Goal: Transaction & Acquisition: Purchase product/service

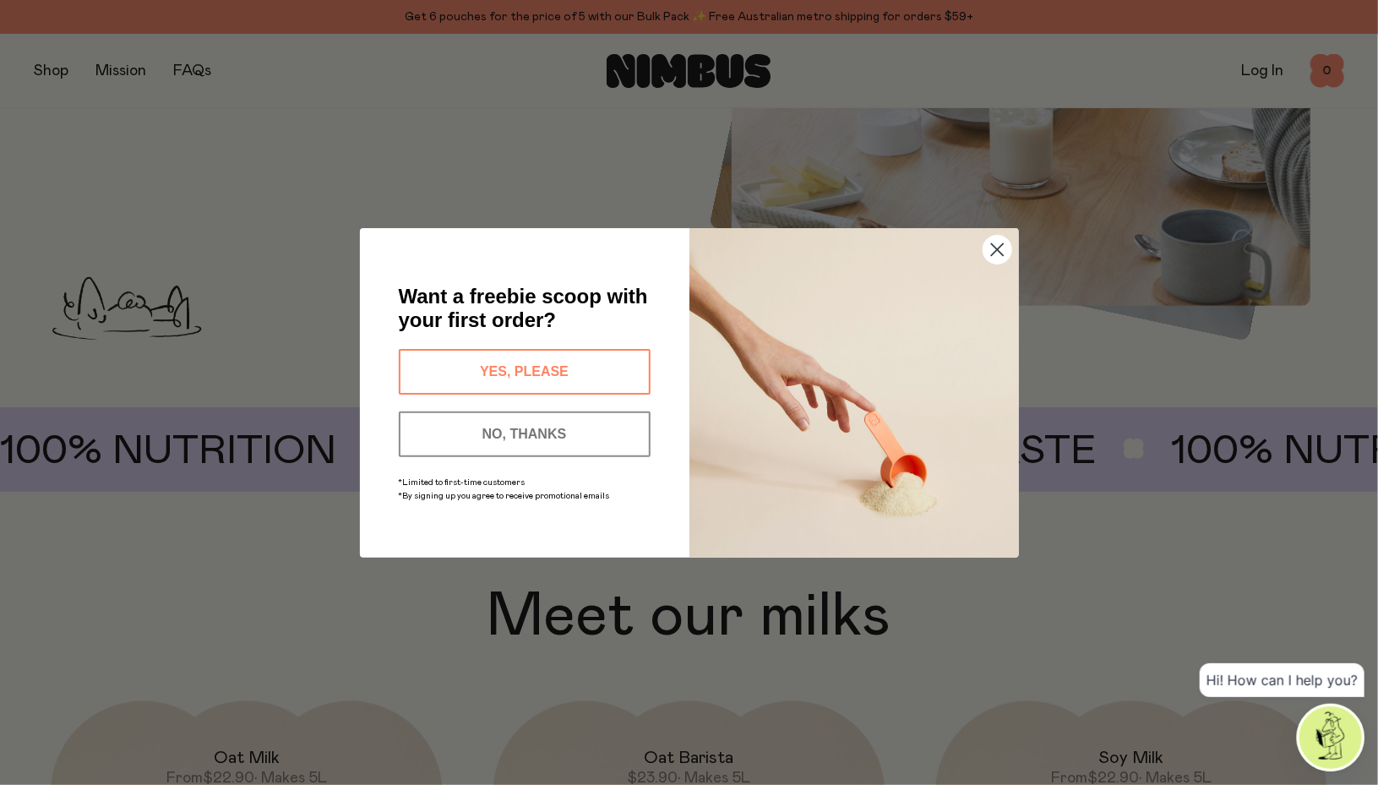
scroll to position [1352, 0]
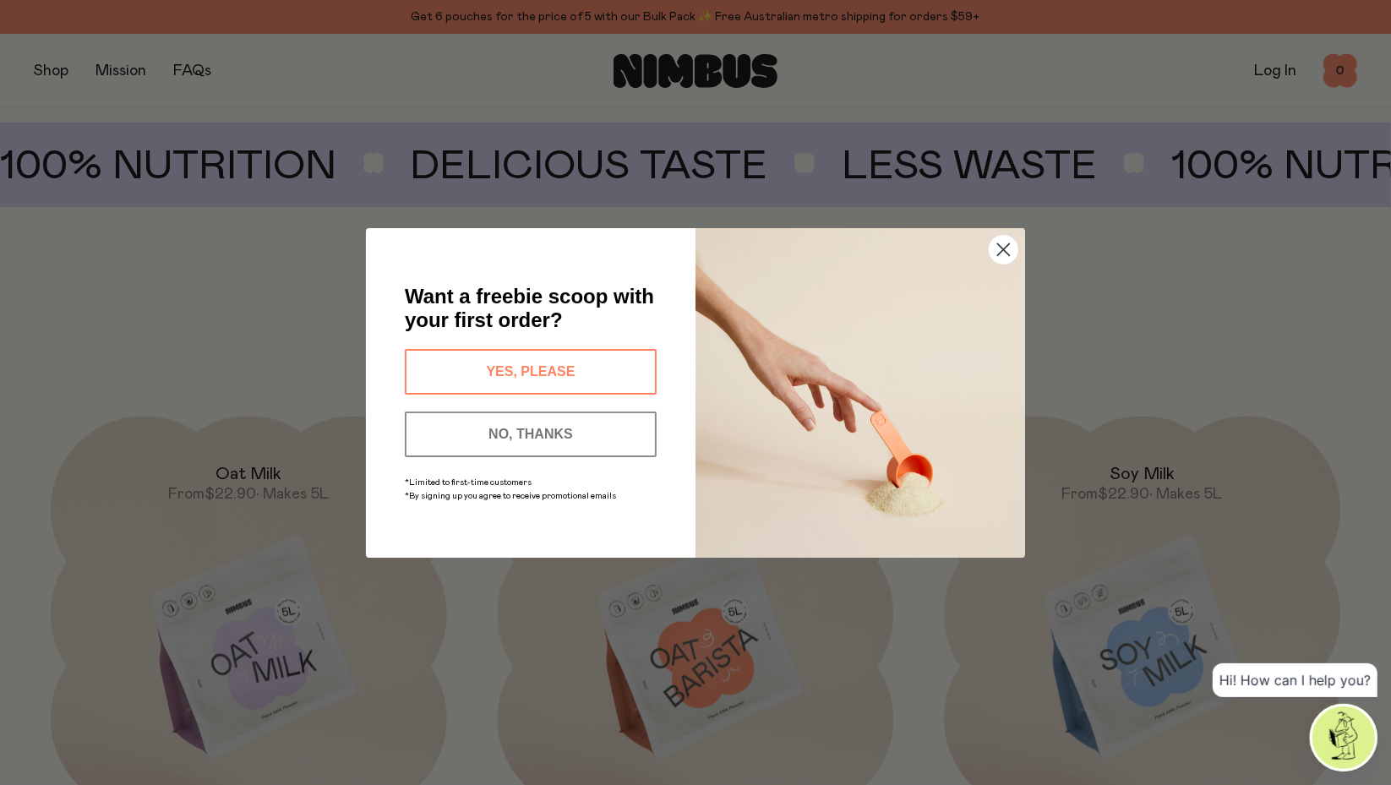
click at [541, 364] on button "YES, PLEASE" at bounding box center [531, 372] width 252 height 46
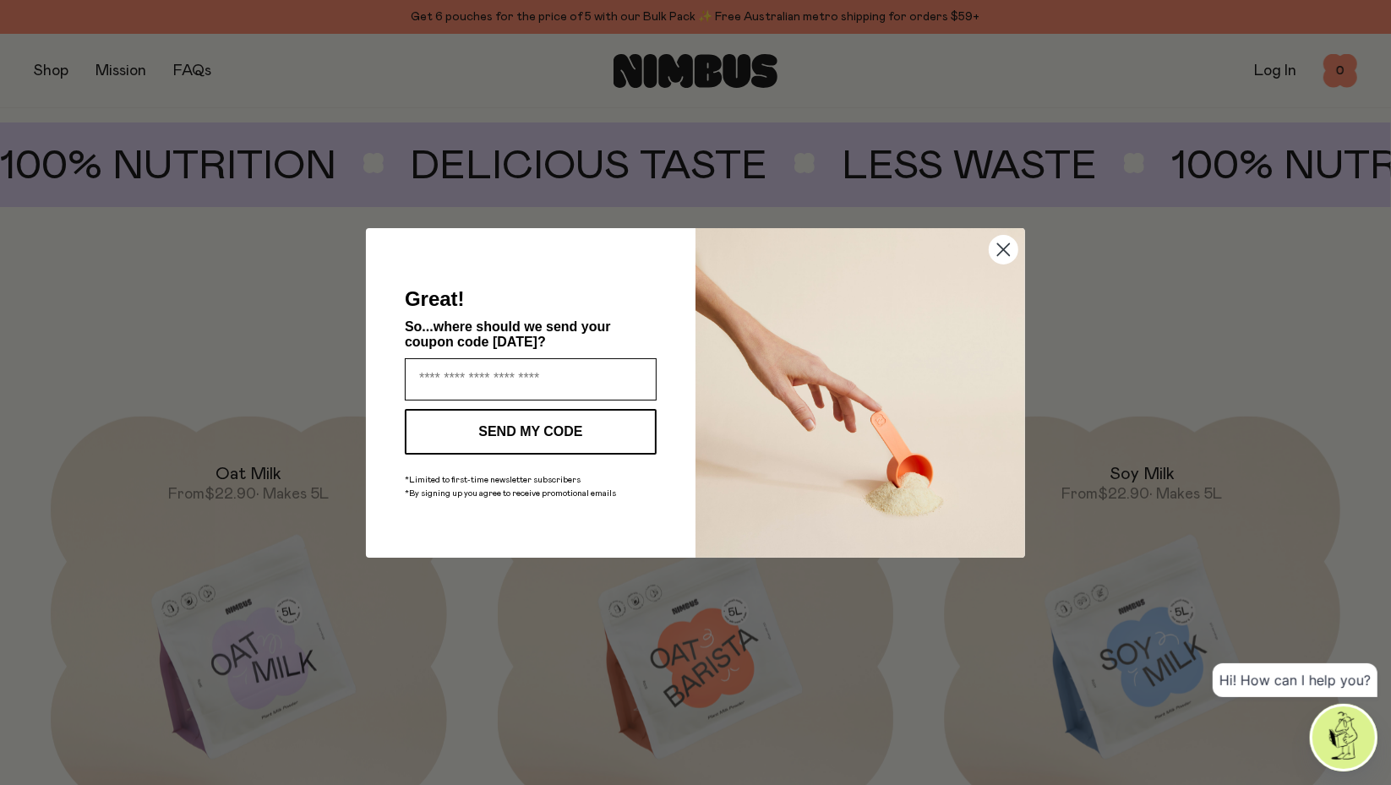
click at [518, 378] on input "Enter your email address" at bounding box center [531, 379] width 252 height 42
type input "**********"
click at [539, 438] on button "SEND MY CODE" at bounding box center [531, 432] width 252 height 46
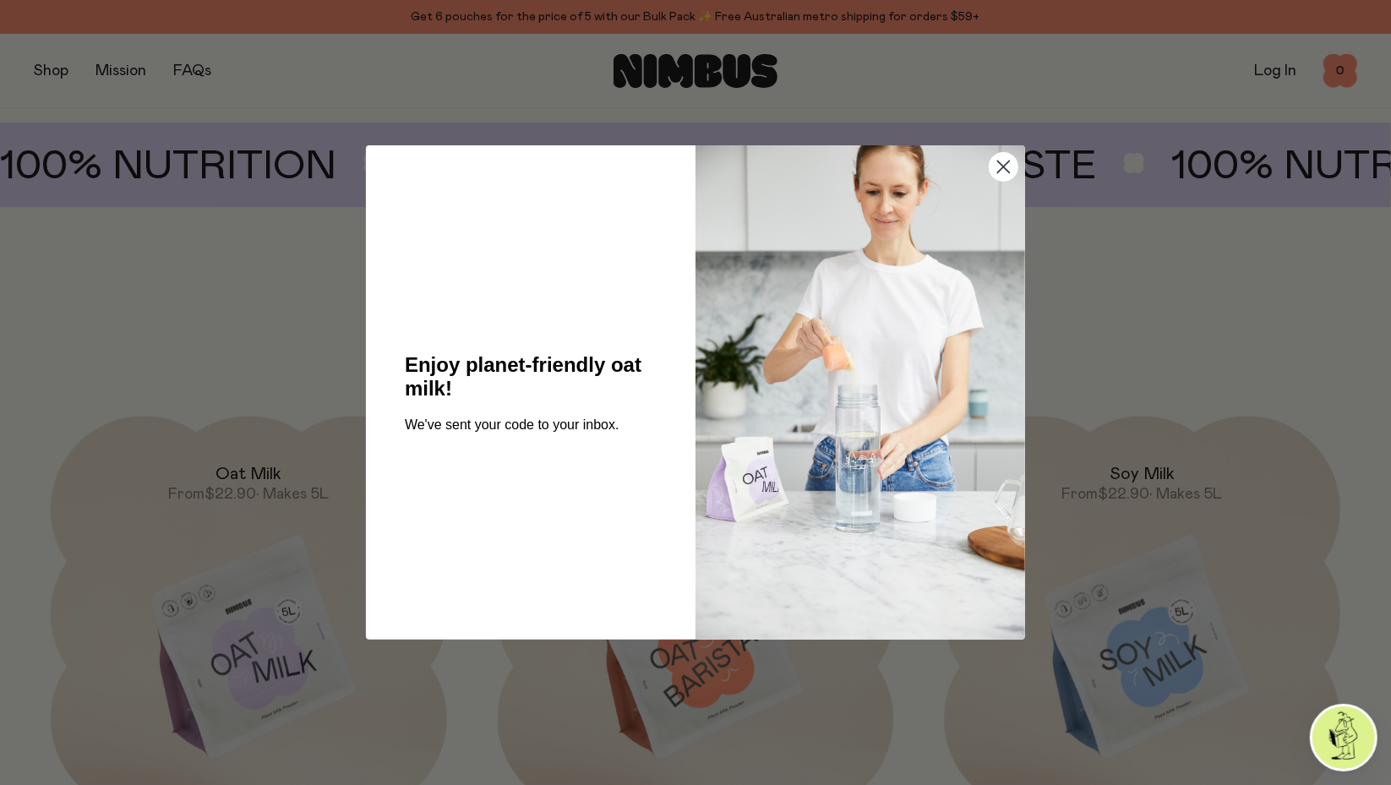
click at [1012, 161] on circle "Close dialog" at bounding box center [1003, 167] width 28 height 28
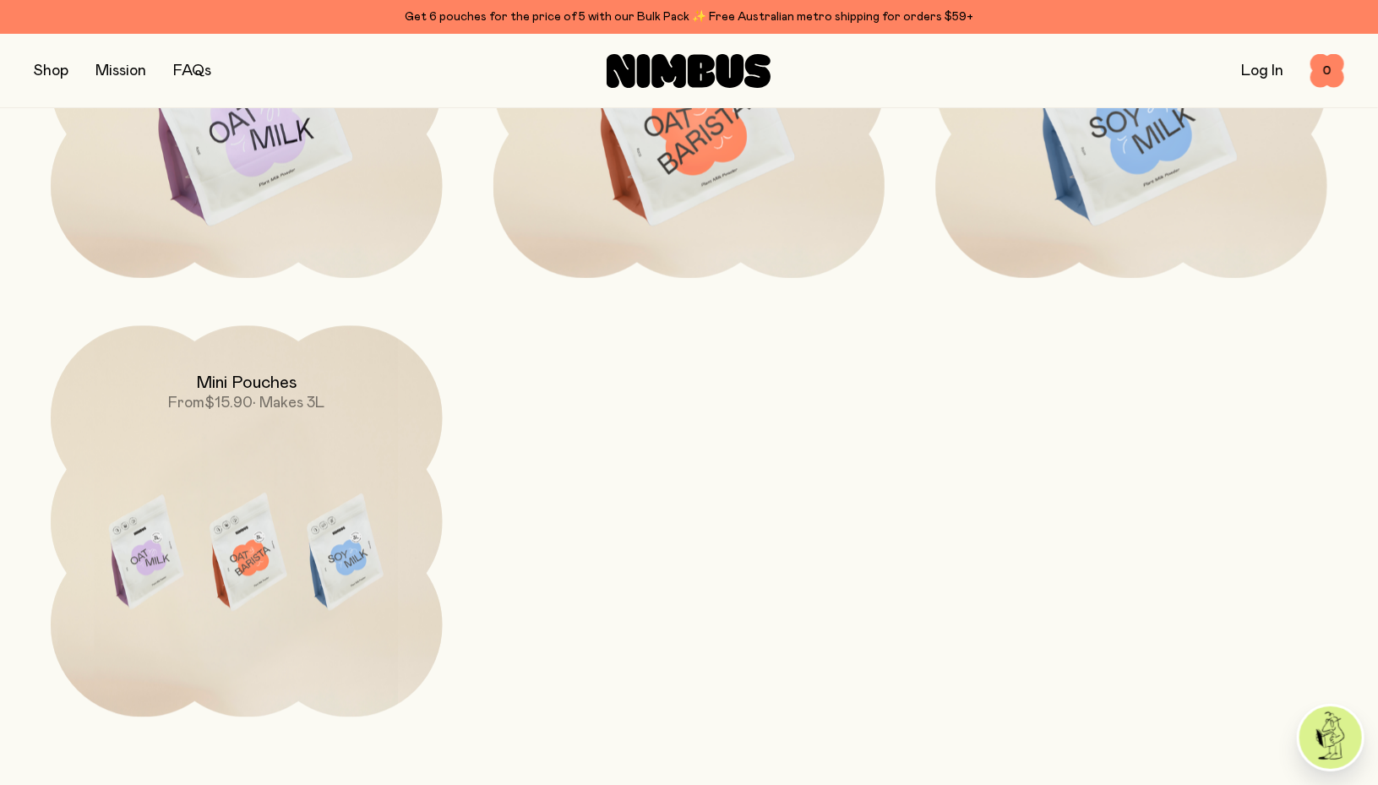
scroll to position [1878, 0]
click at [274, 395] on span "• Makes 3L" at bounding box center [289, 402] width 72 height 15
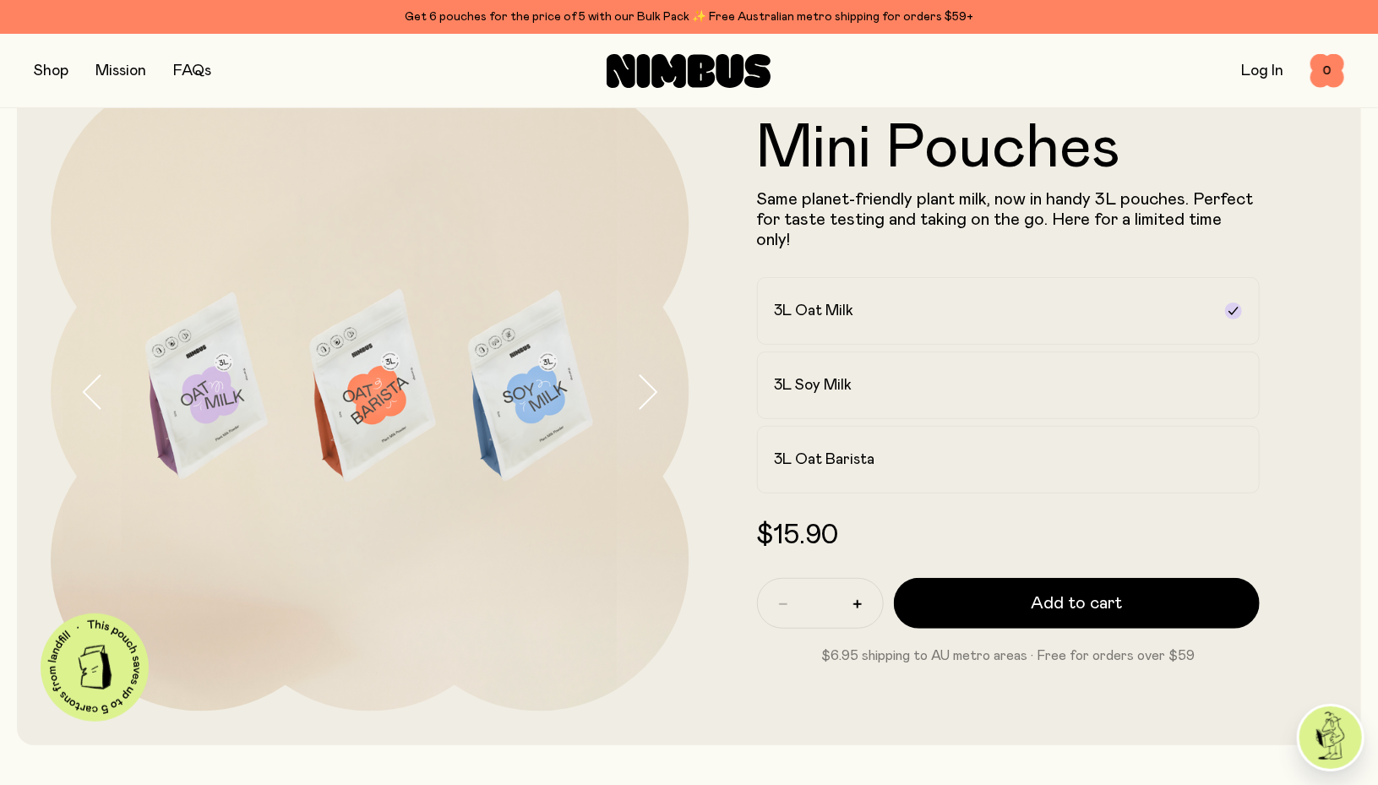
scroll to position [95, 0]
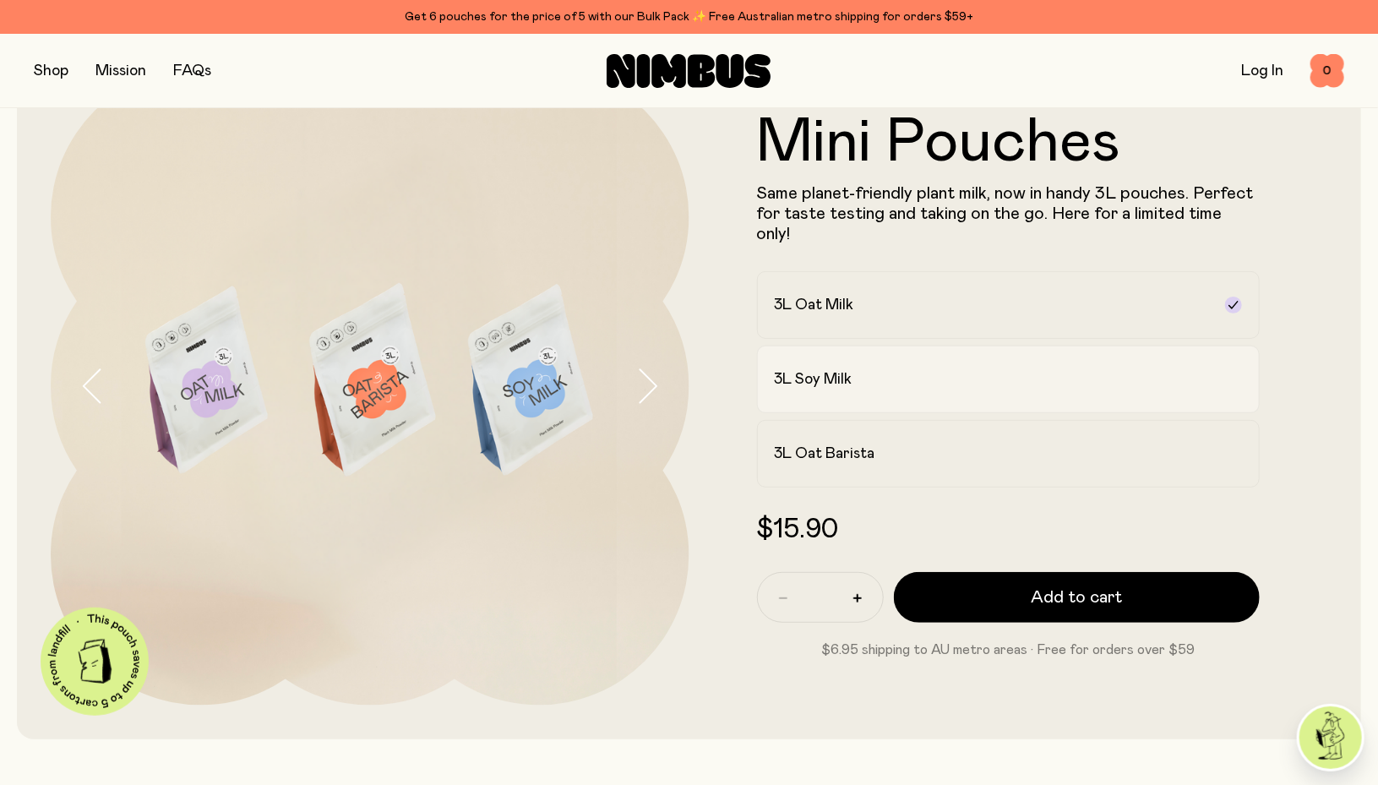
click at [1227, 375] on label "3L Soy Milk" at bounding box center [1009, 380] width 504 height 68
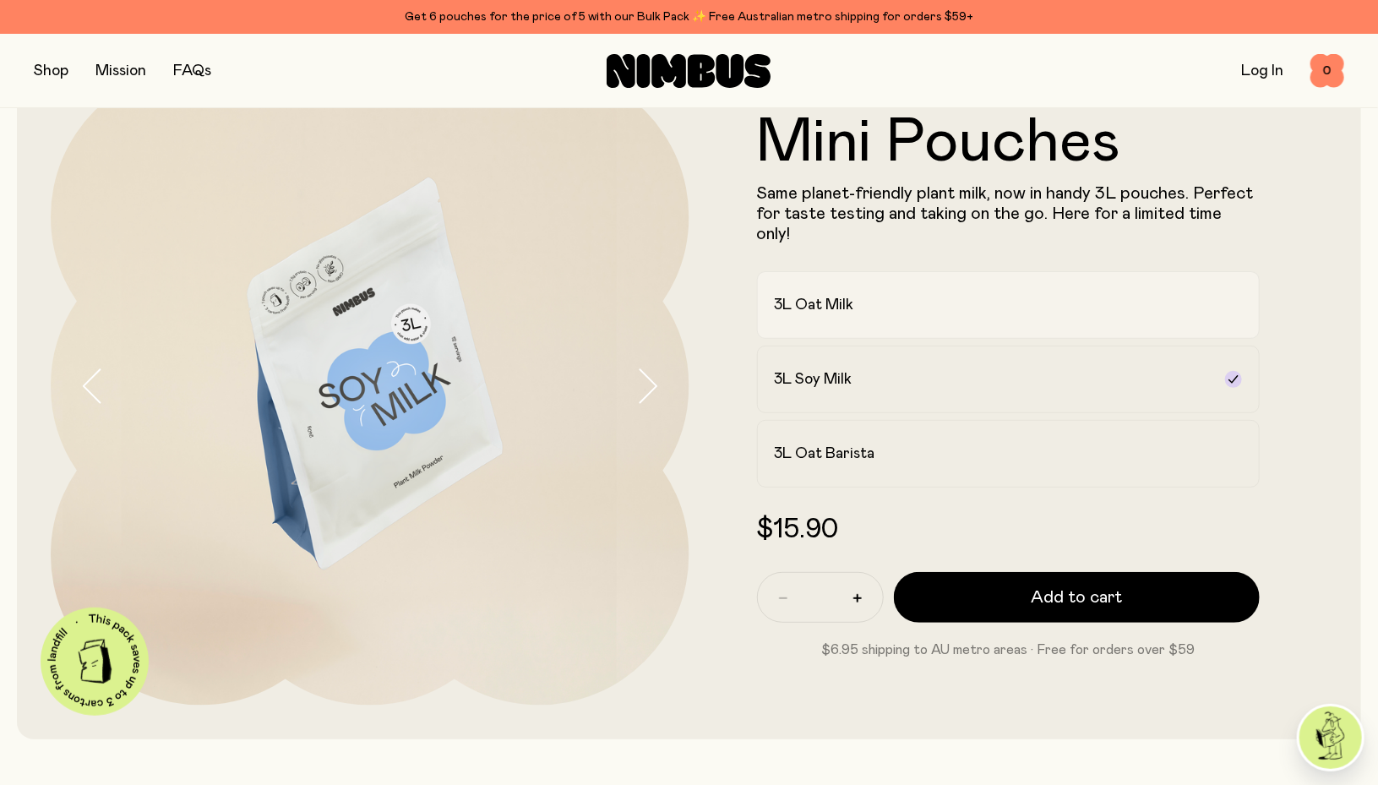
click at [1238, 298] on icon at bounding box center [1234, 305] width 14 height 14
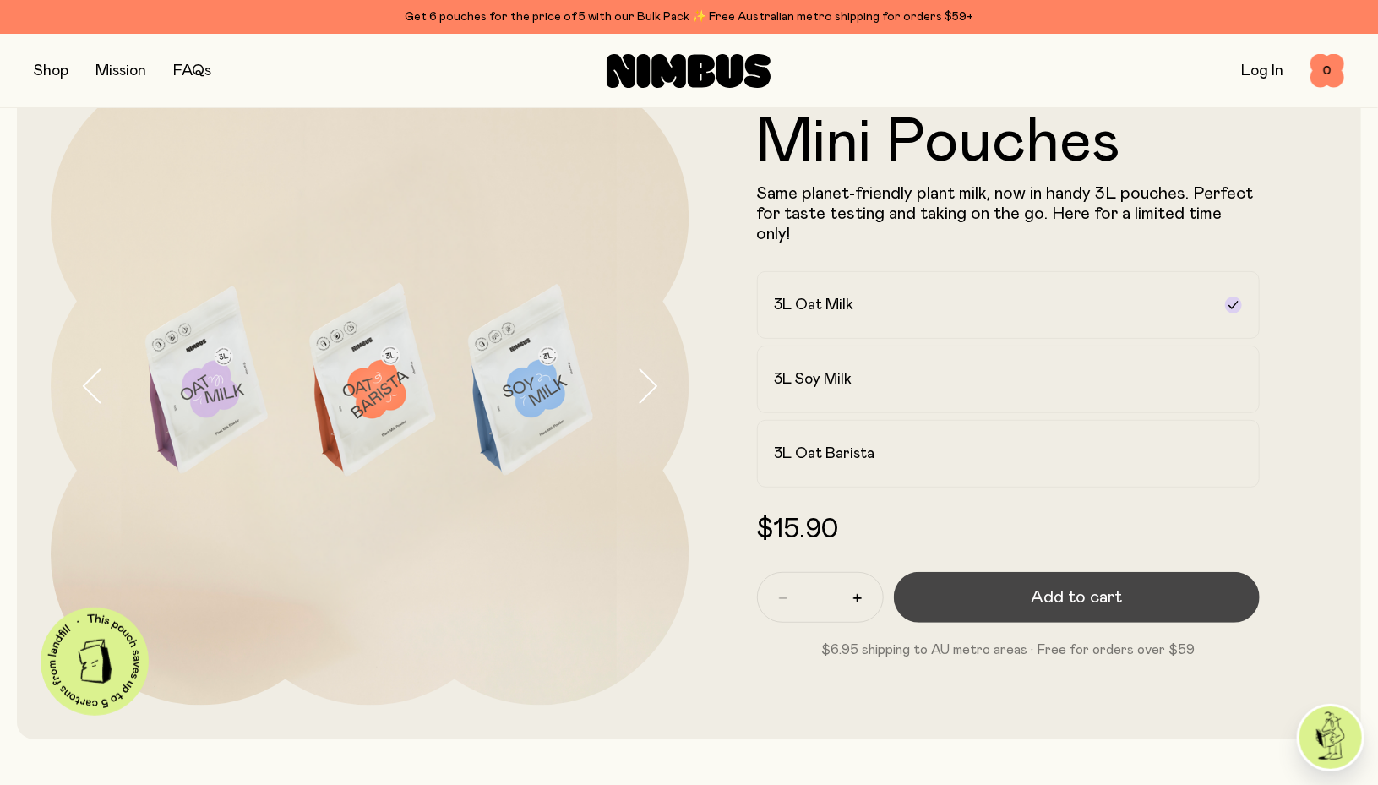
click at [1143, 583] on button "Add to cart" at bounding box center [1077, 597] width 367 height 51
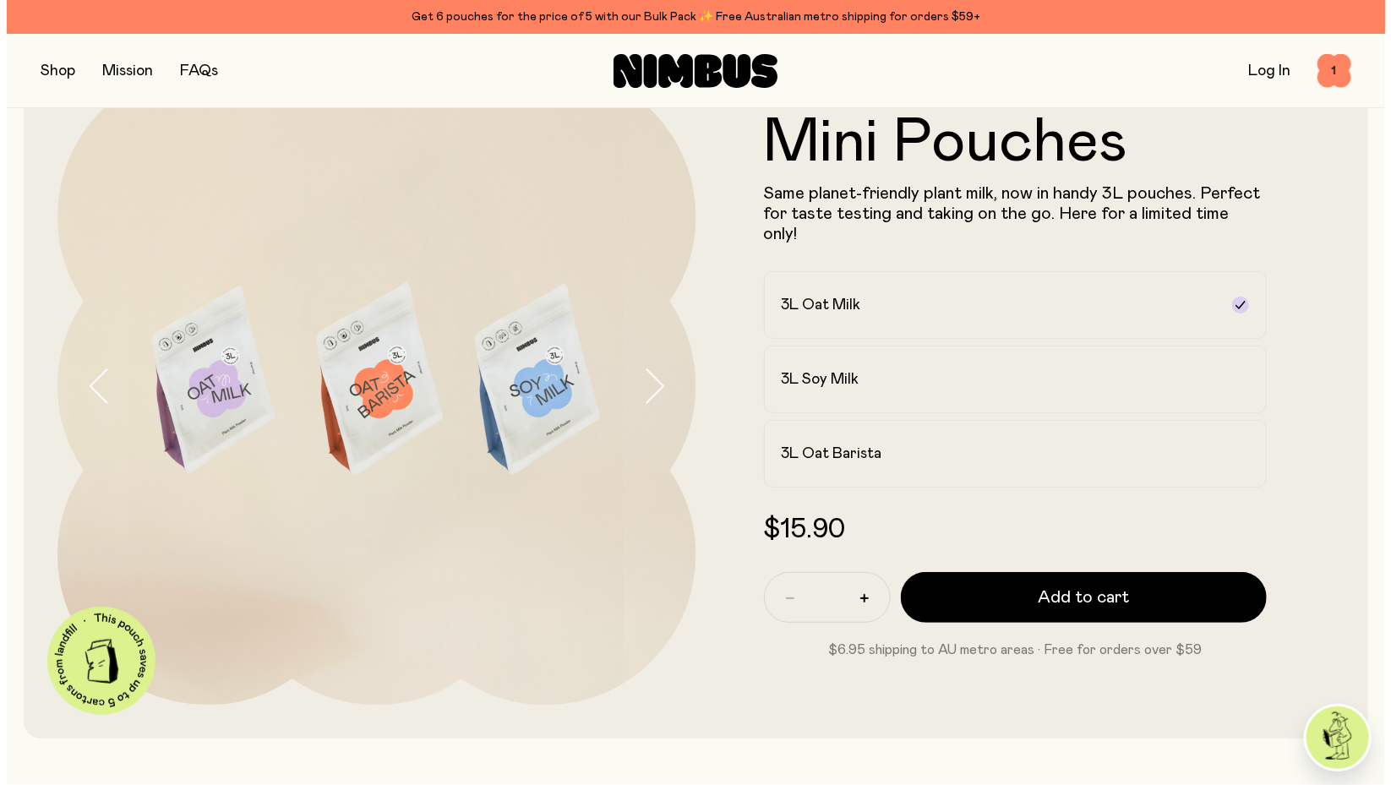
scroll to position [0, 0]
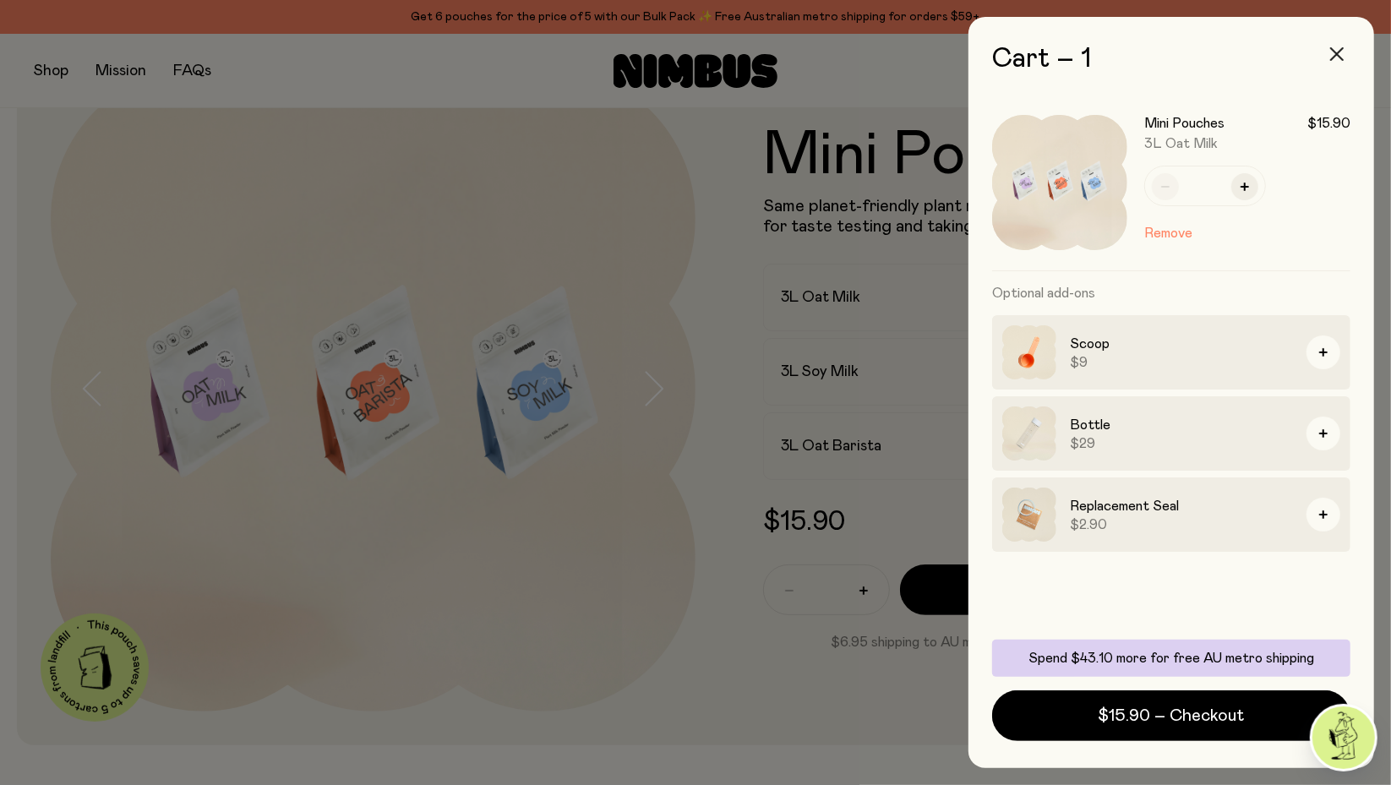
click at [1335, 55] on icon "button" at bounding box center [1337, 54] width 14 height 14
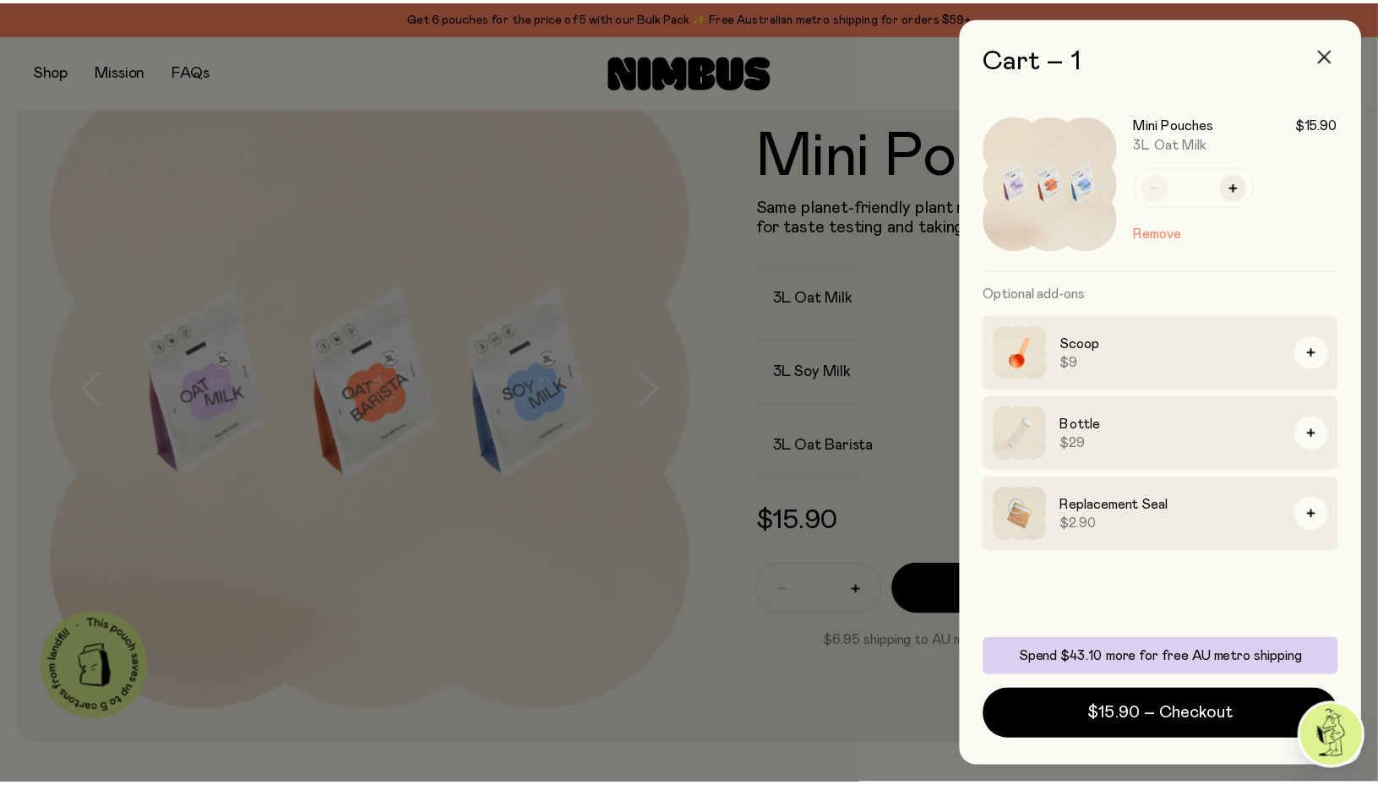
scroll to position [95, 0]
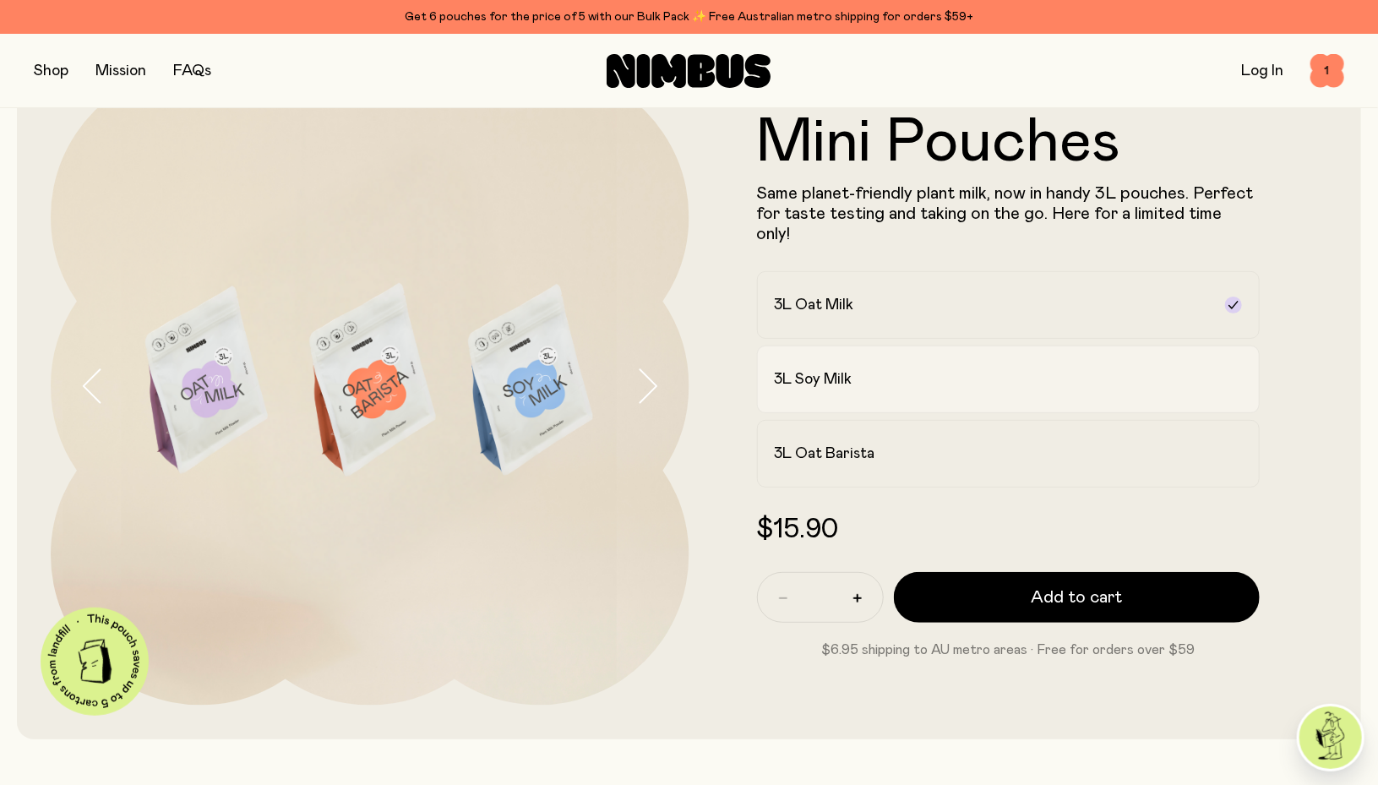
click at [1239, 374] on icon at bounding box center [1234, 380] width 14 height 14
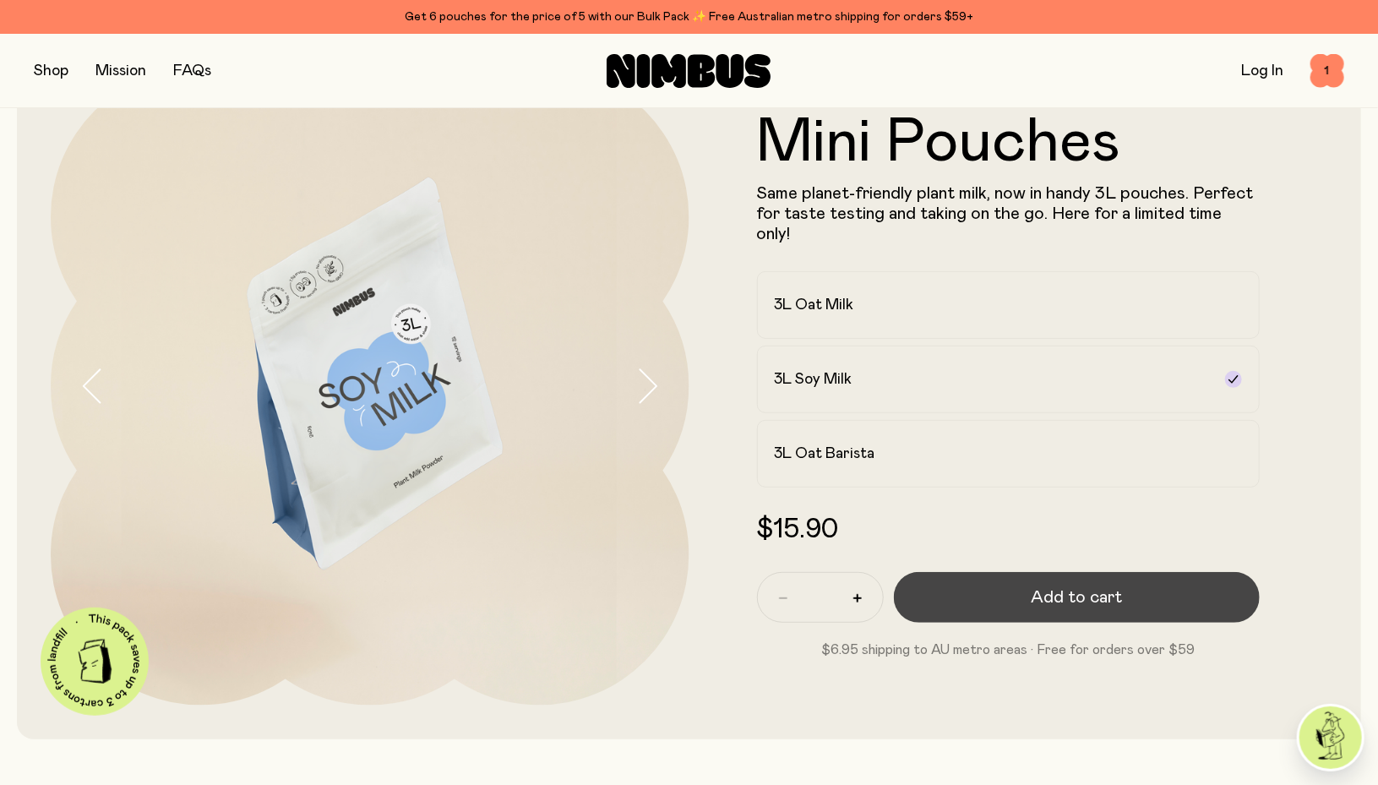
click at [1170, 596] on button "Add to cart" at bounding box center [1077, 597] width 367 height 51
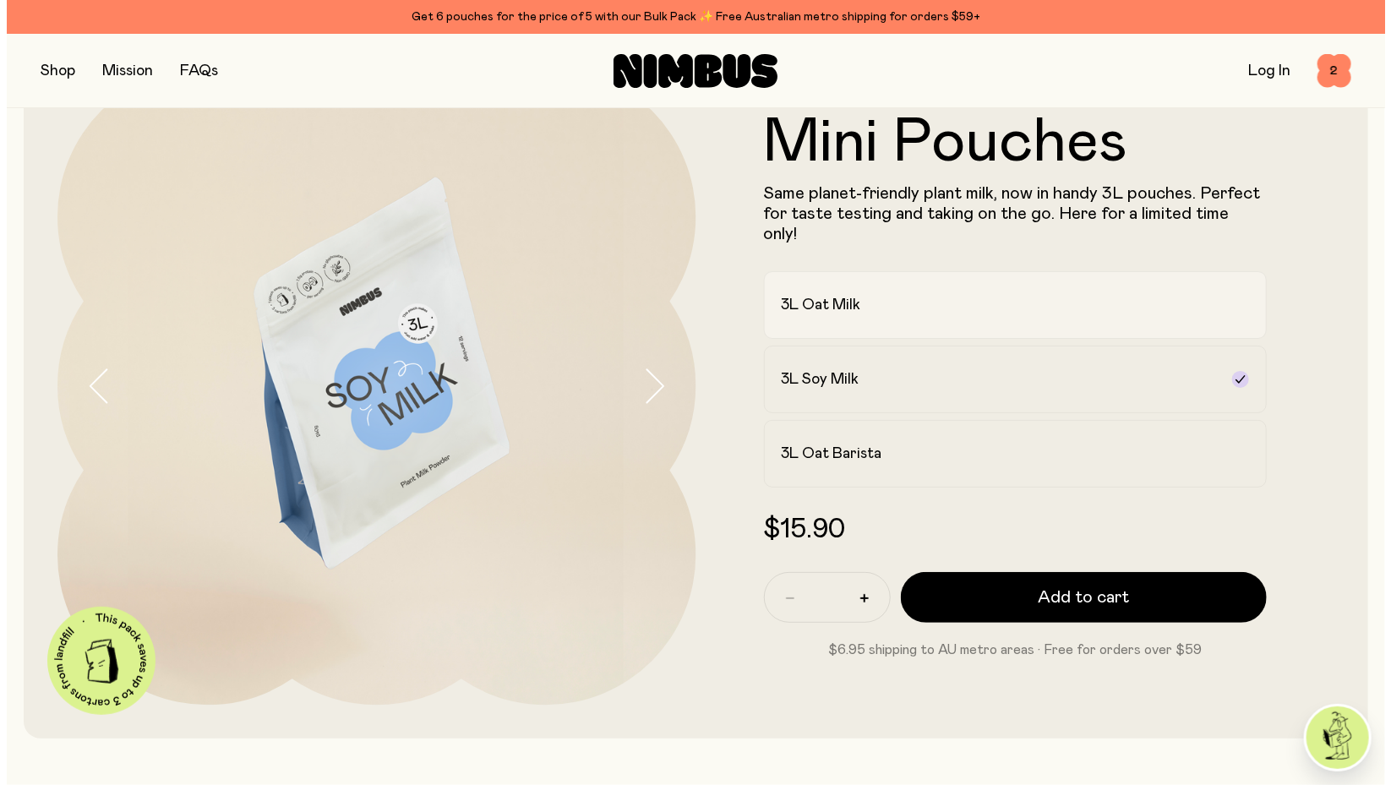
scroll to position [0, 0]
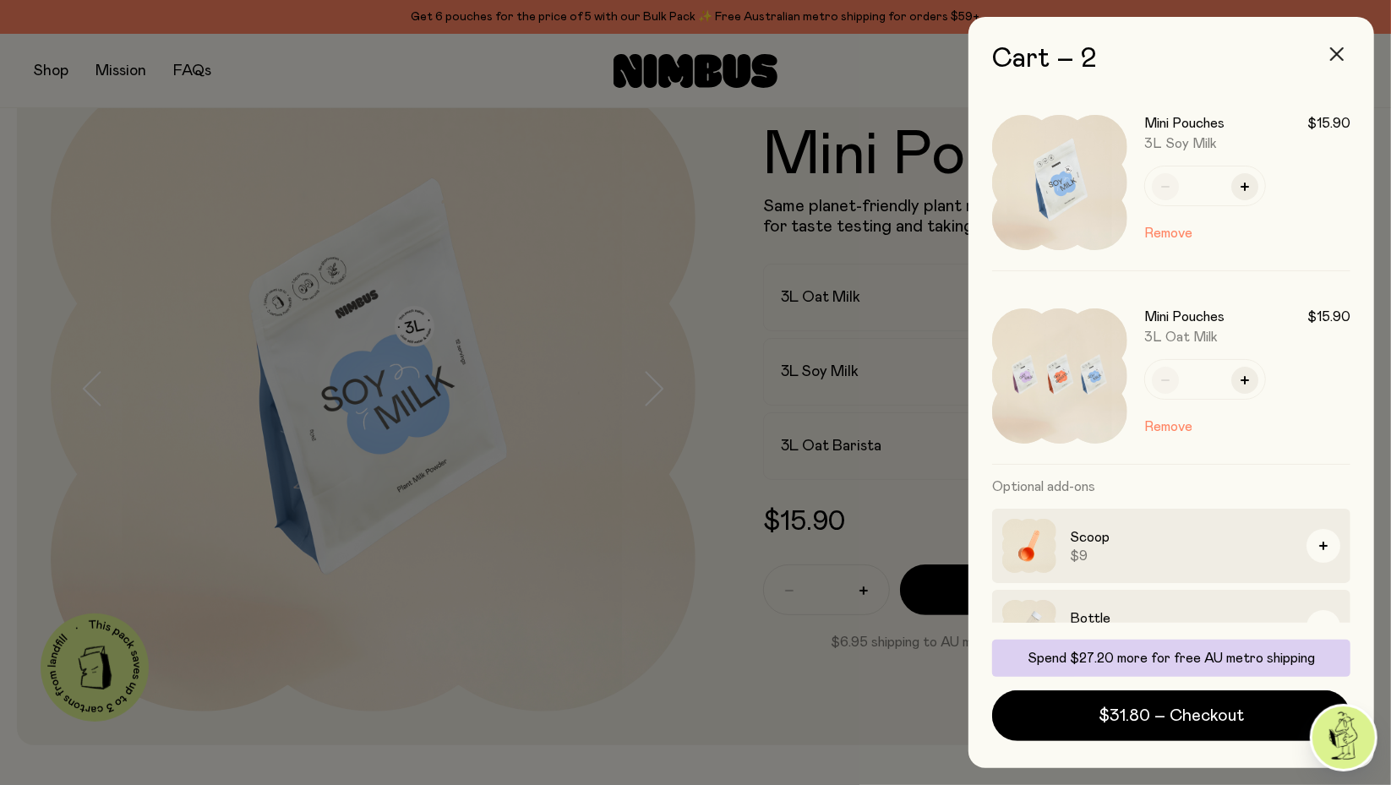
click at [1336, 46] on button "button" at bounding box center [1336, 54] width 41 height 41
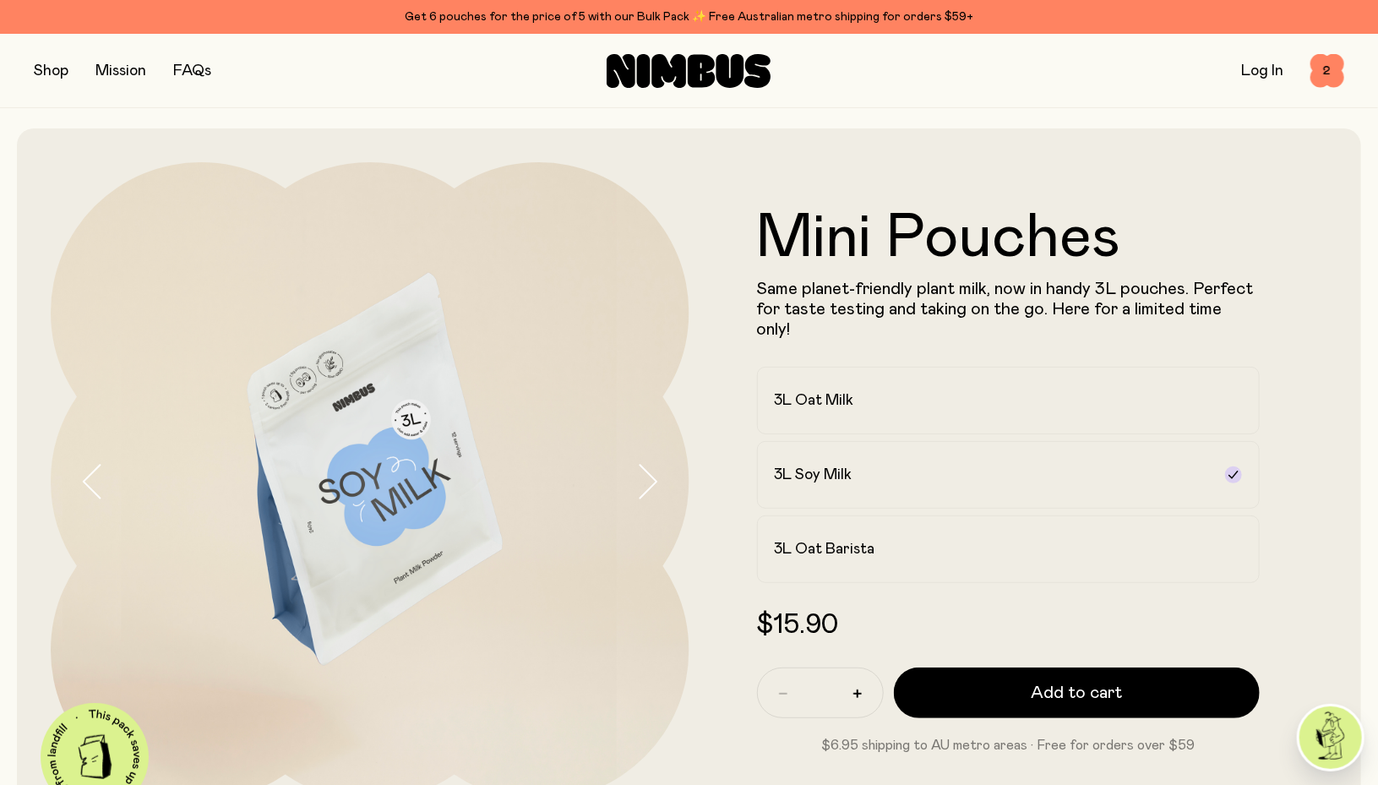
click at [46, 77] on button "button" at bounding box center [51, 71] width 35 height 24
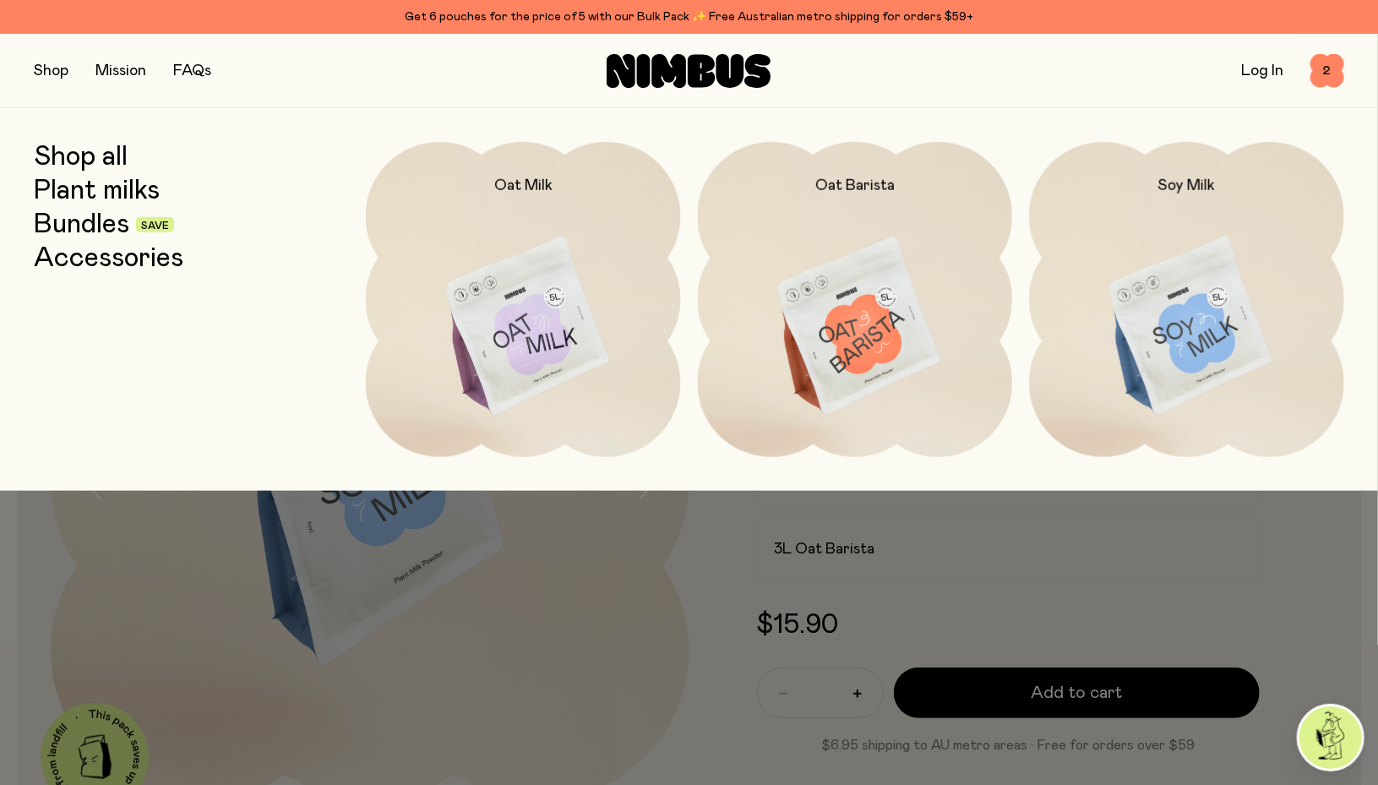
click at [75, 226] on link "Bundles" at bounding box center [81, 225] width 95 height 30
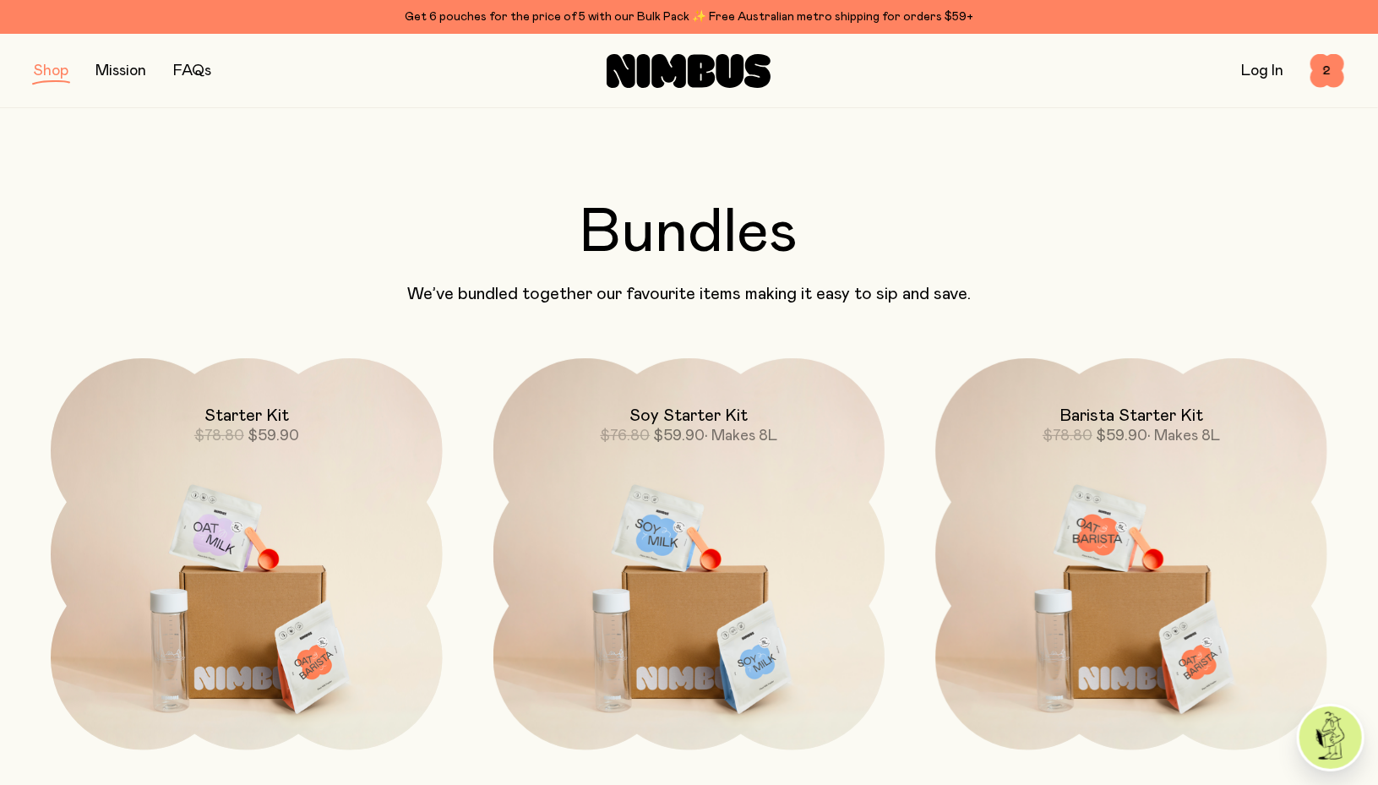
click at [58, 73] on button "button" at bounding box center [51, 71] width 35 height 24
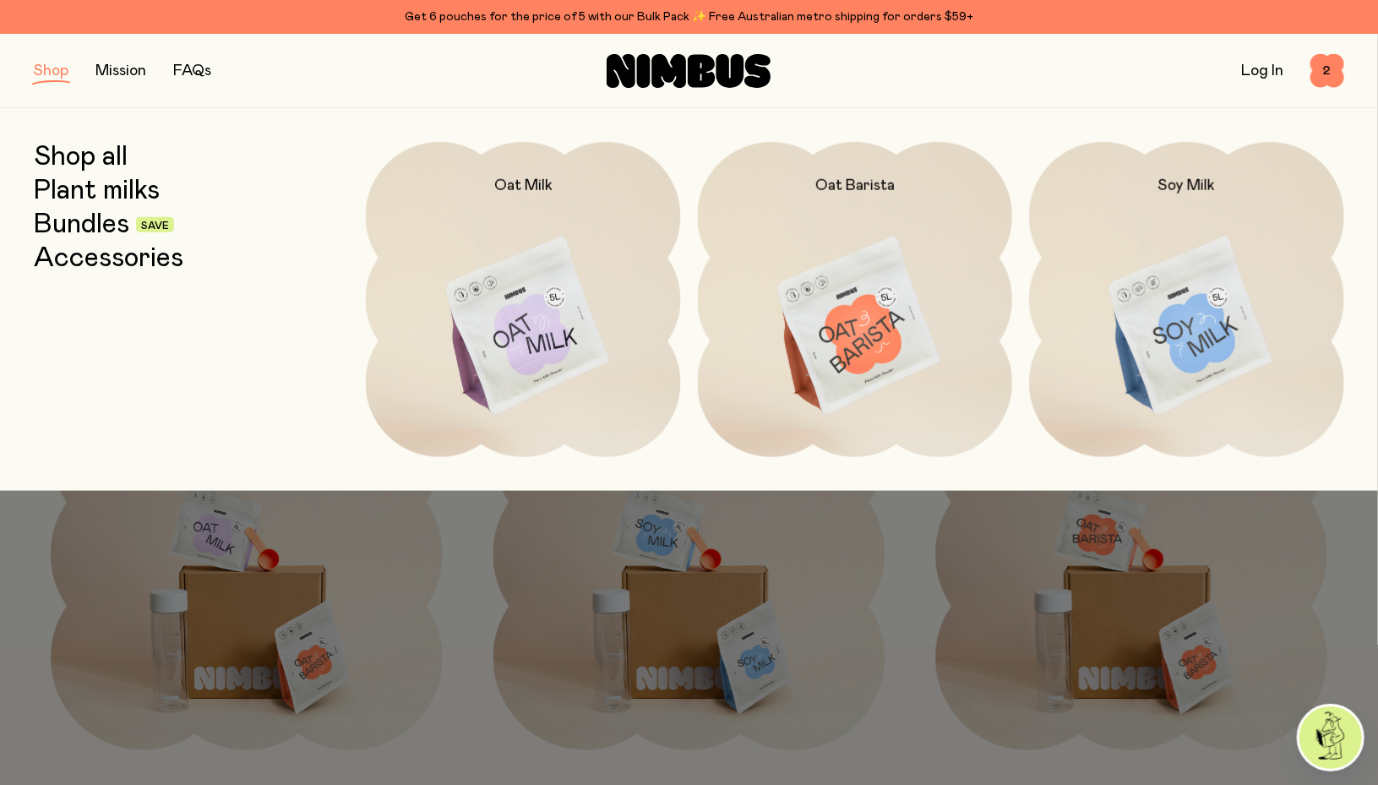
click at [91, 162] on link "Shop all" at bounding box center [81, 157] width 94 height 30
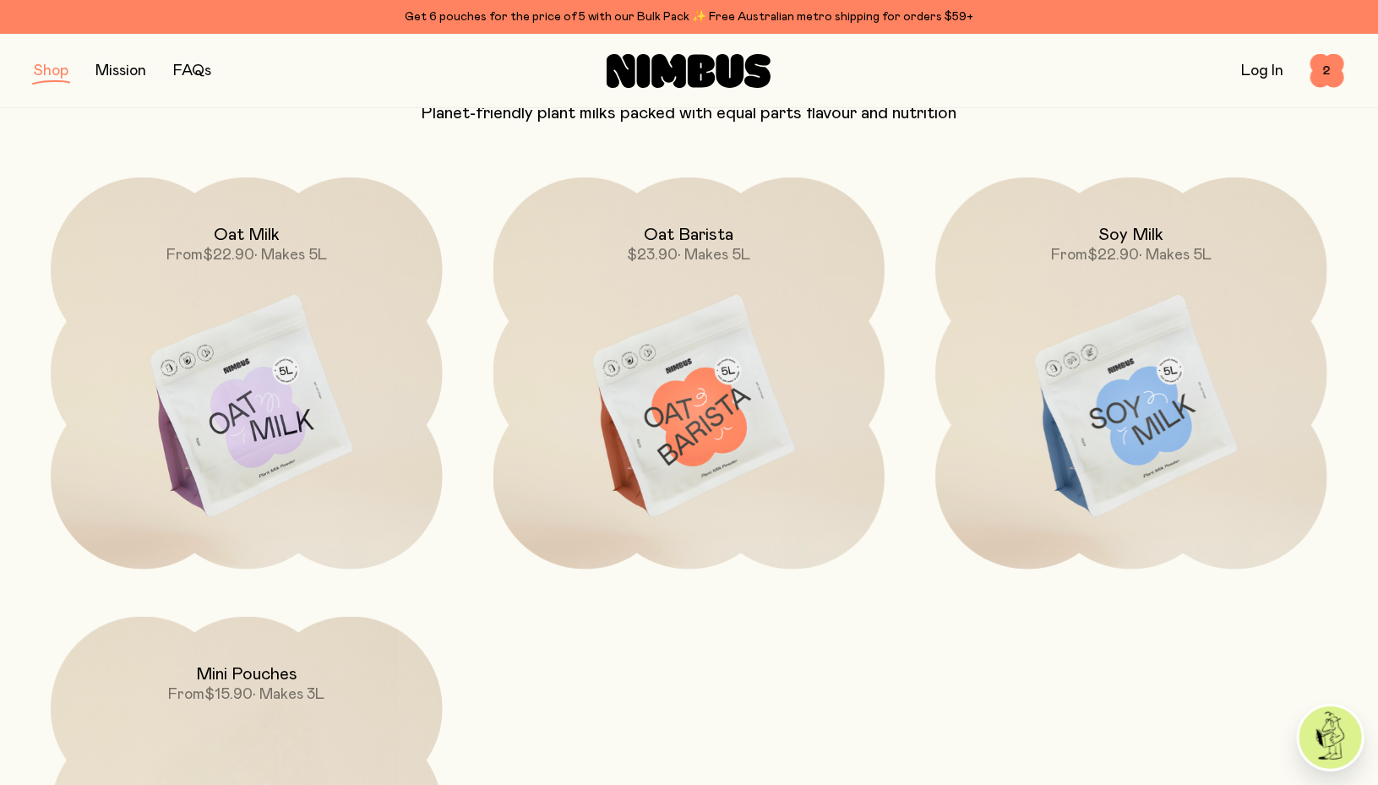
scroll to position [171, 0]
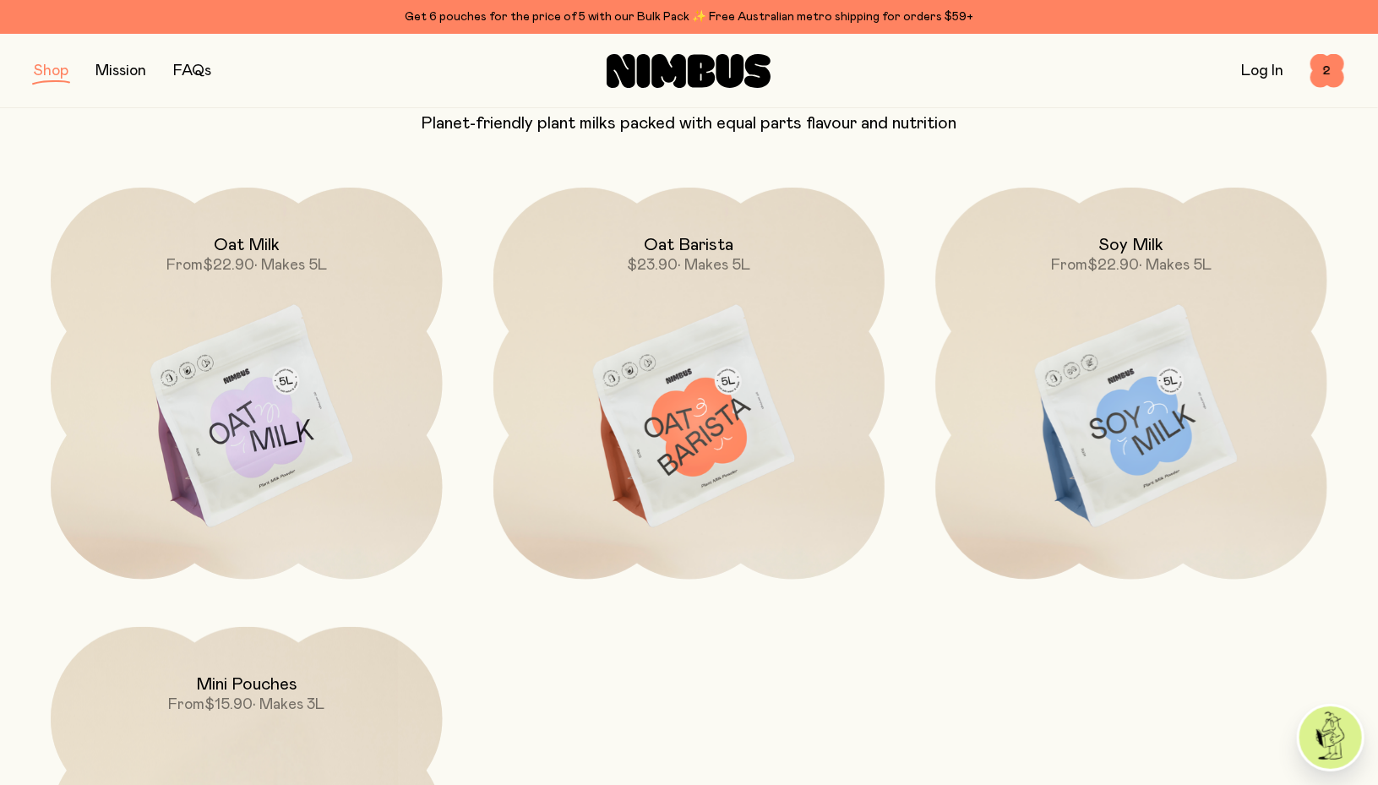
click at [691, 246] on h2 "Oat Barista" at bounding box center [689, 245] width 90 height 20
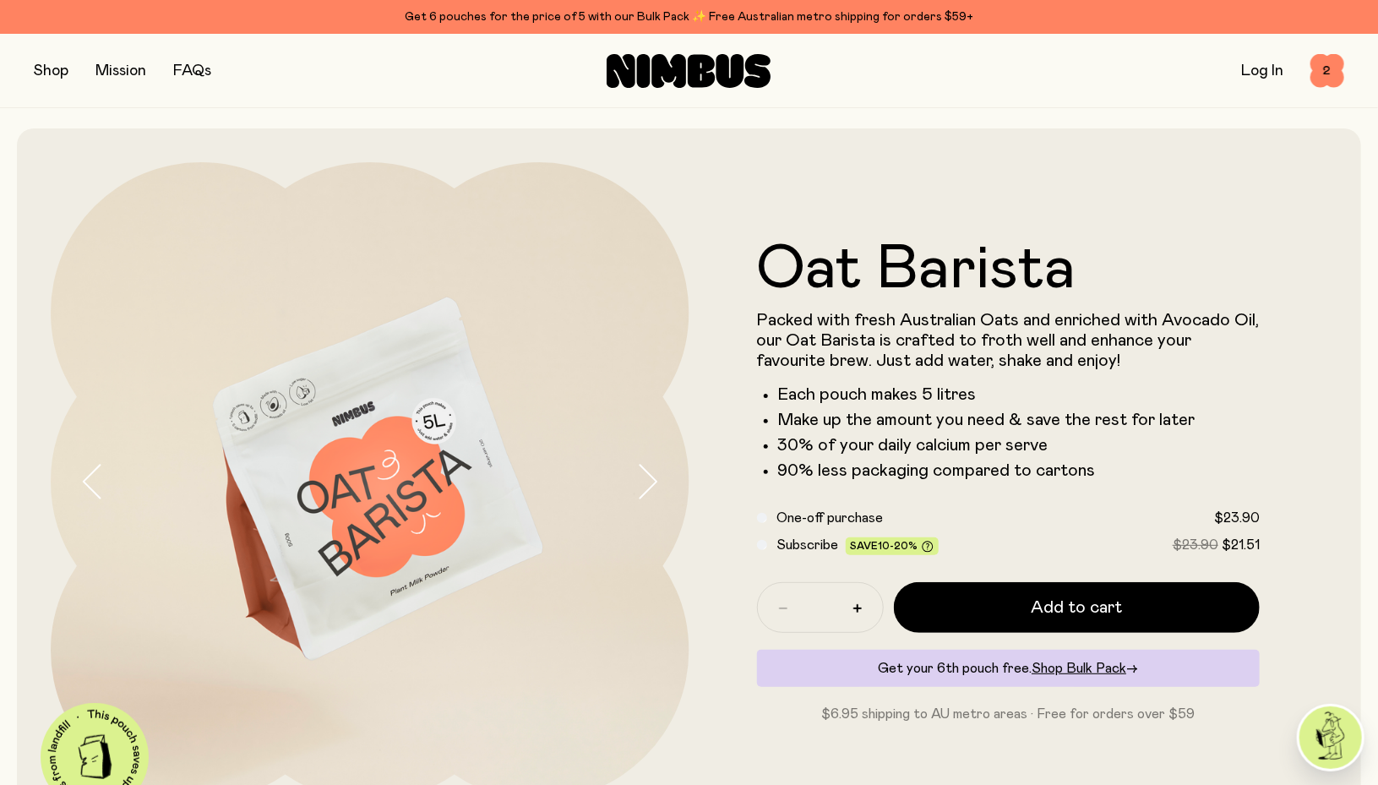
click at [46, 71] on button "button" at bounding box center [51, 71] width 35 height 24
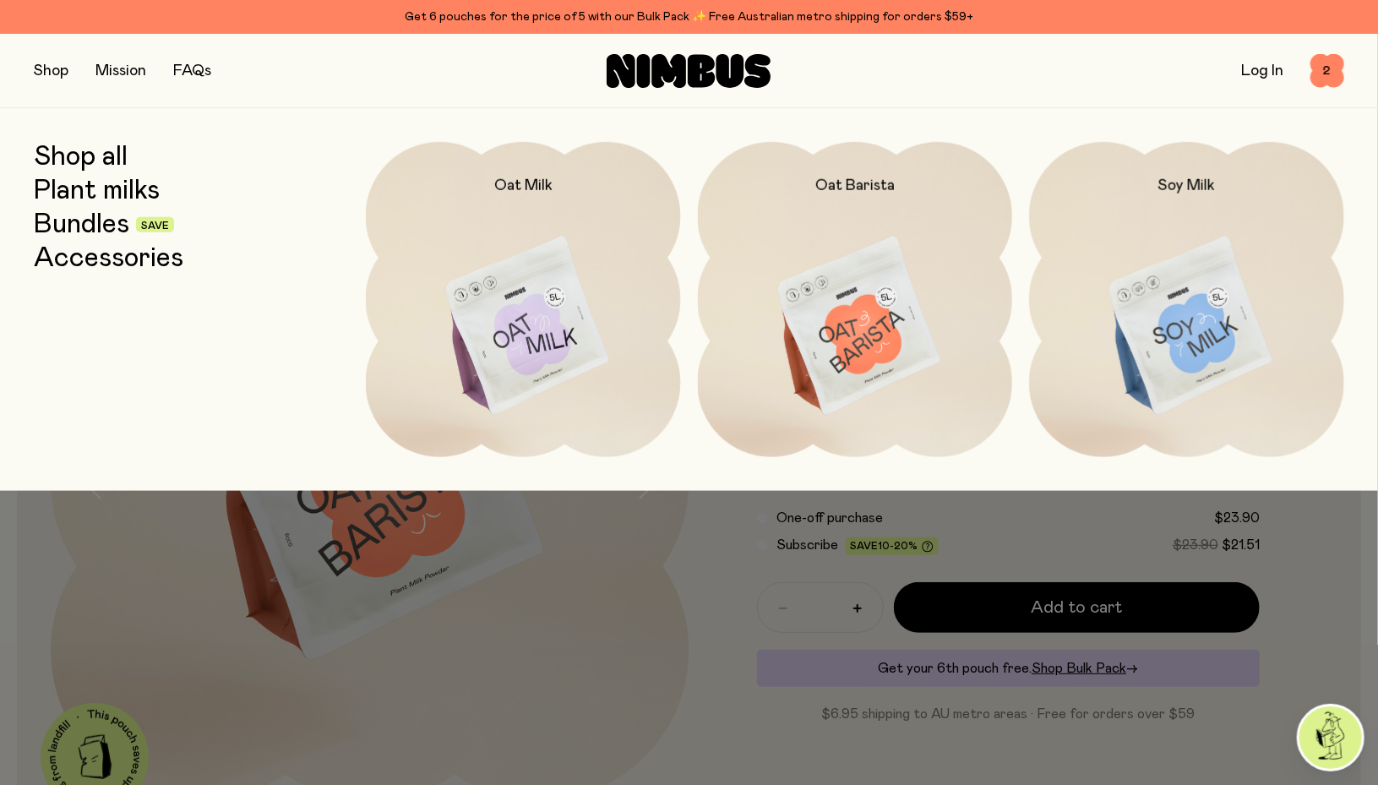
click at [115, 269] on link "Accessories" at bounding box center [109, 258] width 150 height 30
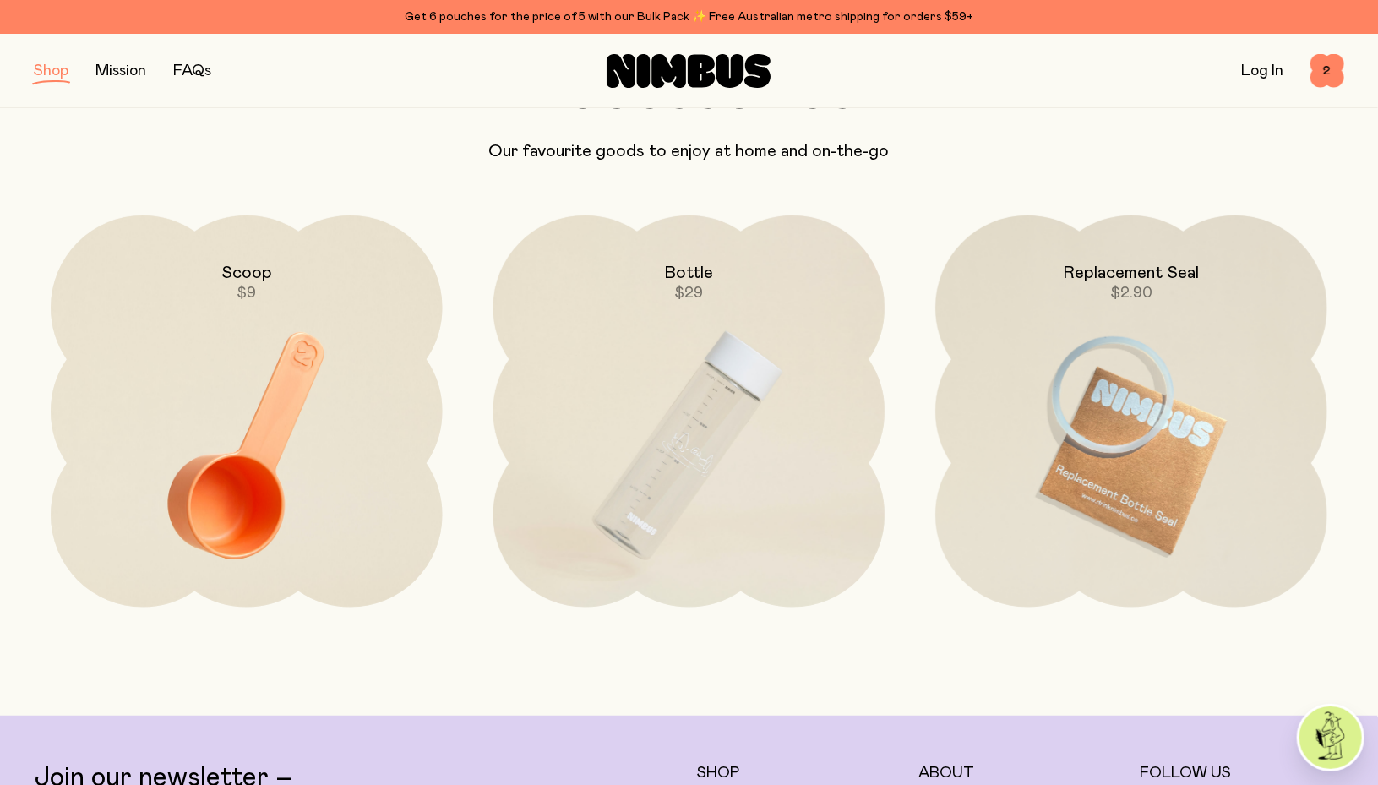
scroll to position [142, 0]
click at [711, 297] on div "Bottle $29" at bounding box center [689, 260] width 392 height 88
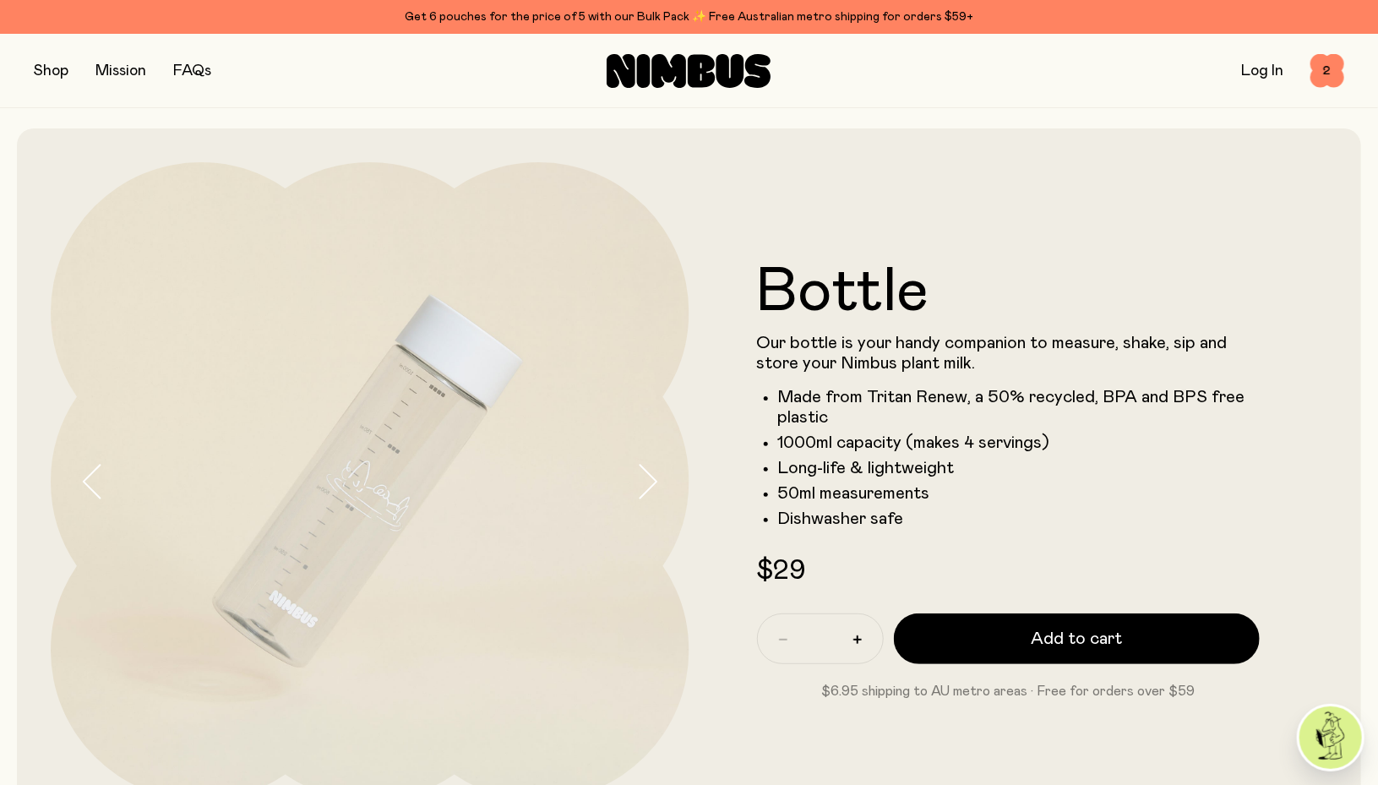
click at [946, 520] on li "Dishwasher safe" at bounding box center [1019, 519] width 482 height 20
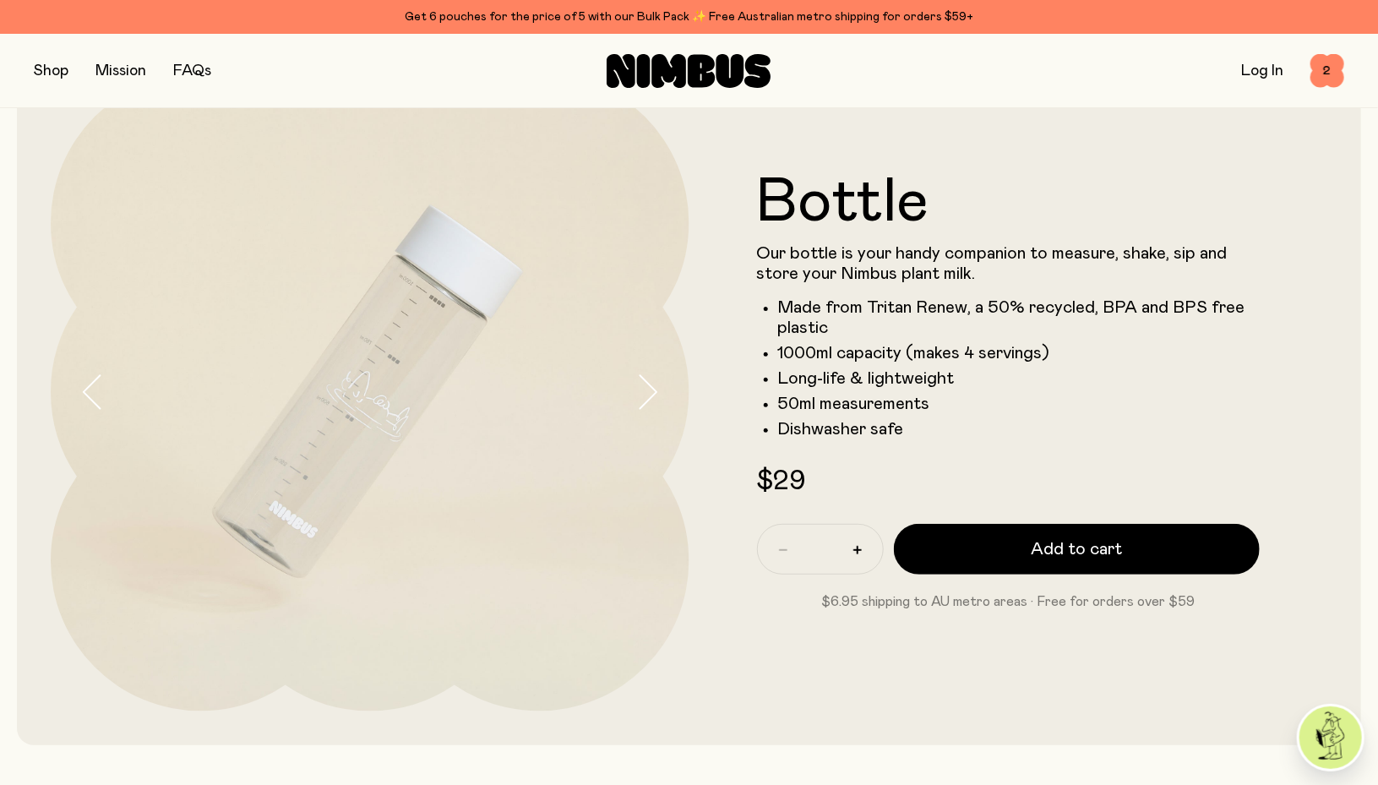
scroll to position [85, 0]
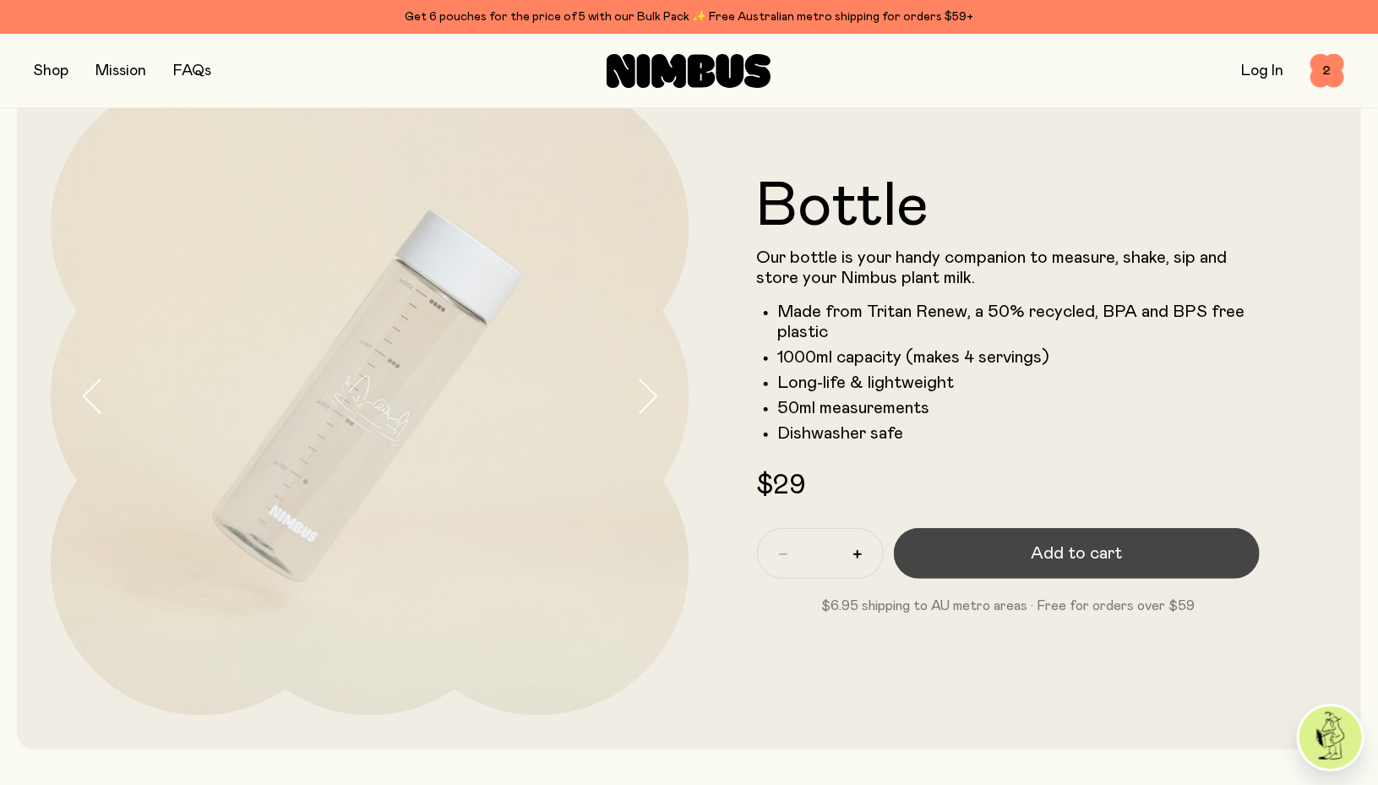
click at [1111, 550] on span "Add to cart" at bounding box center [1076, 554] width 91 height 24
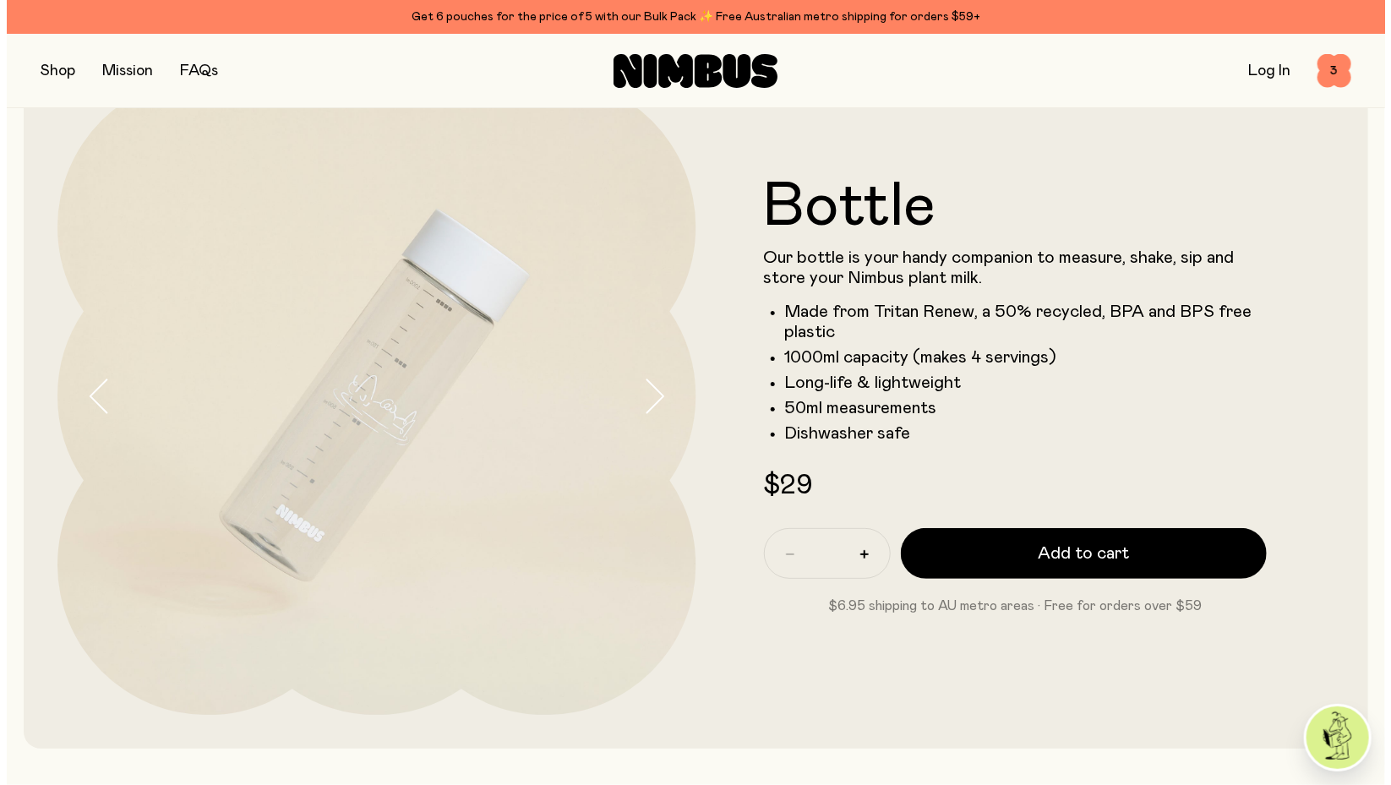
scroll to position [0, 0]
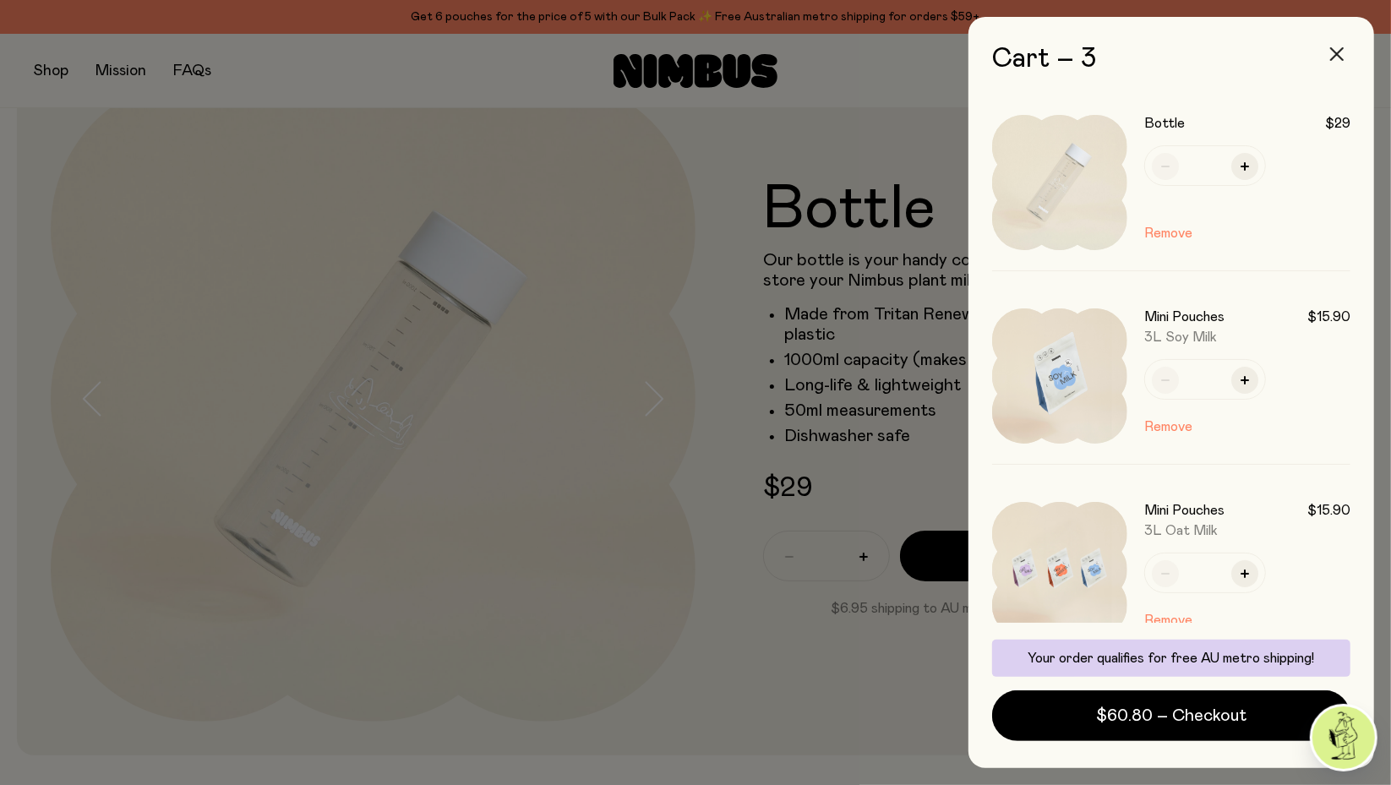
click at [1338, 54] on icon "button" at bounding box center [1337, 54] width 14 height 14
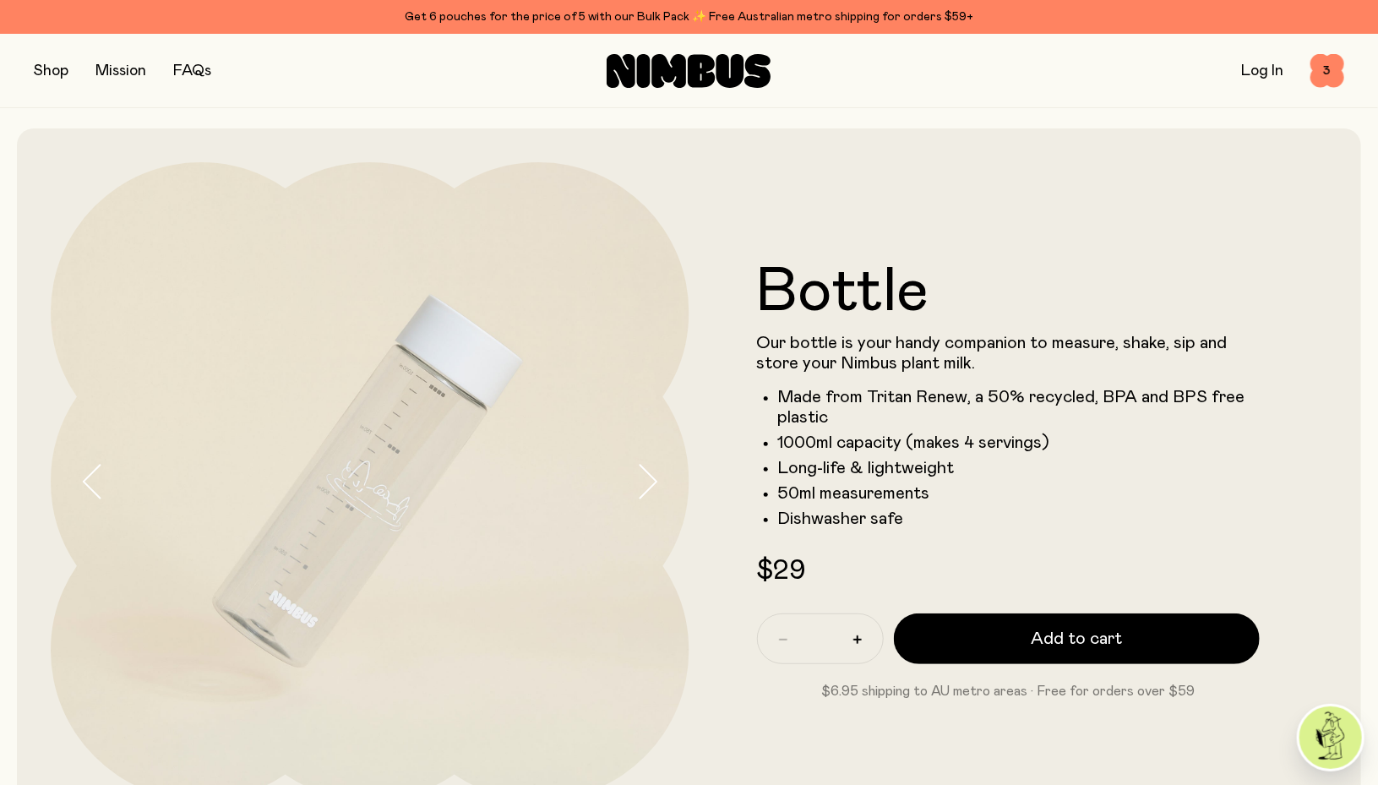
click at [203, 74] on link "FAQs" at bounding box center [192, 70] width 38 height 15
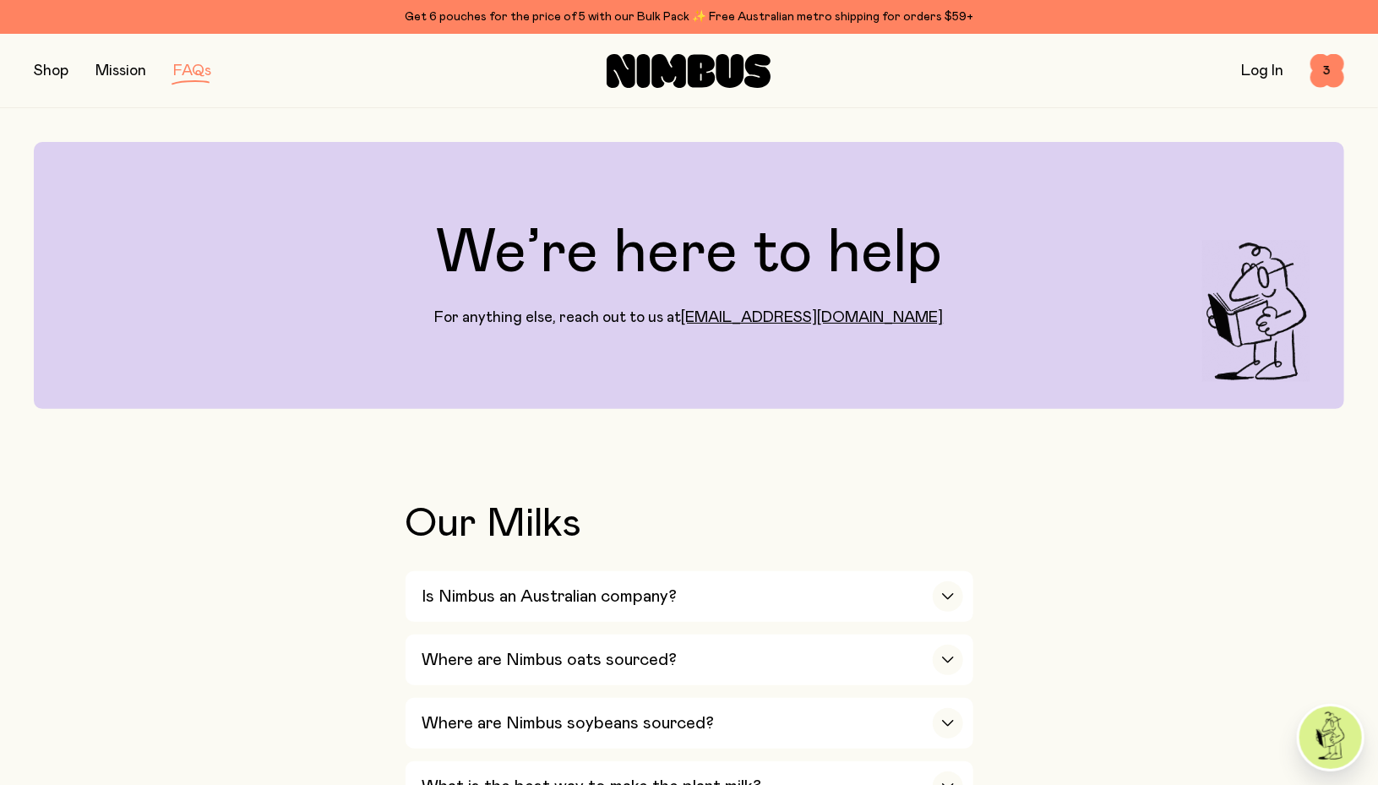
scroll to position [221, 0]
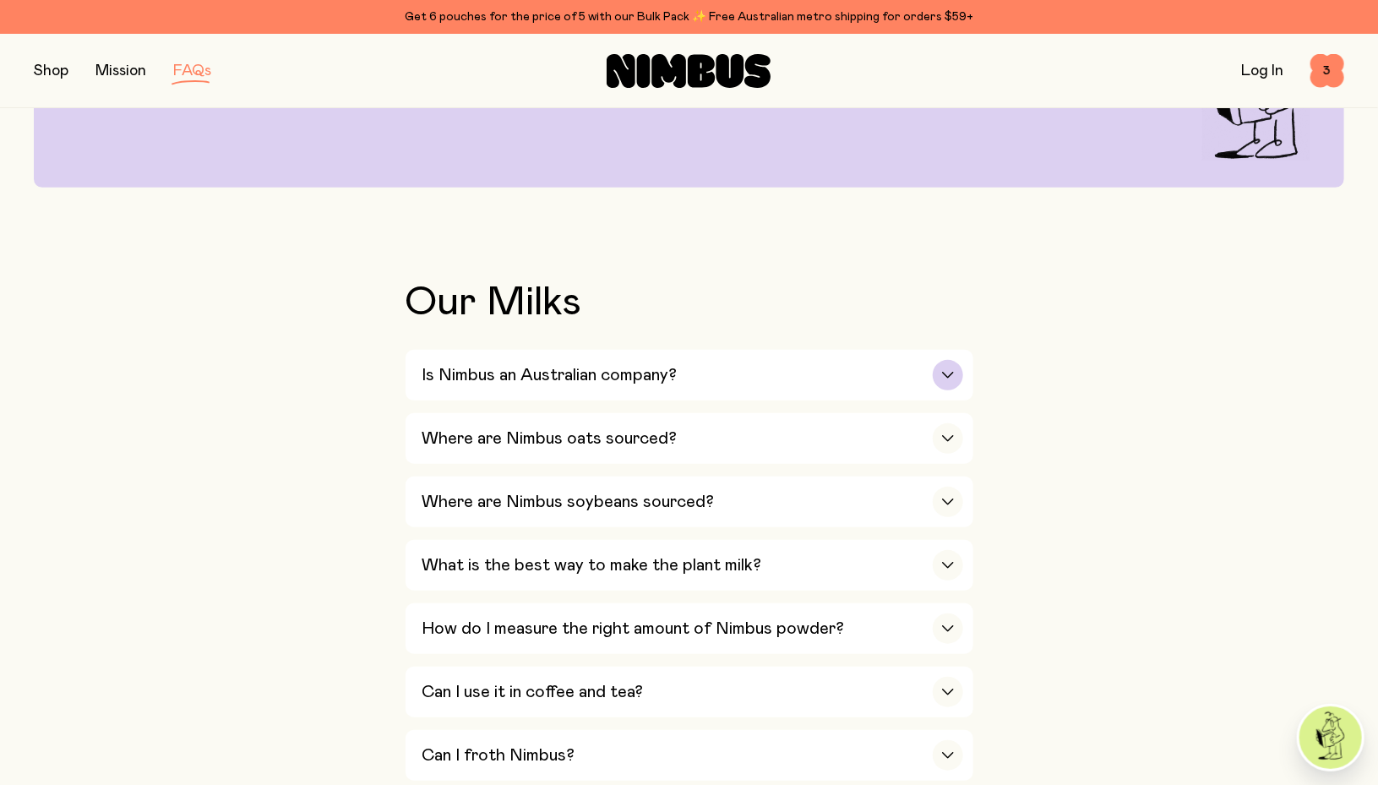
click at [945, 372] on icon "button" at bounding box center [948, 375] width 14 height 7
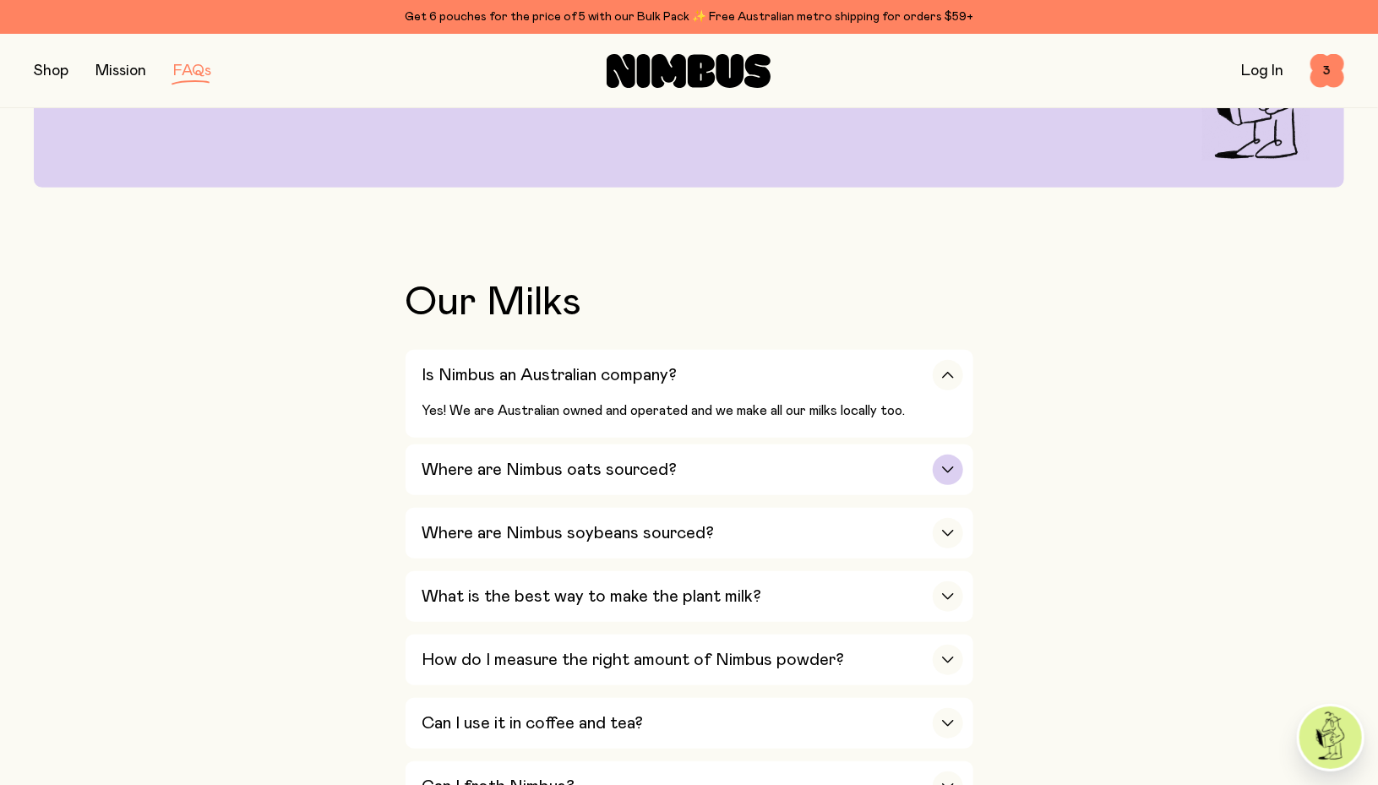
click at [966, 466] on button "Where are Nimbus oats sourced? We’re proud to source our core ingredient – oats…" at bounding box center [690, 469] width 568 height 51
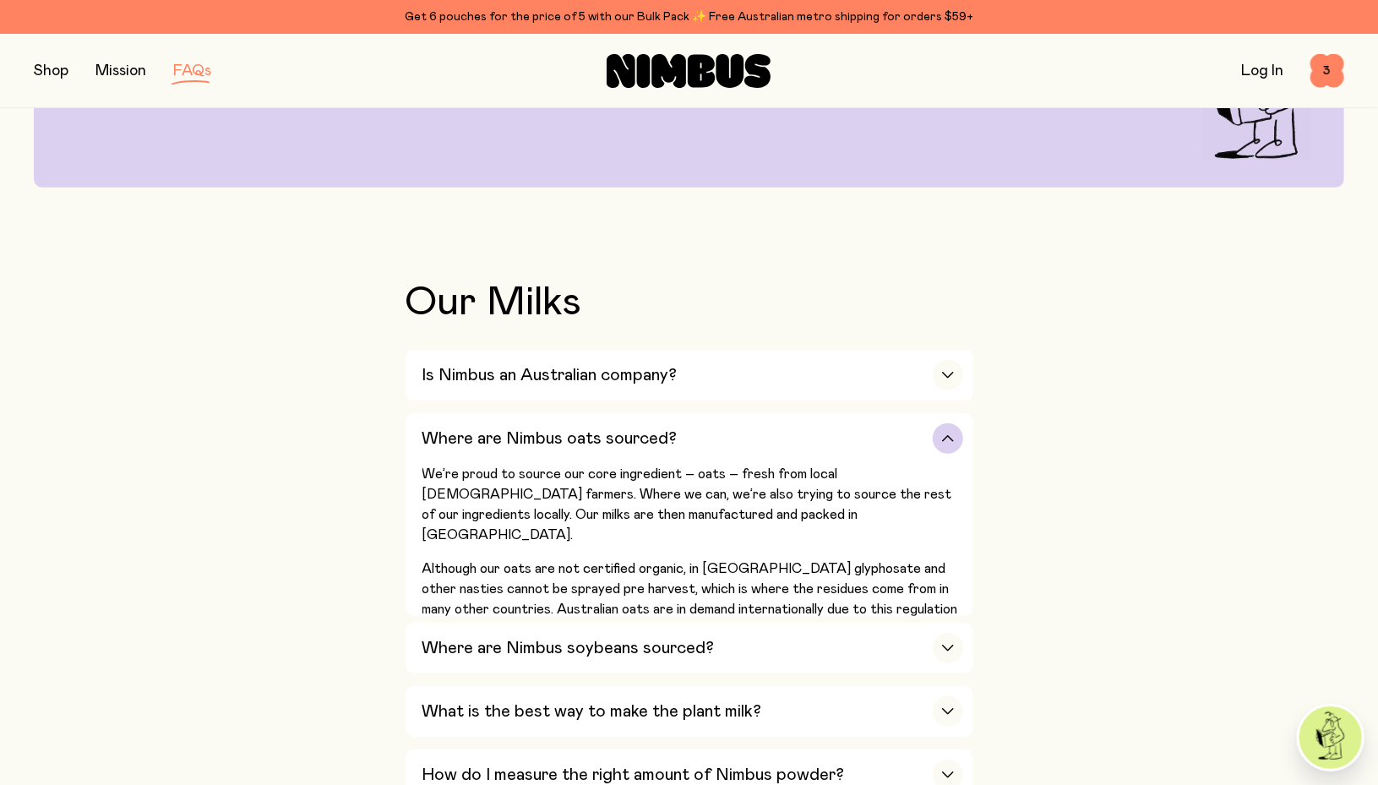
click at [950, 441] on div "button" at bounding box center [948, 438] width 30 height 30
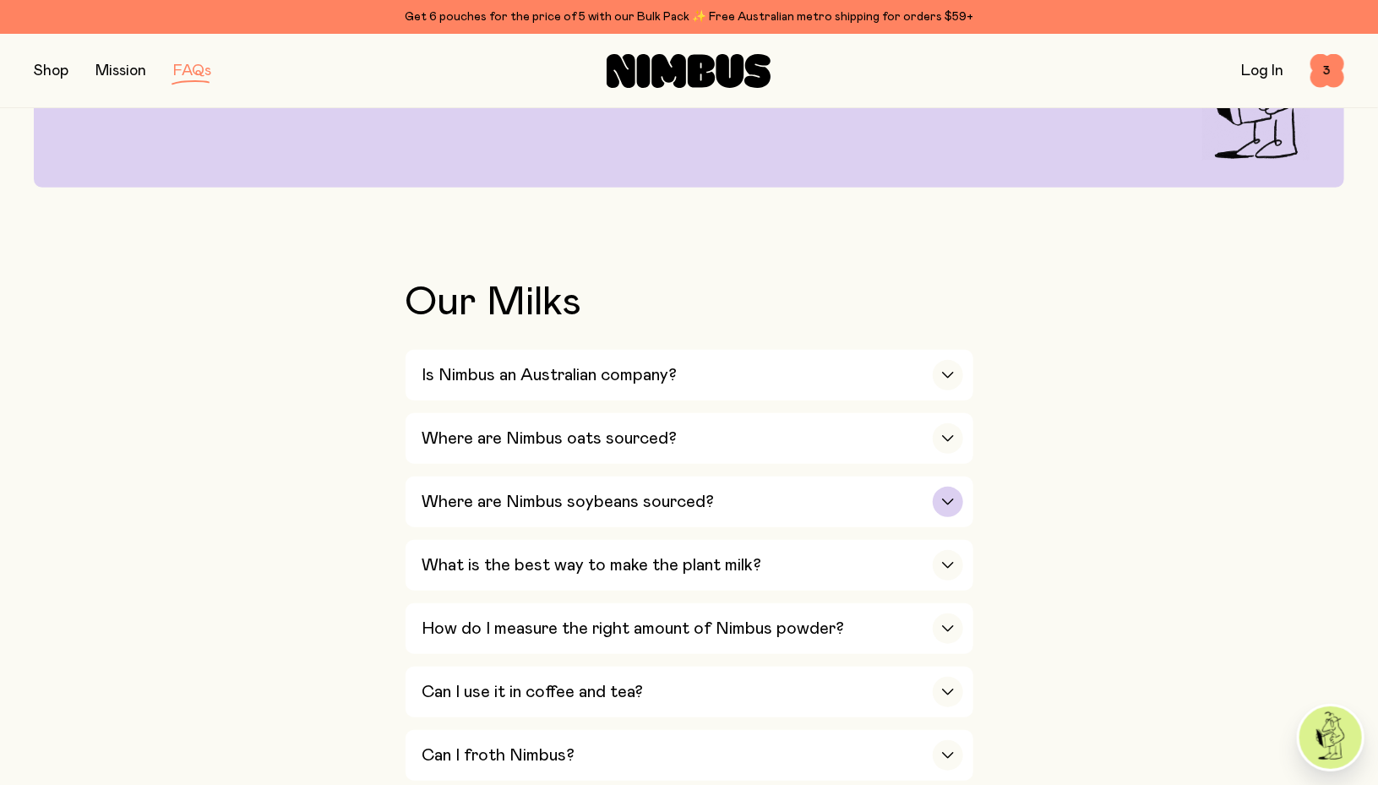
click at [951, 514] on div "Where are Nimbus soybeans sourced?" at bounding box center [692, 501] width 541 height 51
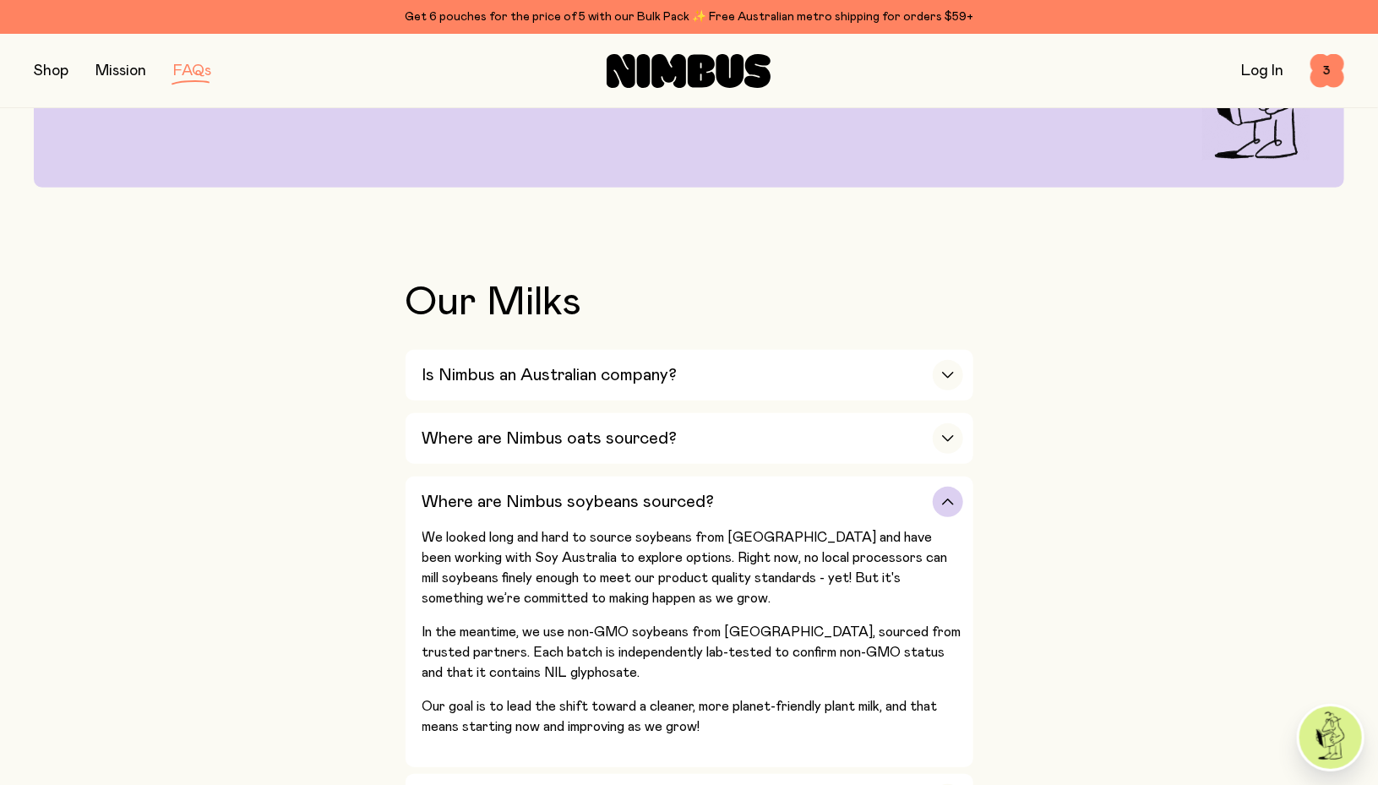
click at [953, 504] on div "button" at bounding box center [948, 502] width 30 height 30
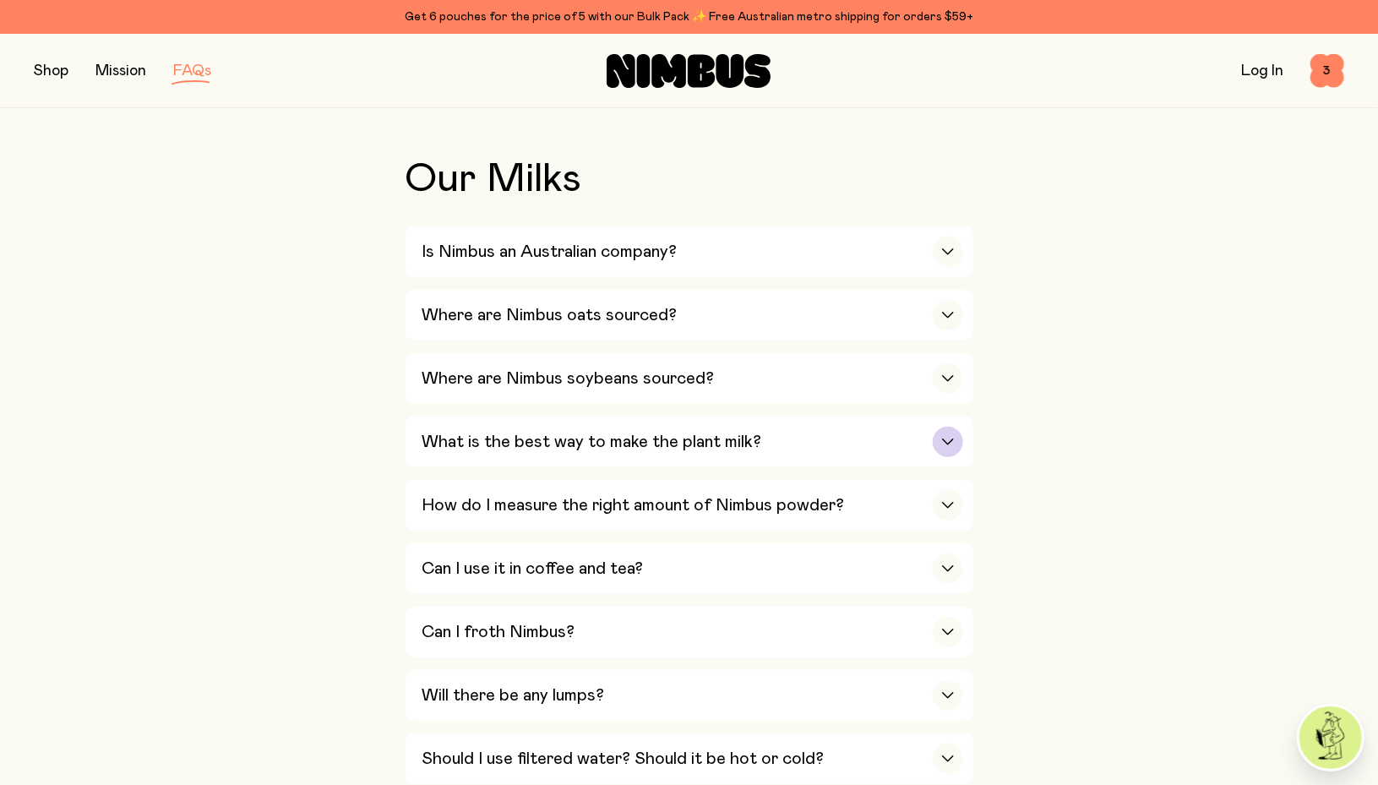
scroll to position [441, 0]
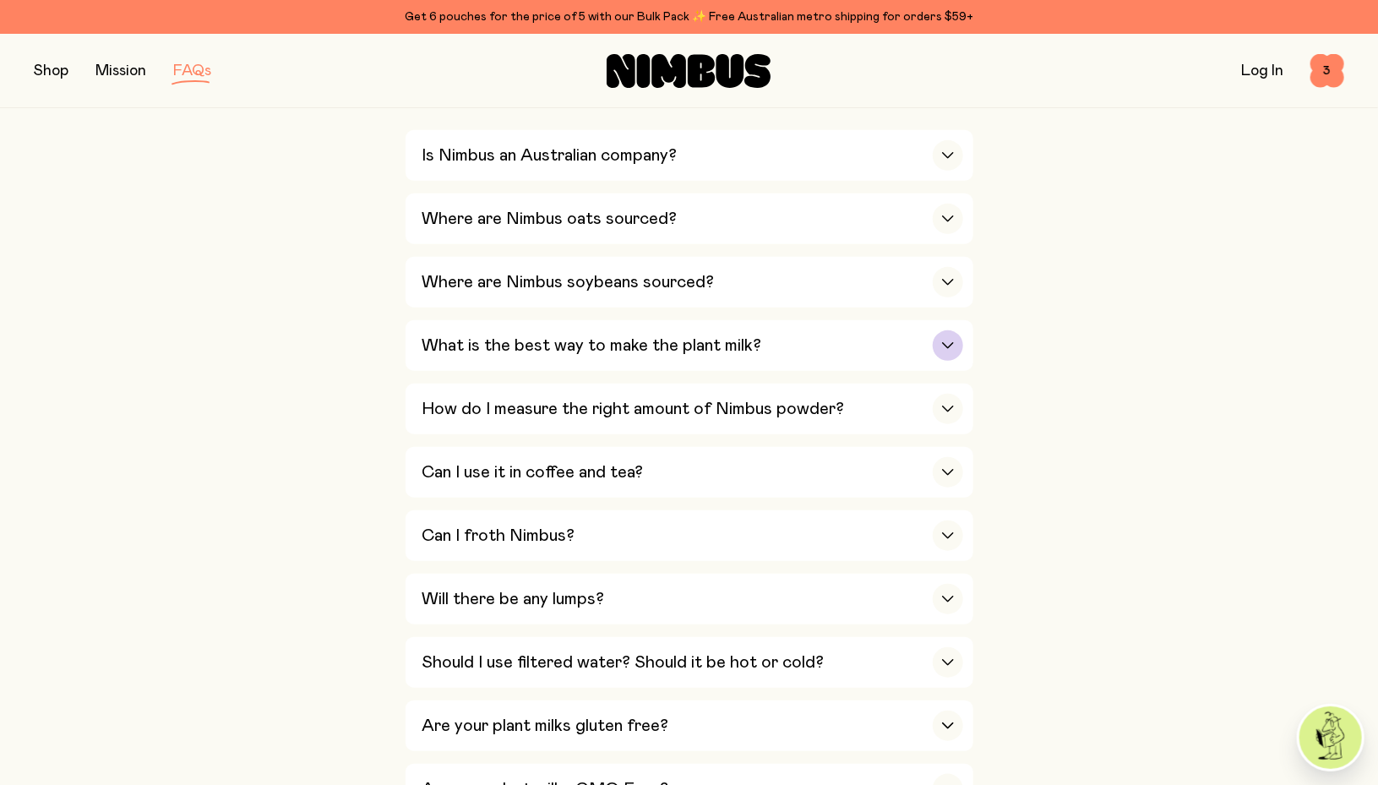
click at [950, 343] on icon "button" at bounding box center [948, 345] width 10 height 5
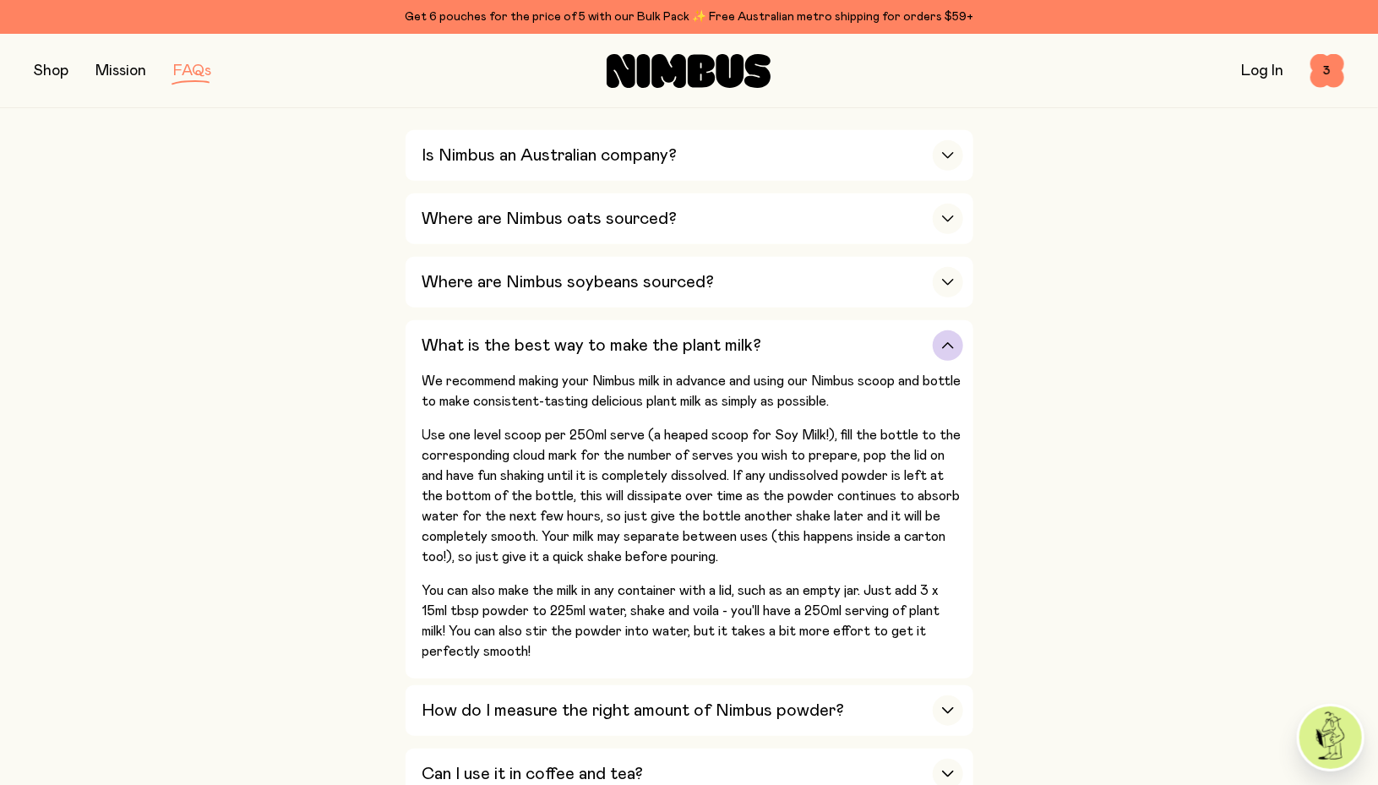
click at [953, 345] on icon "button" at bounding box center [948, 345] width 14 height 7
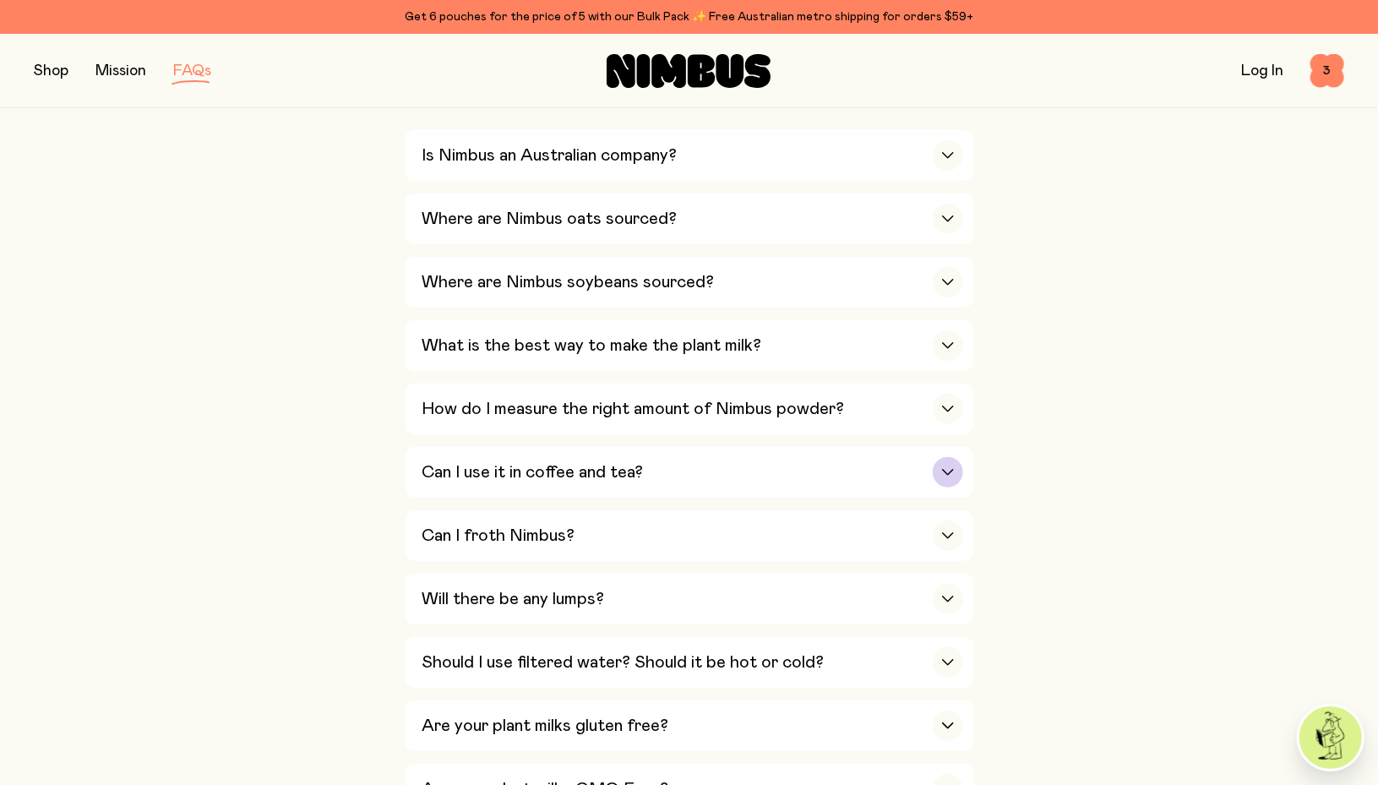
click at [954, 472] on div "button" at bounding box center [948, 472] width 30 height 30
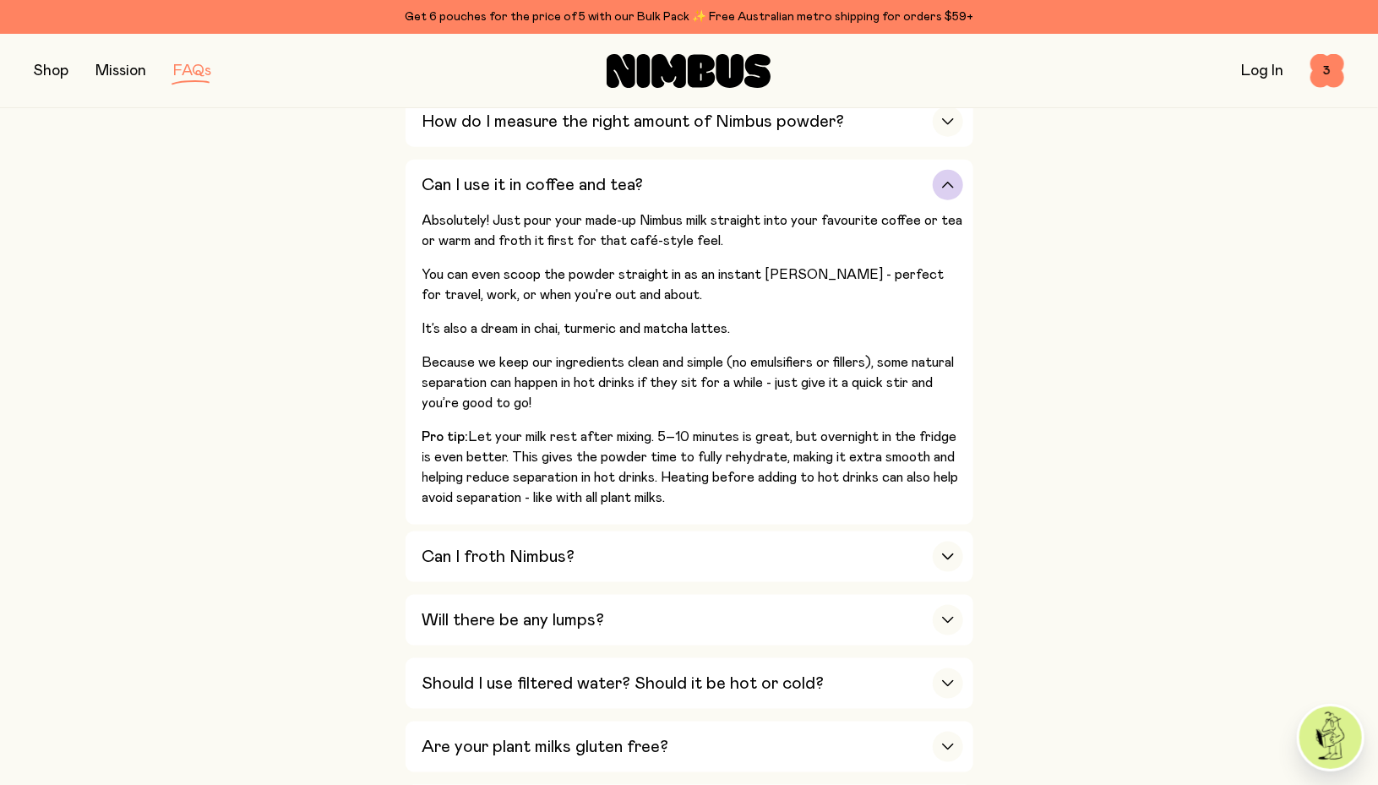
scroll to position [738, 0]
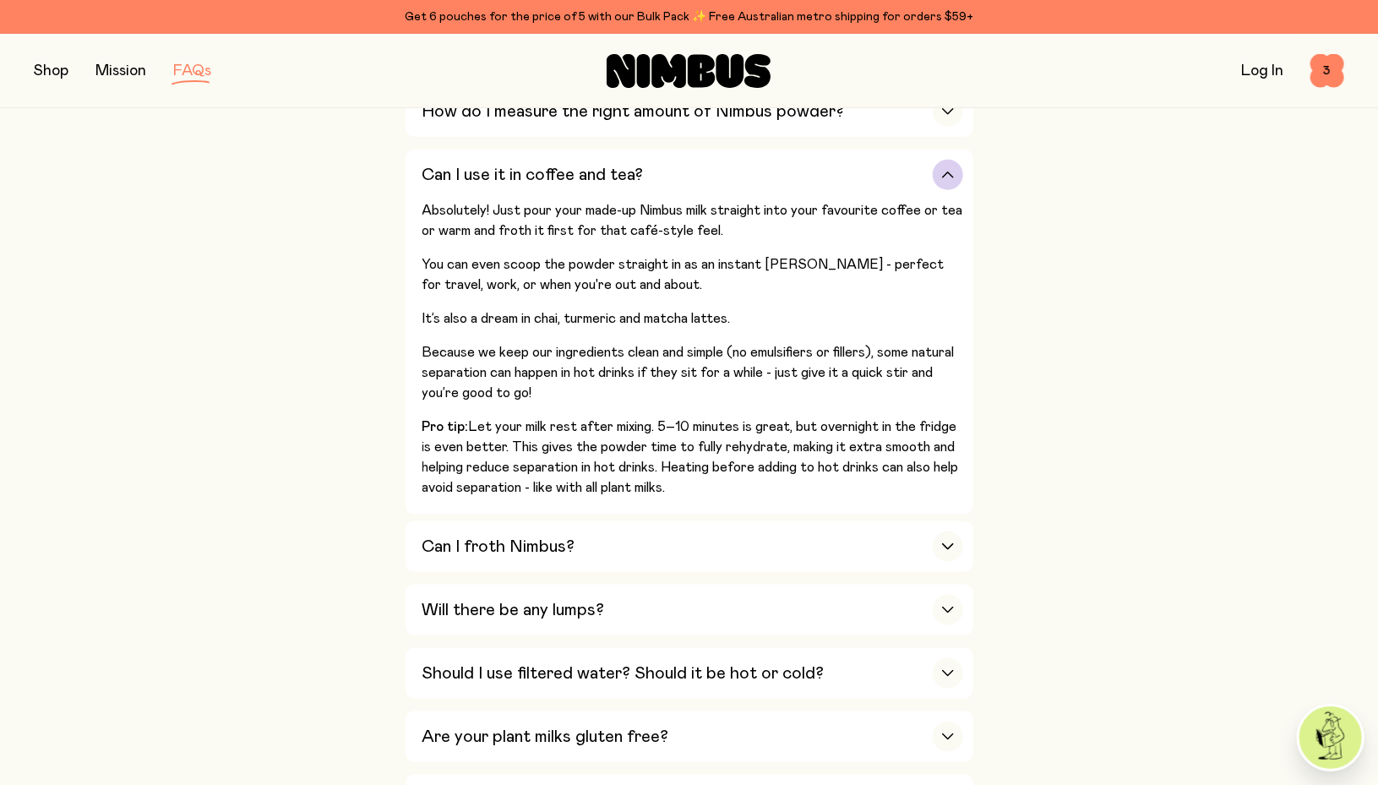
click at [944, 178] on div "button" at bounding box center [948, 175] width 30 height 30
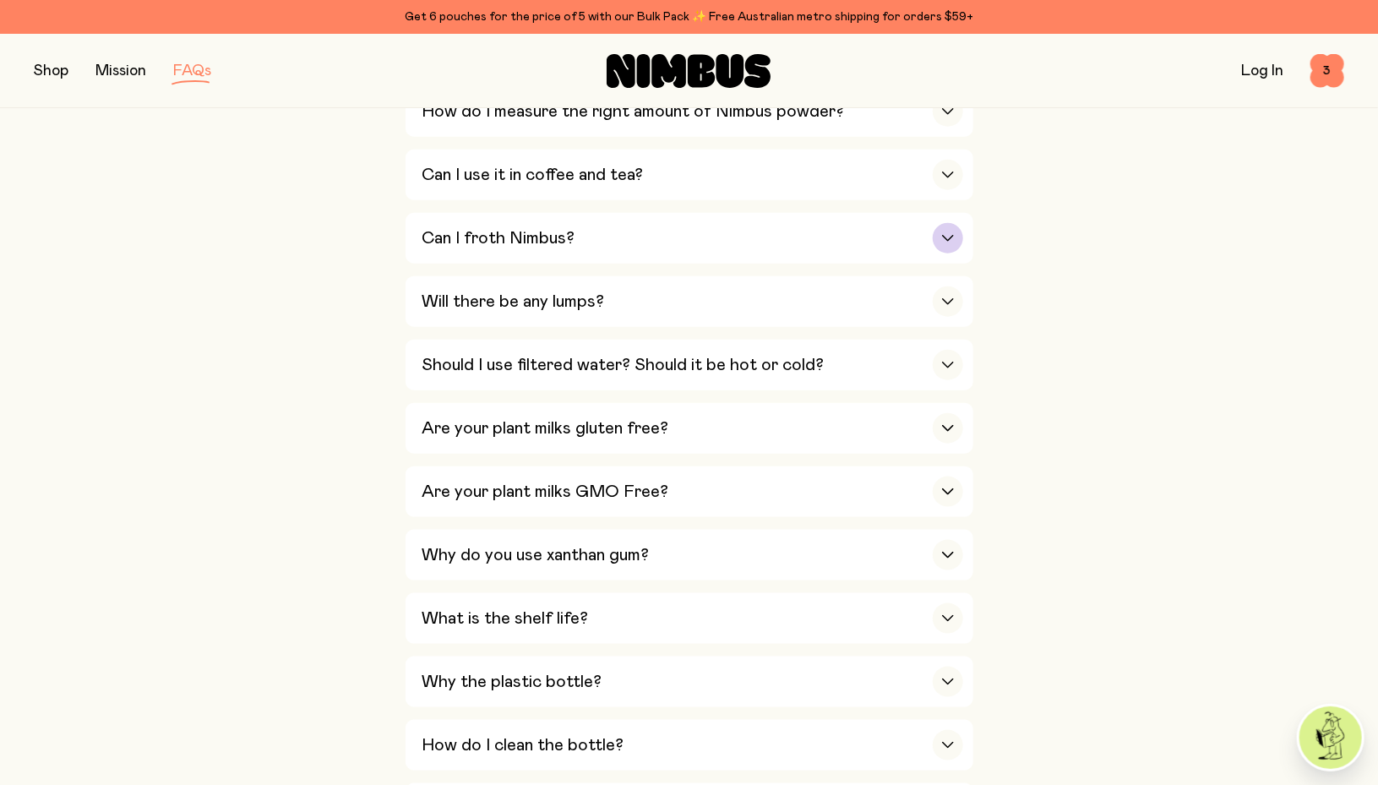
click at [923, 234] on div "Can I froth Nimbus?" at bounding box center [692, 238] width 541 height 51
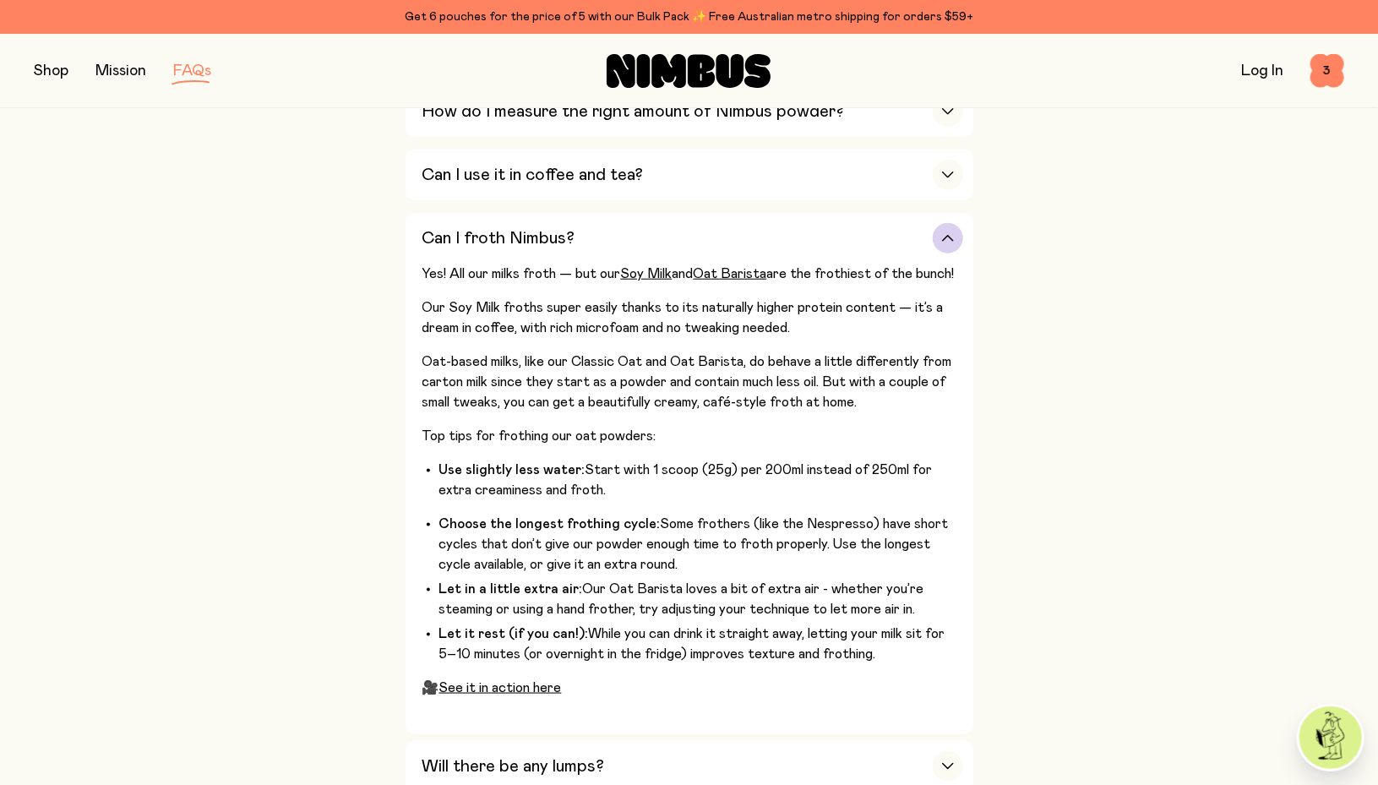
click at [953, 246] on div "button" at bounding box center [948, 238] width 30 height 30
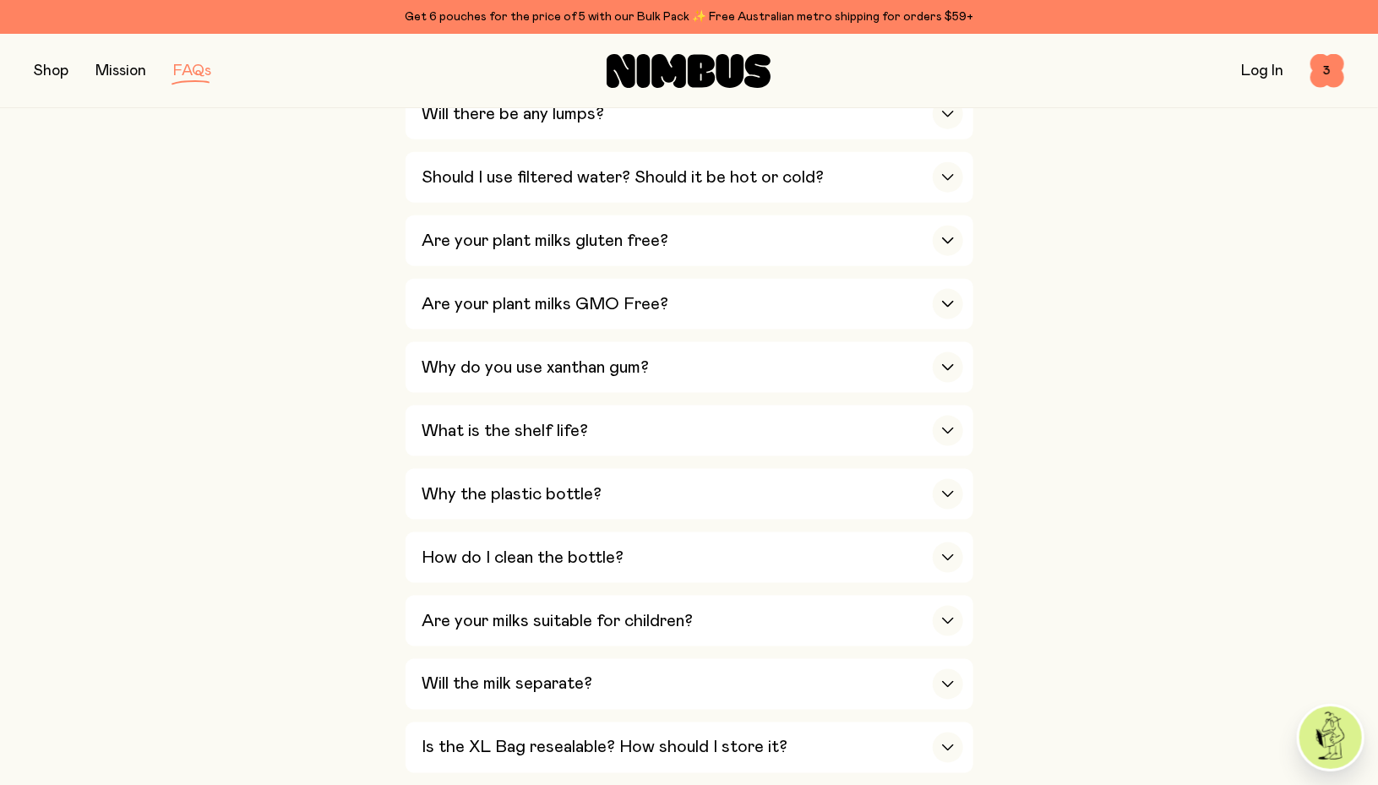
scroll to position [853, 0]
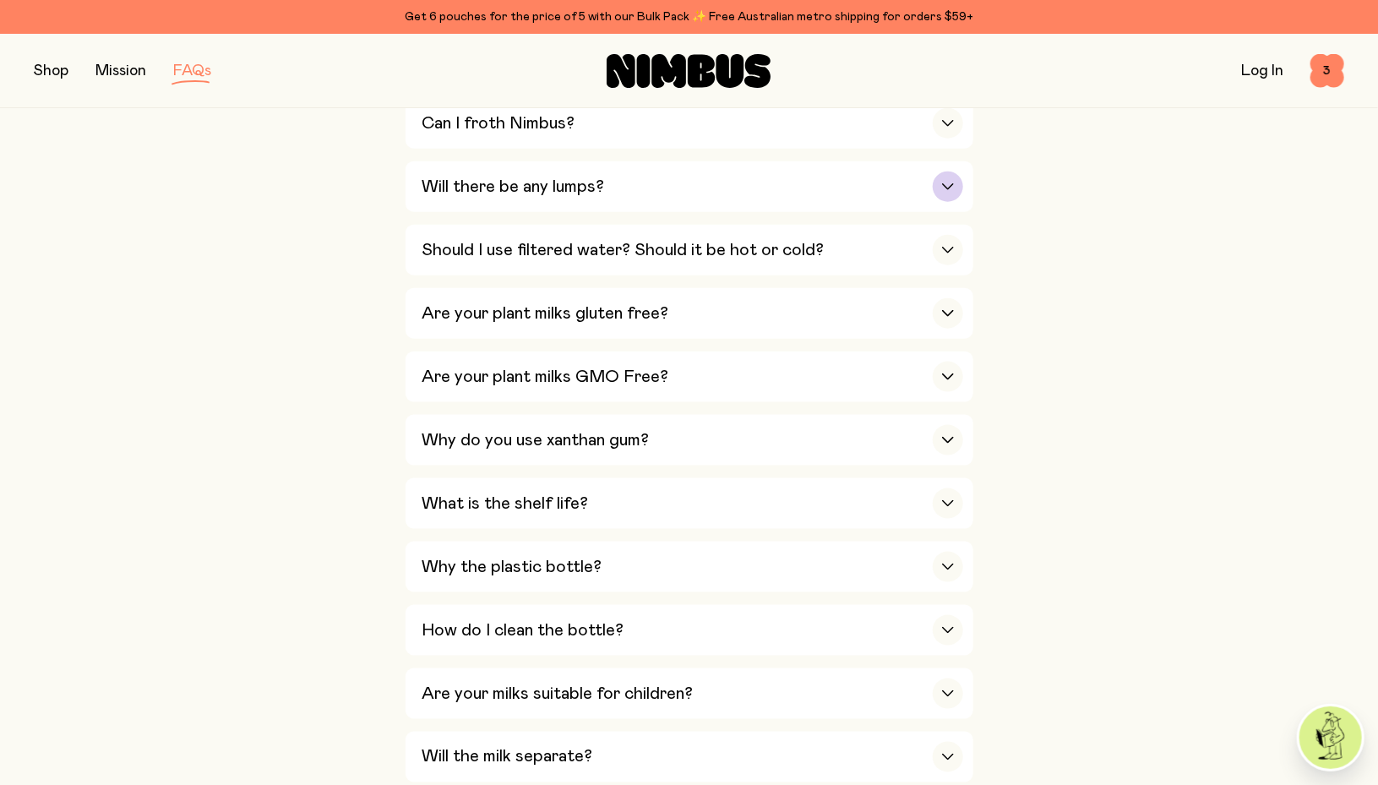
click at [947, 173] on div "button" at bounding box center [948, 186] width 30 height 30
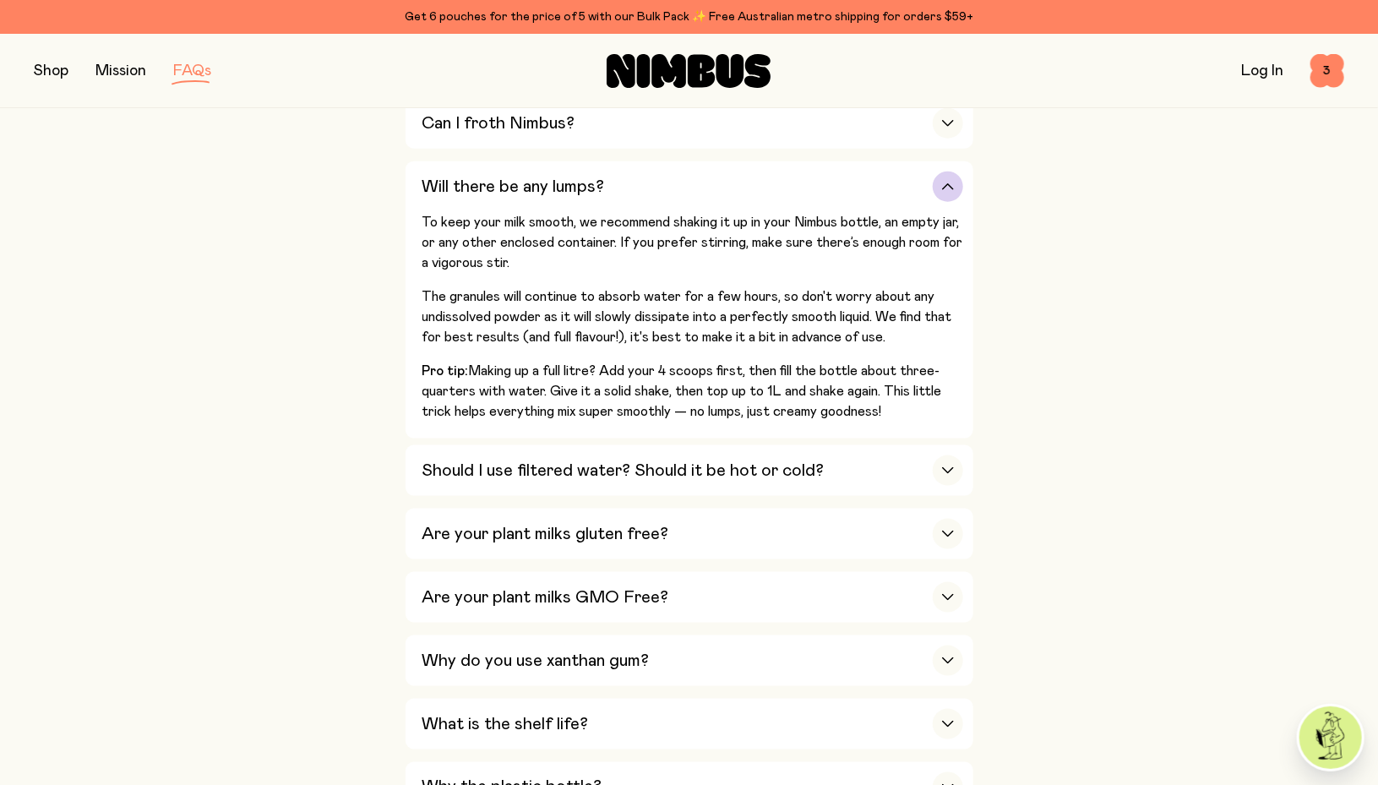
click at [947, 173] on div "button" at bounding box center [948, 186] width 30 height 30
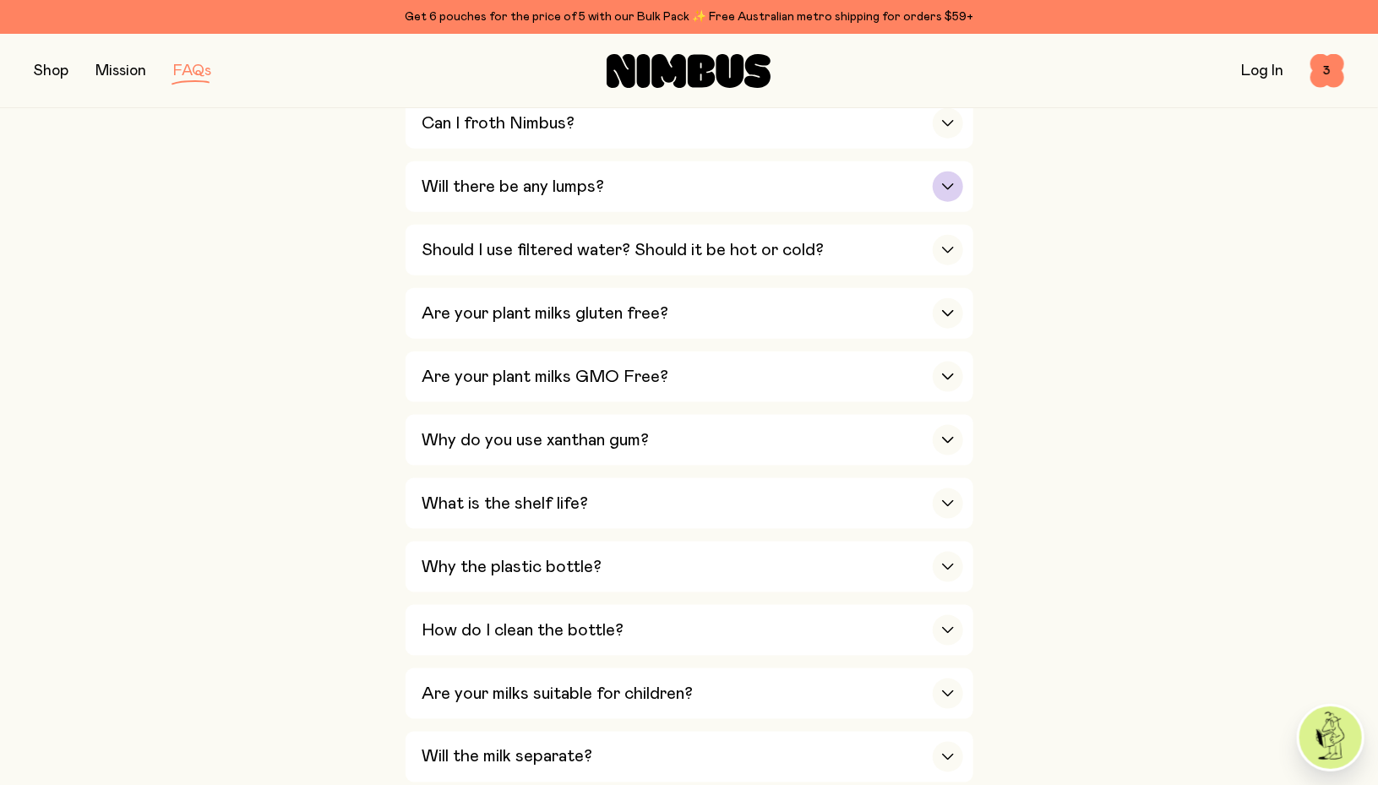
click at [947, 173] on div "button" at bounding box center [948, 186] width 30 height 30
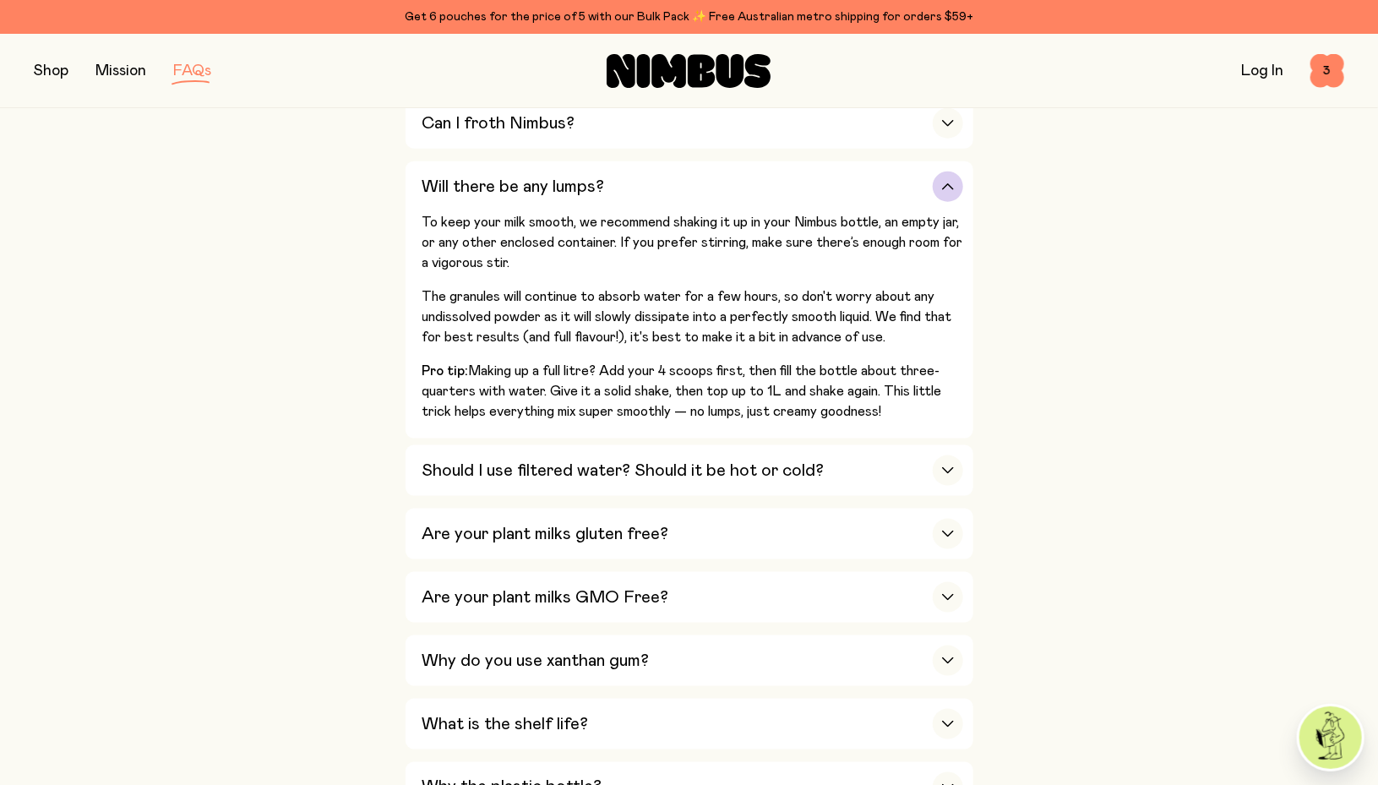
click at [947, 173] on div "button" at bounding box center [948, 186] width 30 height 30
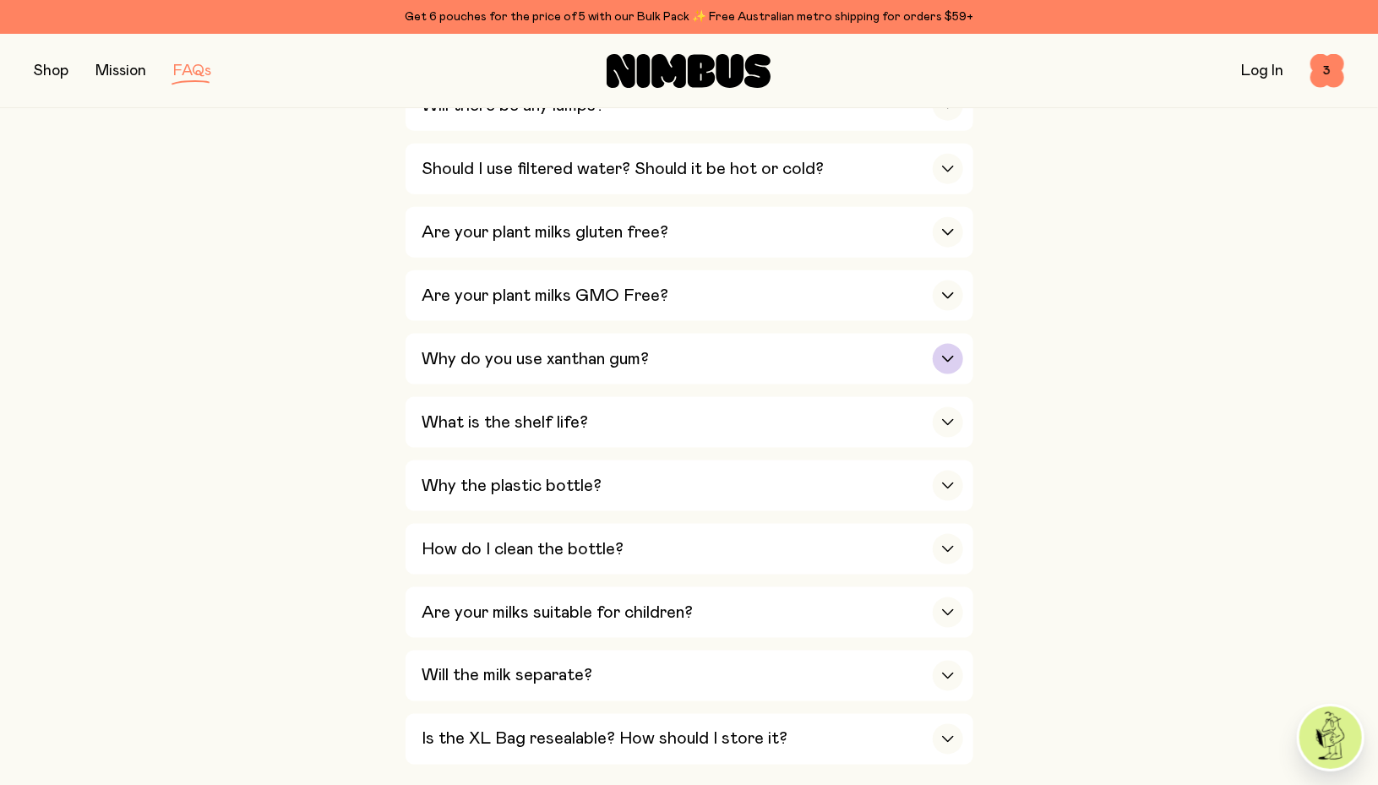
scroll to position [936, 0]
click at [950, 417] on icon "button" at bounding box center [948, 420] width 14 height 7
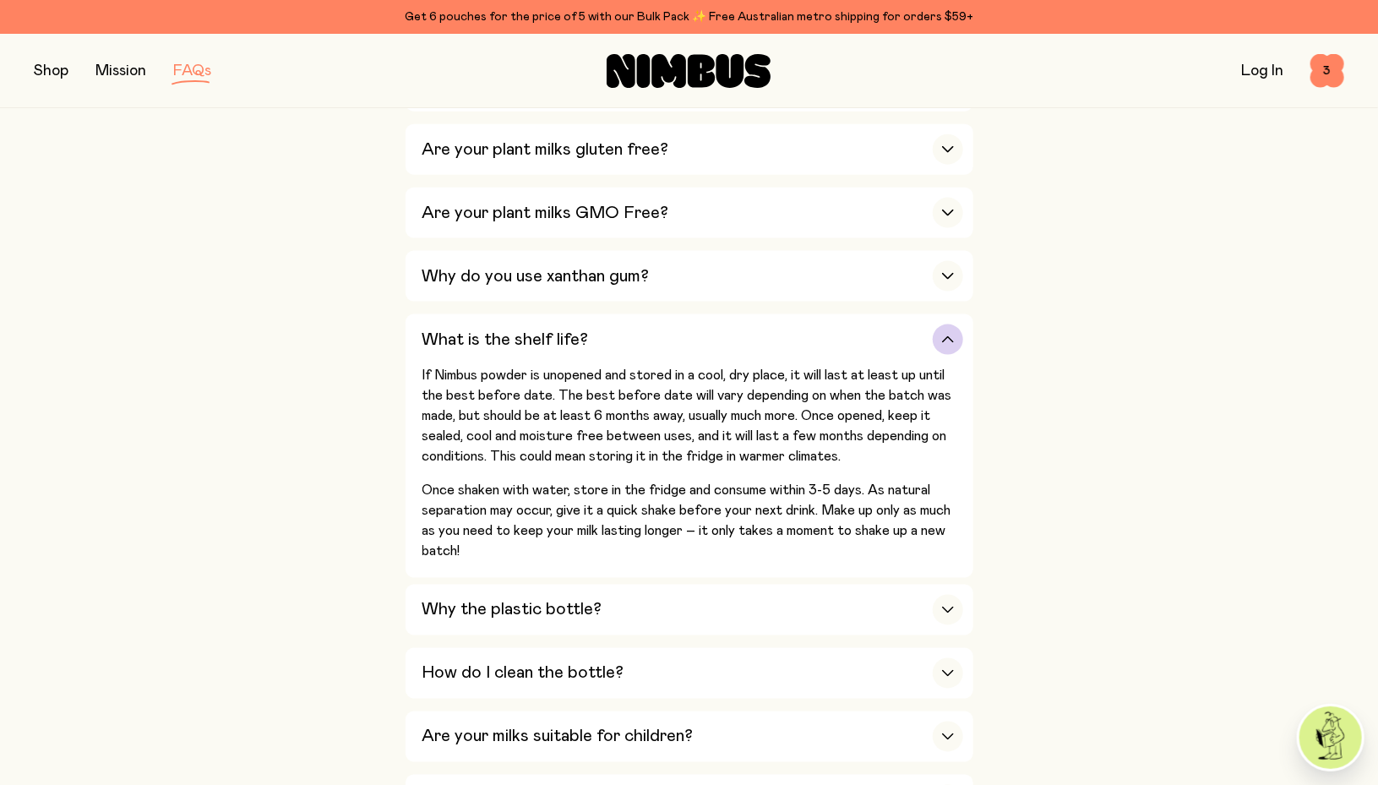
scroll to position [1018, 0]
click at [950, 337] on div "button" at bounding box center [948, 339] width 30 height 30
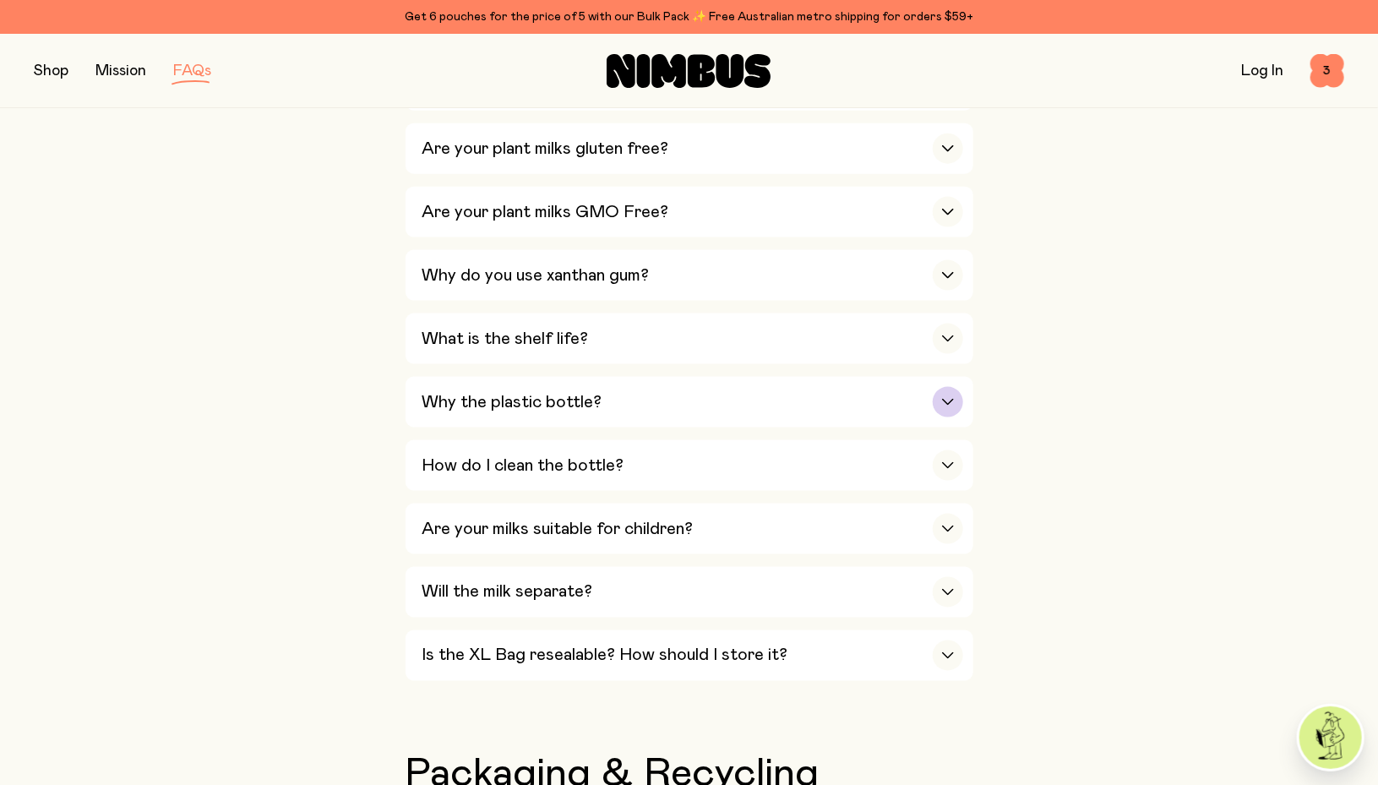
click at [961, 388] on div "button" at bounding box center [948, 402] width 30 height 30
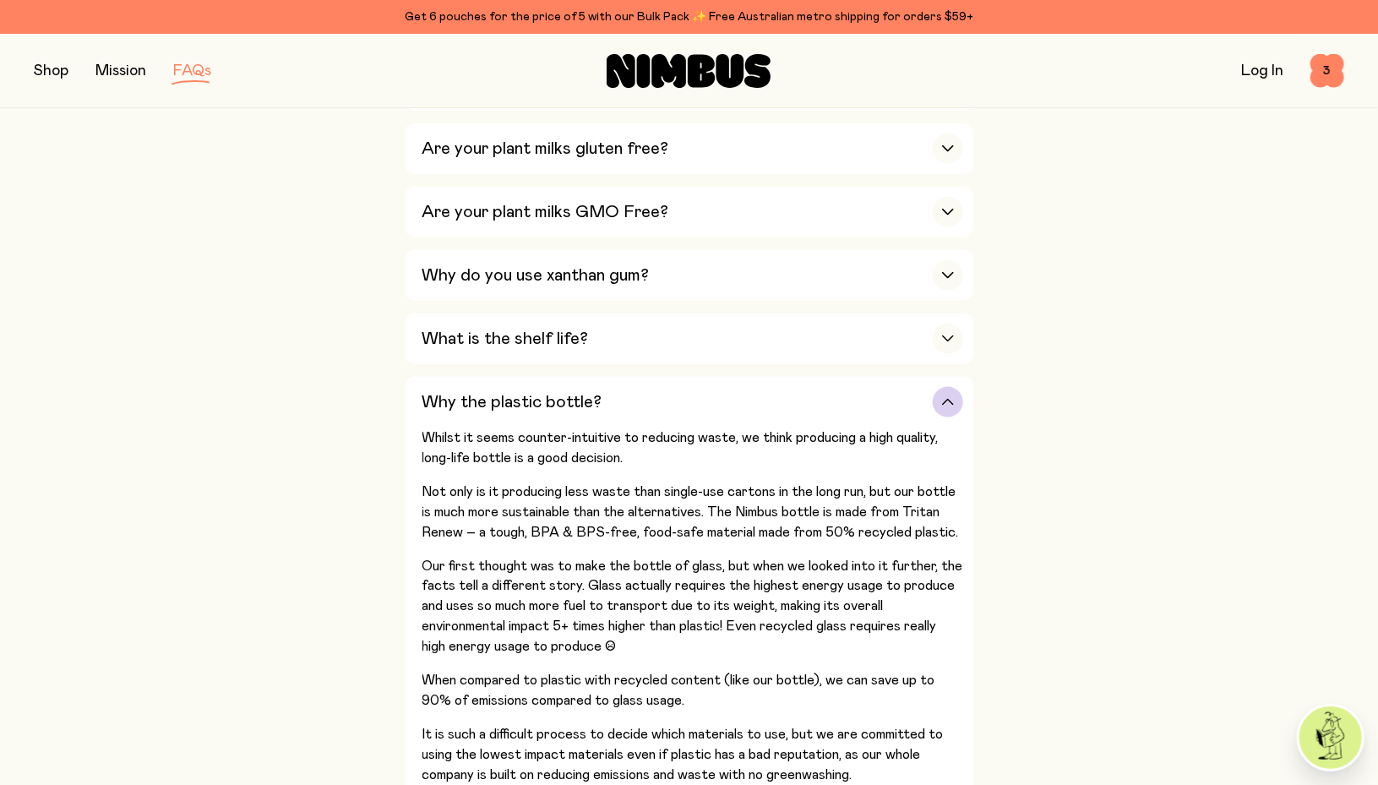
click at [943, 399] on icon "button" at bounding box center [948, 402] width 14 height 7
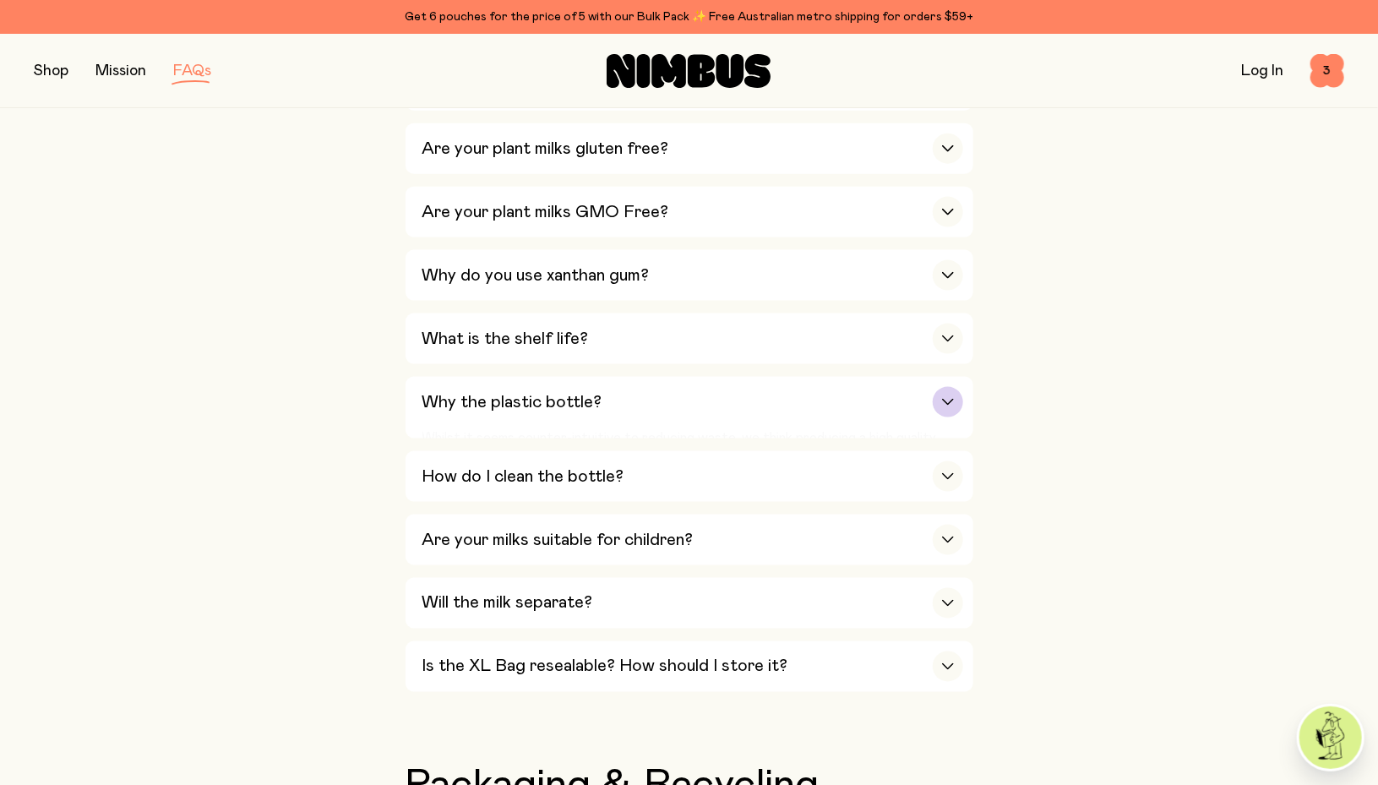
click at [943, 399] on icon "button" at bounding box center [948, 402] width 14 height 7
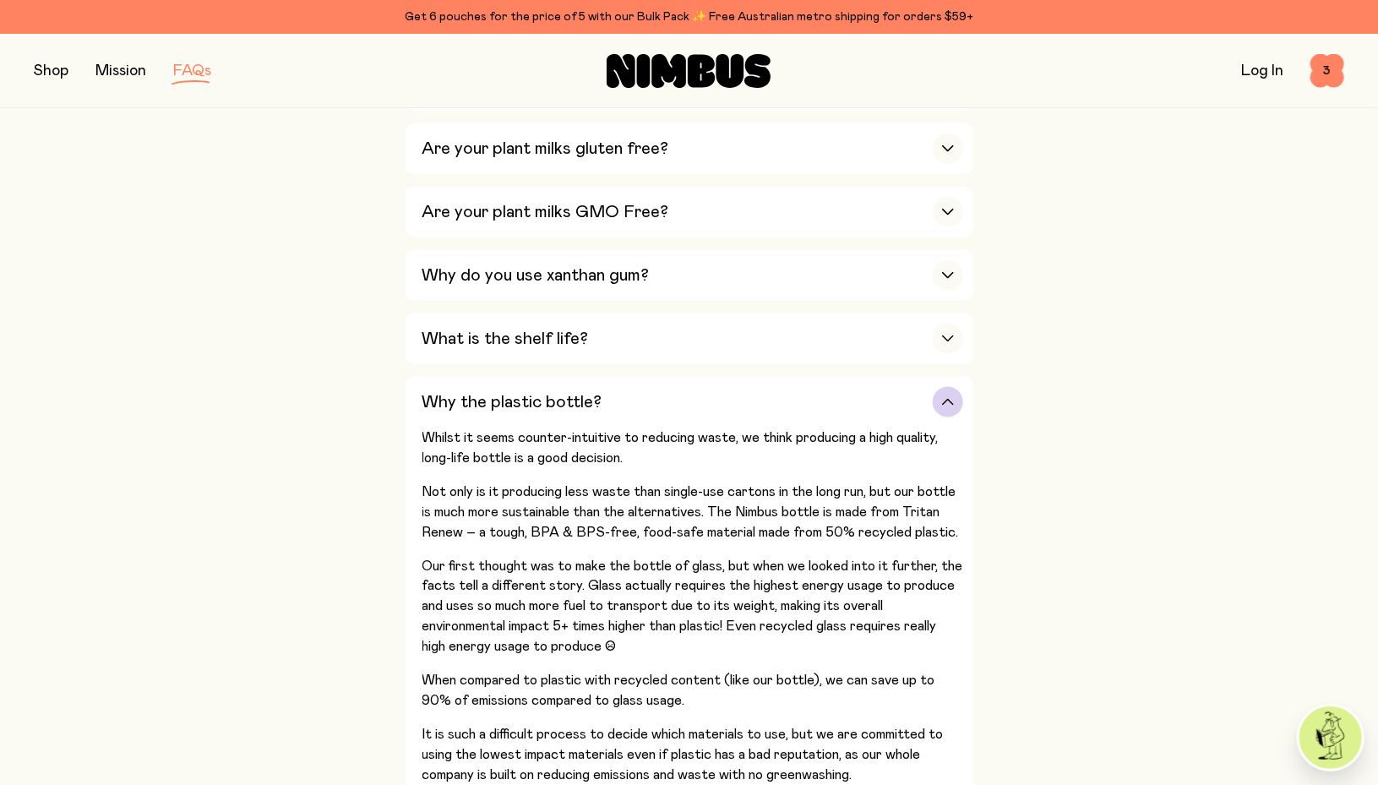
click at [946, 399] on icon "button" at bounding box center [948, 402] width 14 height 7
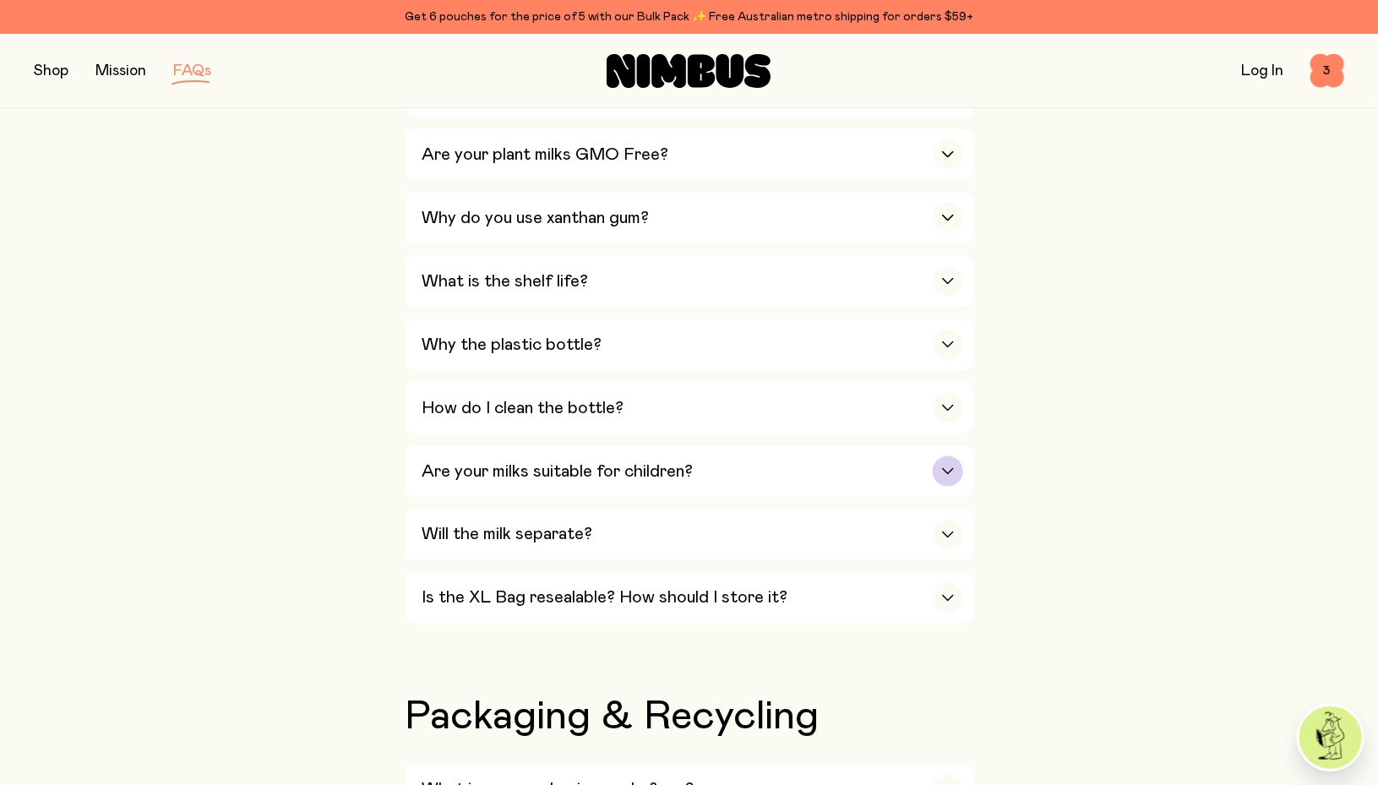
scroll to position [1079, 0]
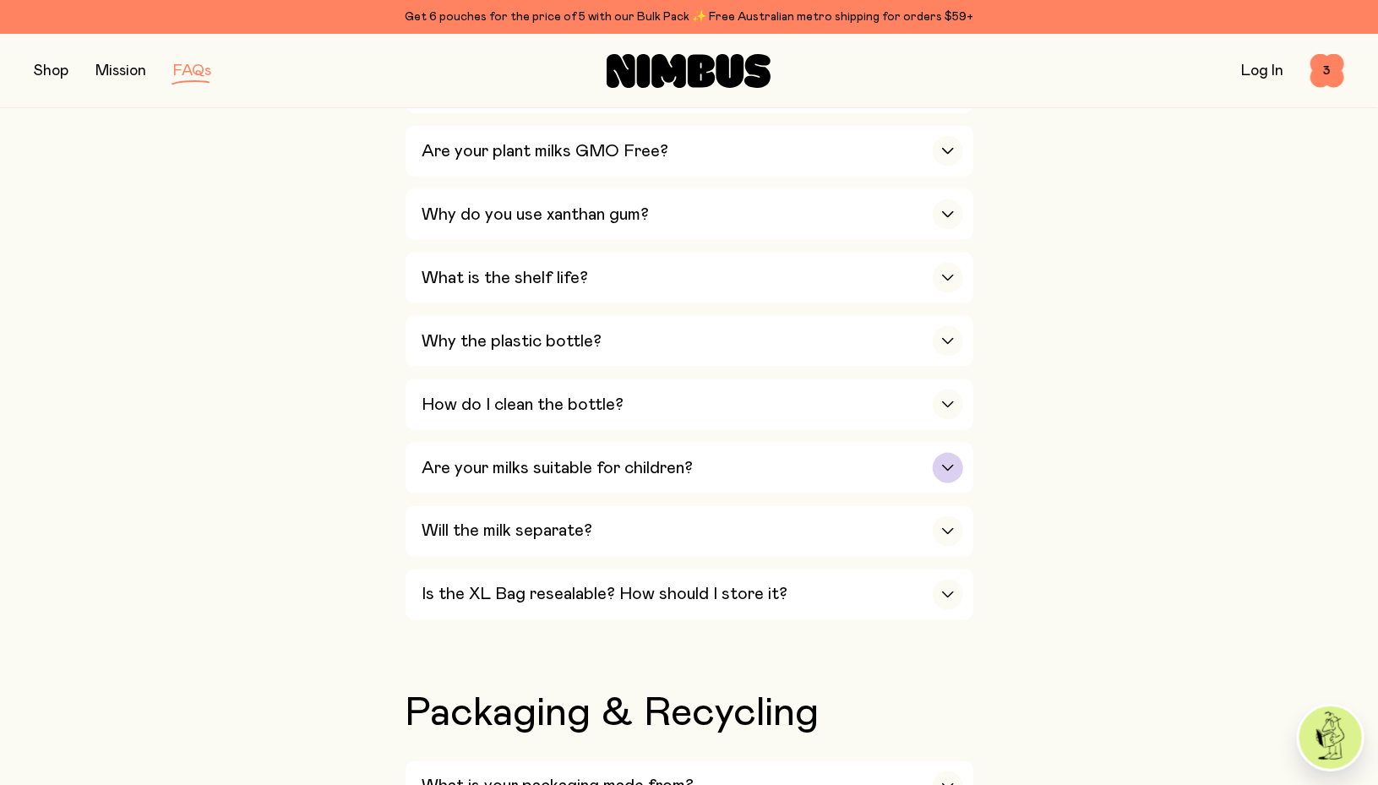
click at [951, 463] on div "button" at bounding box center [948, 468] width 30 height 30
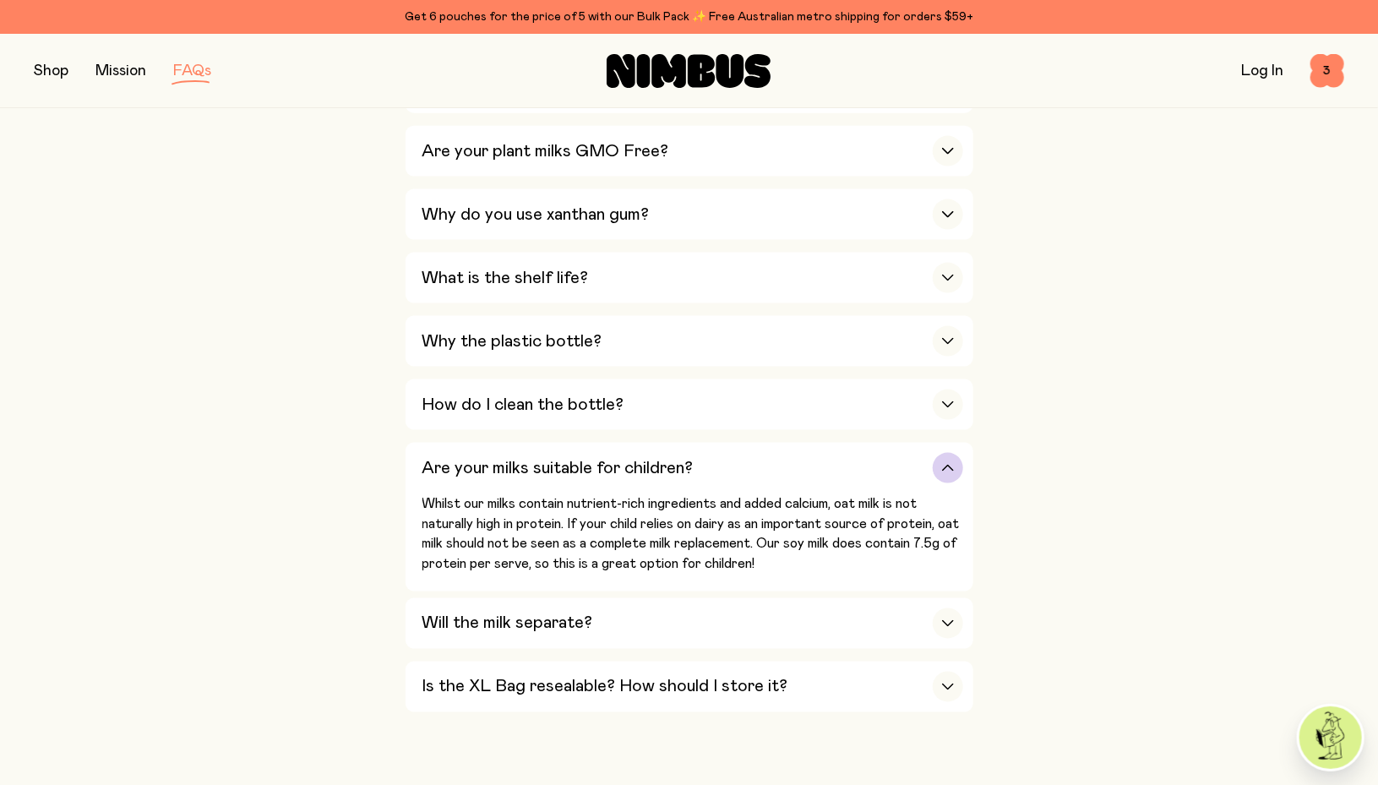
click at [949, 465] on icon "button" at bounding box center [948, 468] width 14 height 7
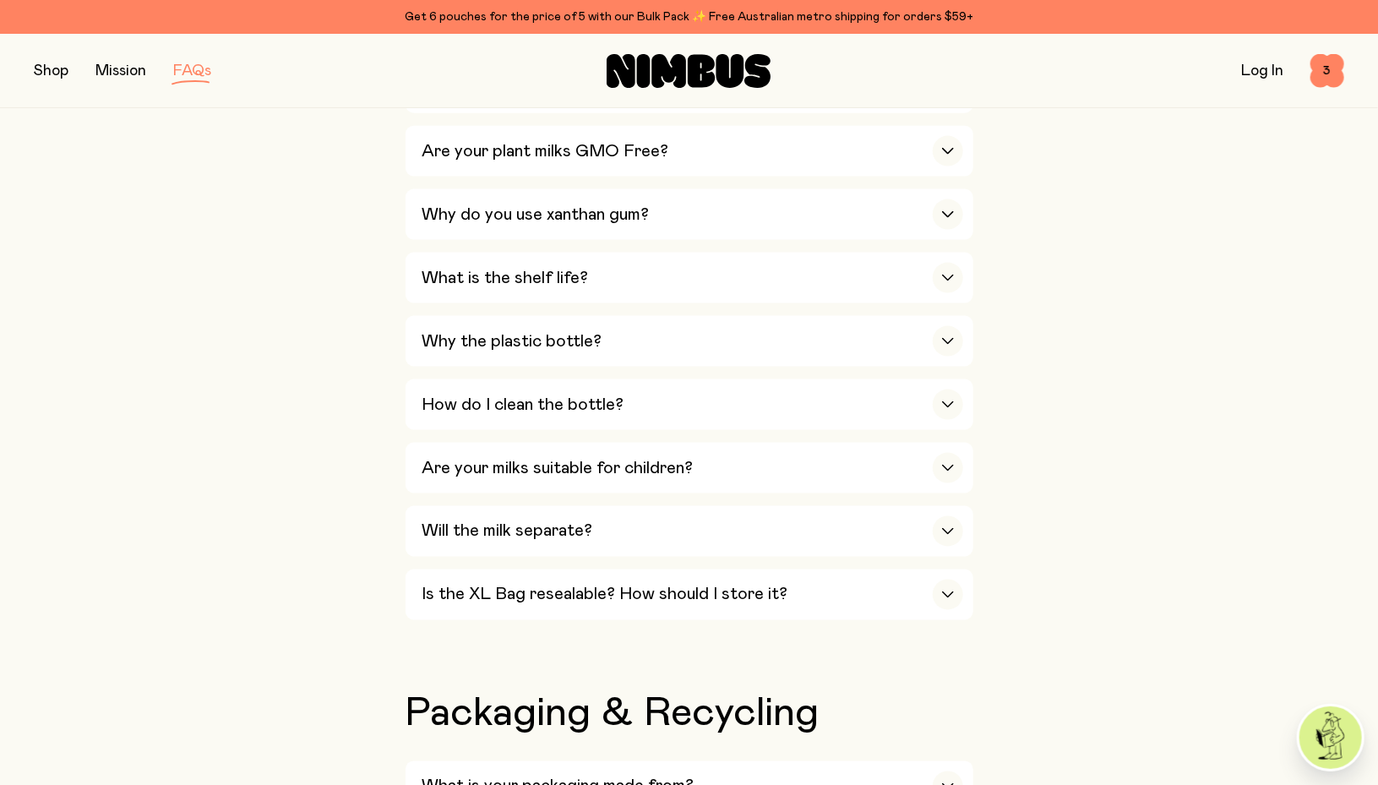
click at [55, 74] on button "button" at bounding box center [51, 71] width 35 height 24
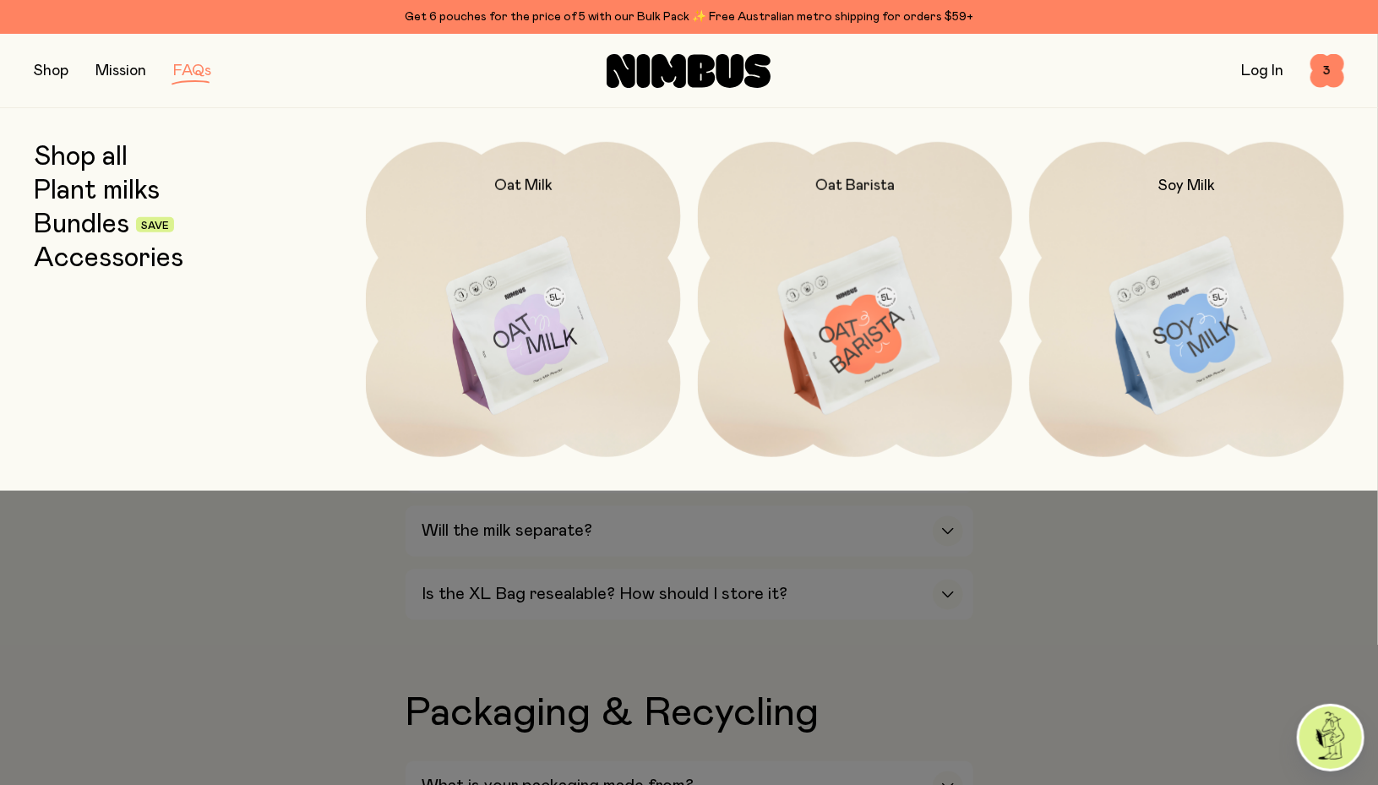
click at [103, 166] on link "Shop all" at bounding box center [81, 157] width 94 height 30
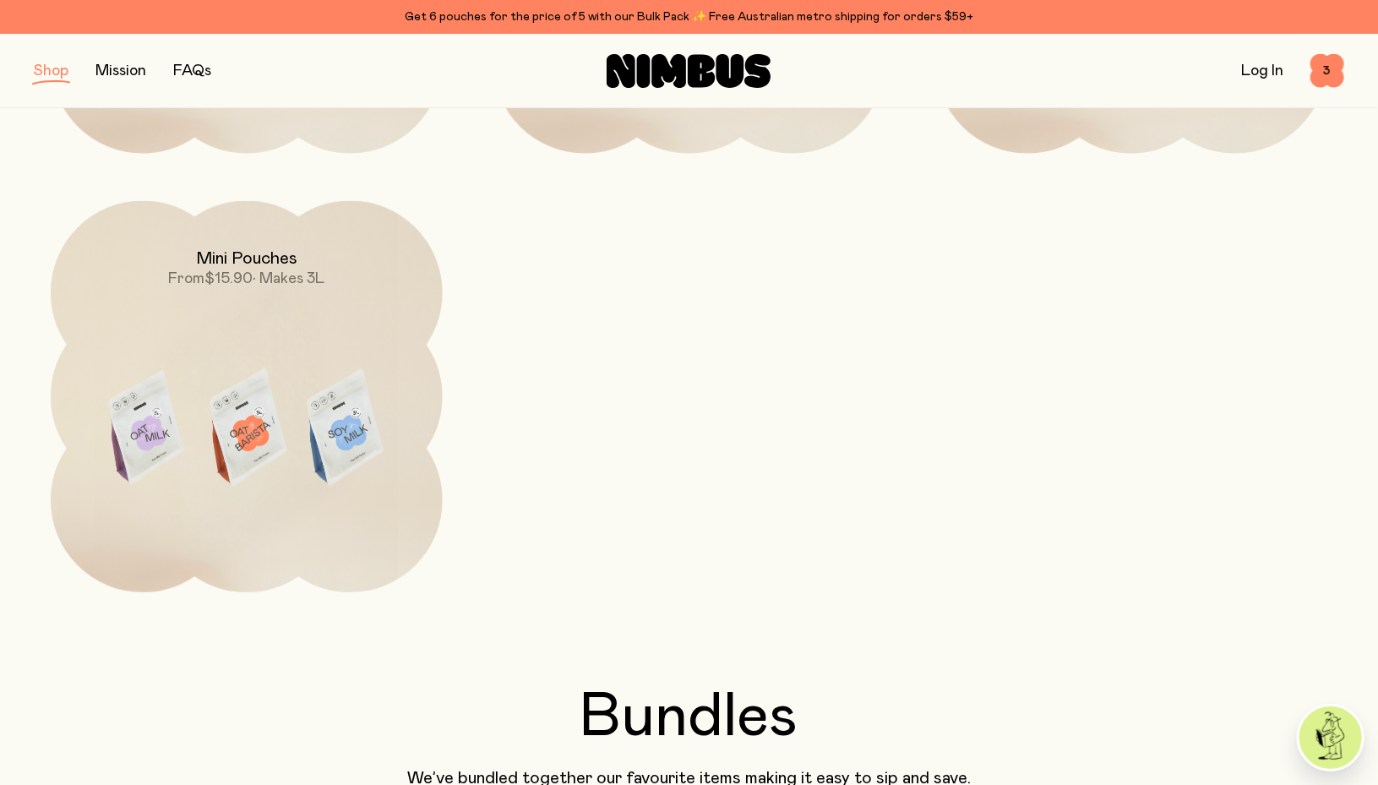
scroll to position [623, 0]
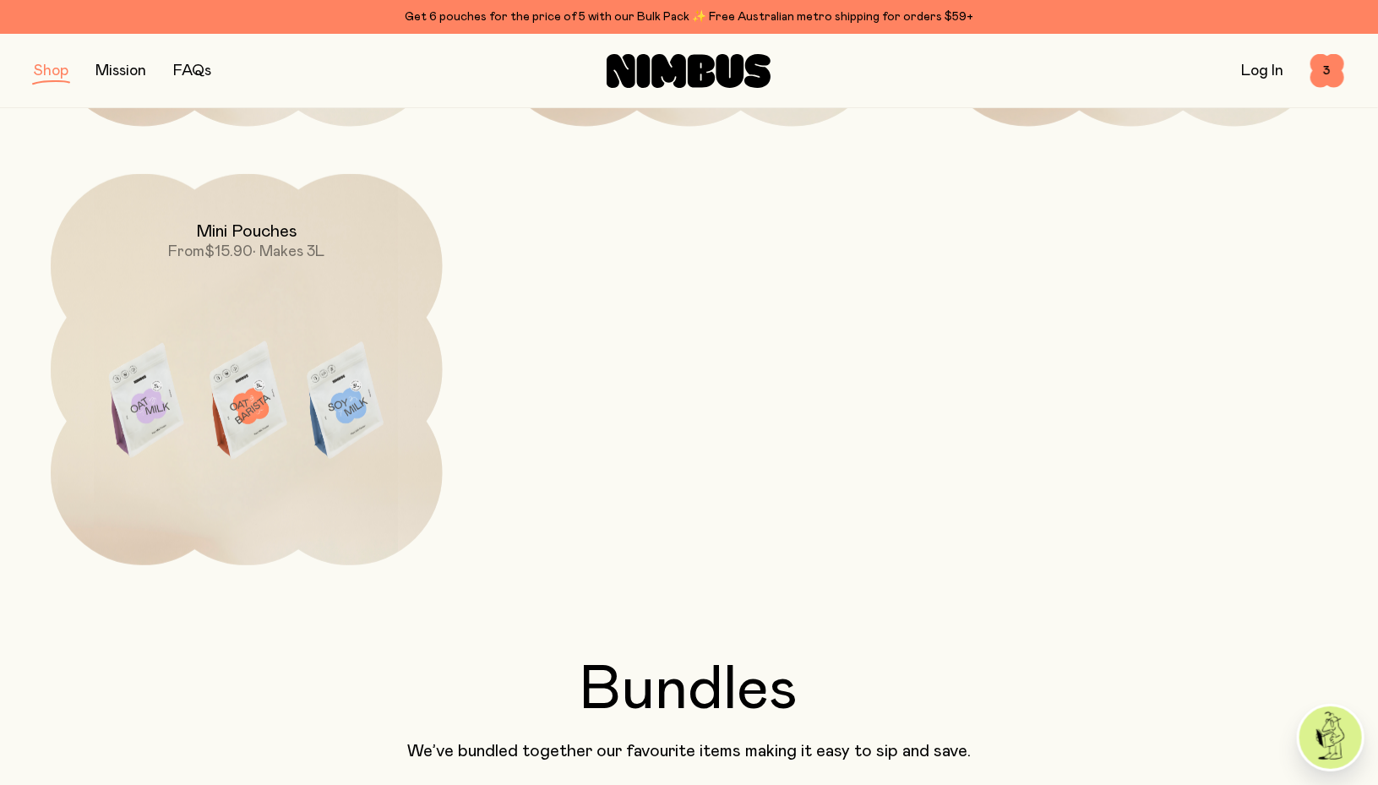
click at [265, 253] on span "• Makes 3L" at bounding box center [289, 251] width 72 height 15
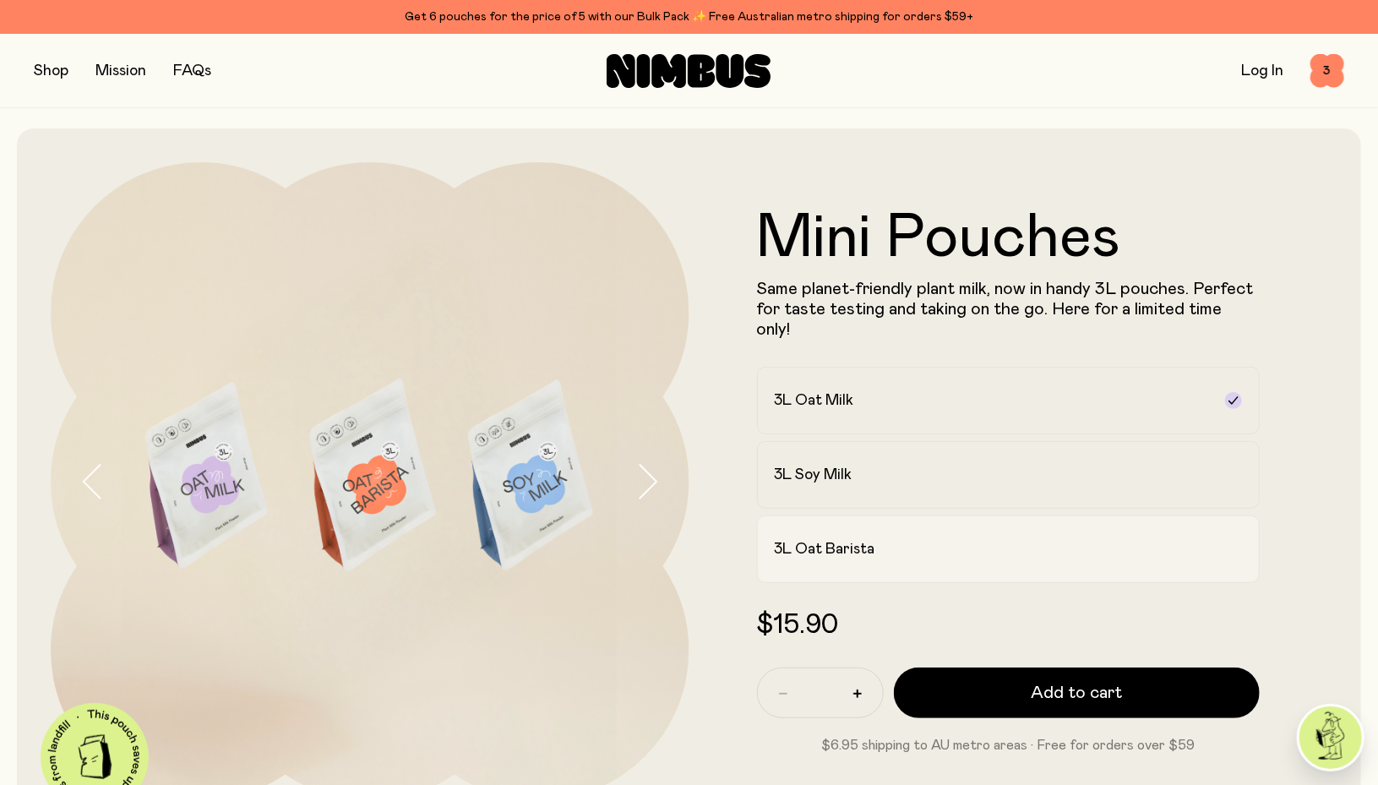
click at [877, 551] on label "3L Oat Barista" at bounding box center [1009, 549] width 504 height 68
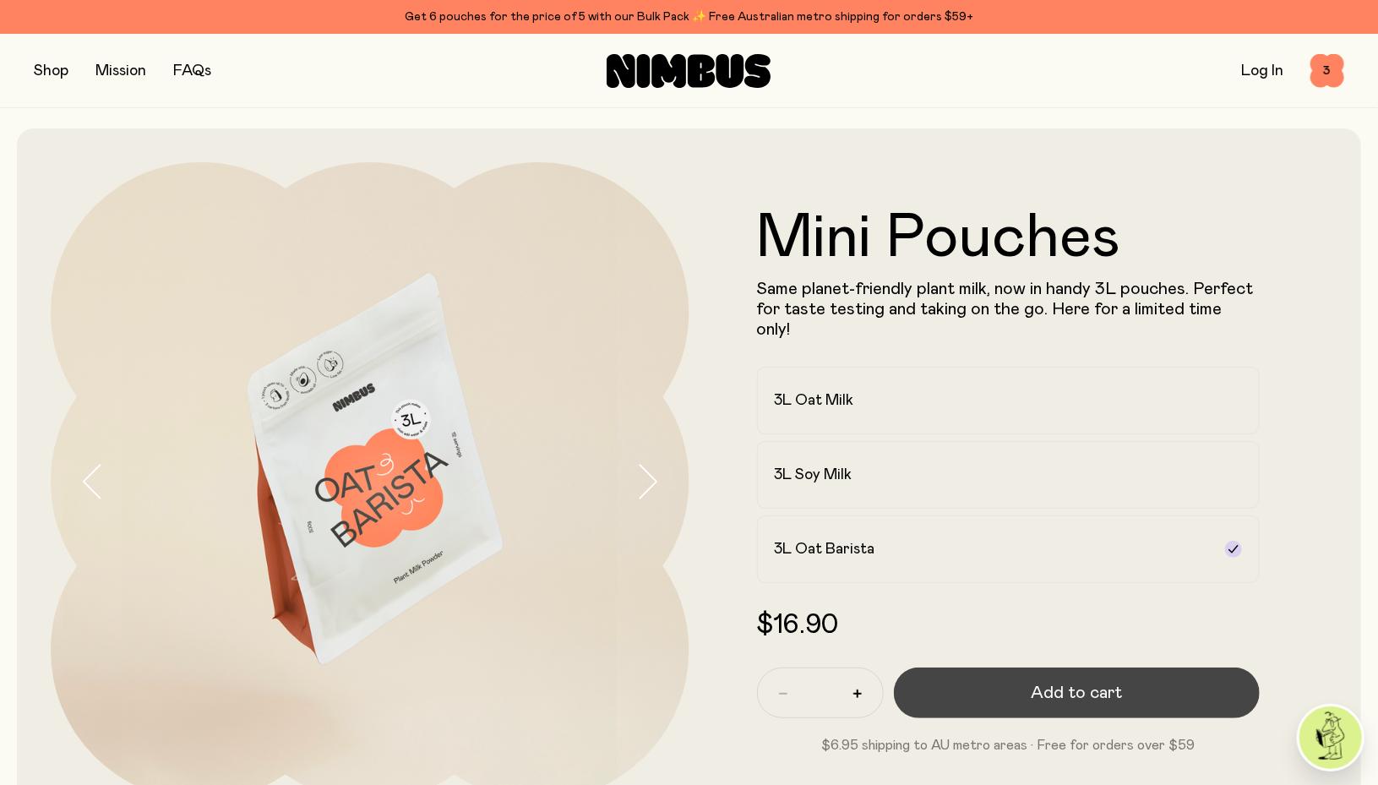
click at [1081, 683] on span "Add to cart" at bounding box center [1076, 693] width 91 height 24
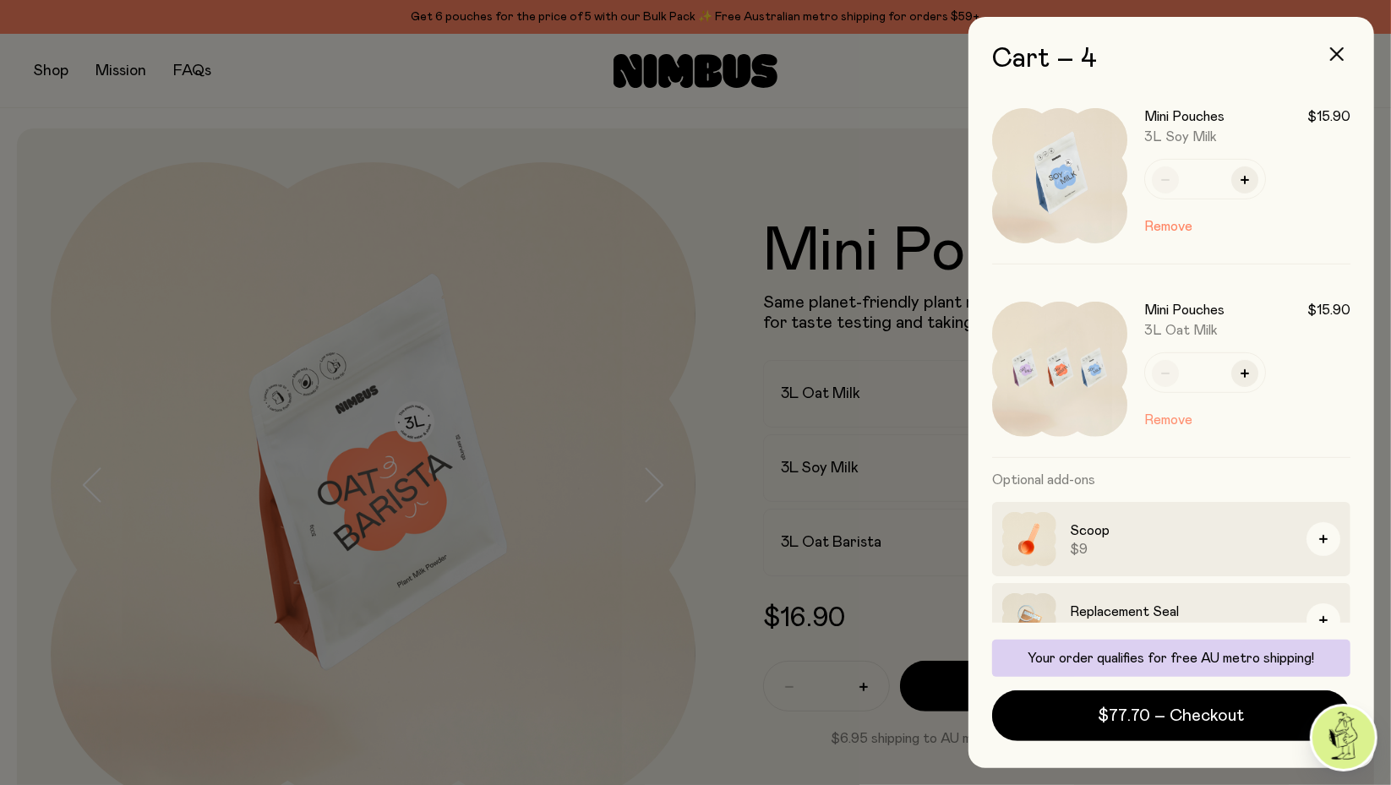
scroll to position [397, 0]
click at [1173, 414] on button "Remove" at bounding box center [1168, 416] width 48 height 20
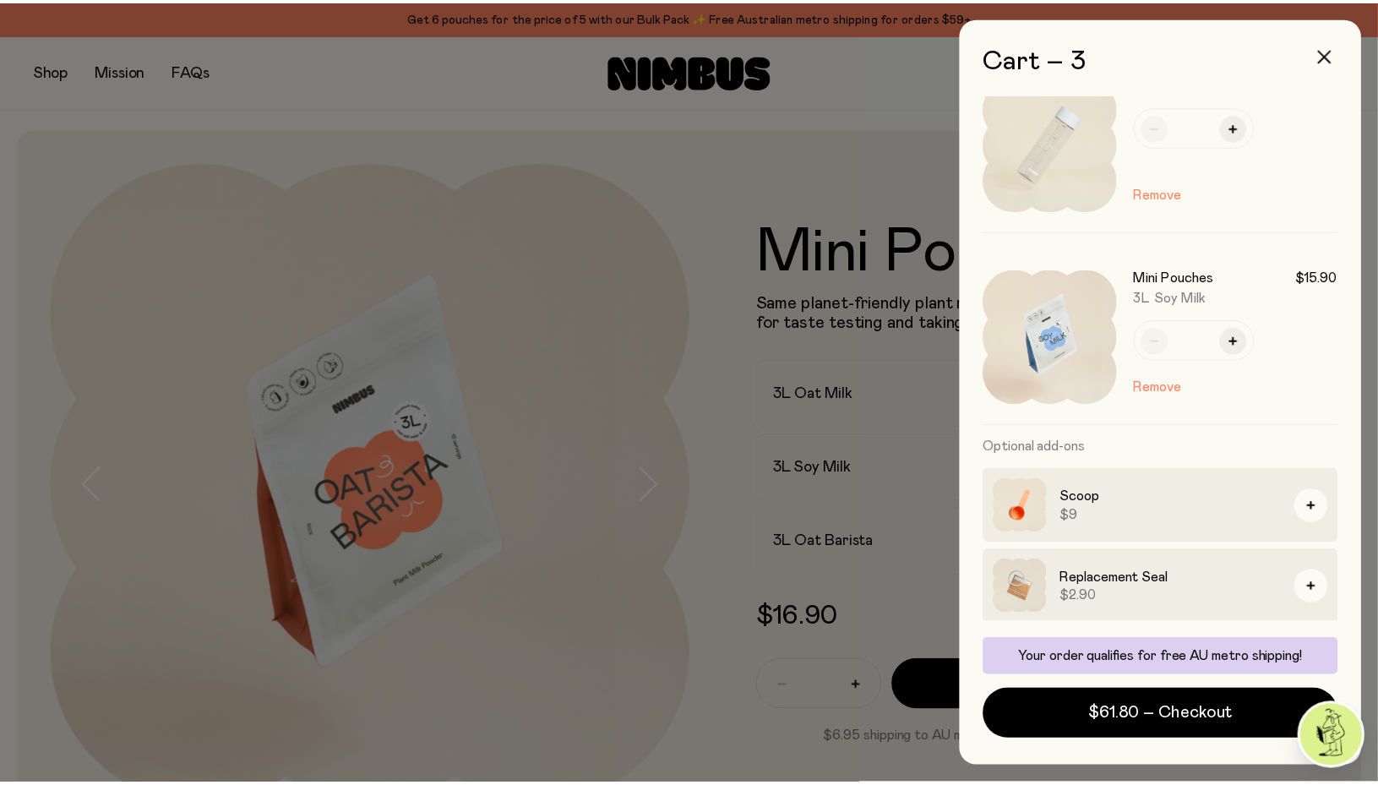
scroll to position [0, 0]
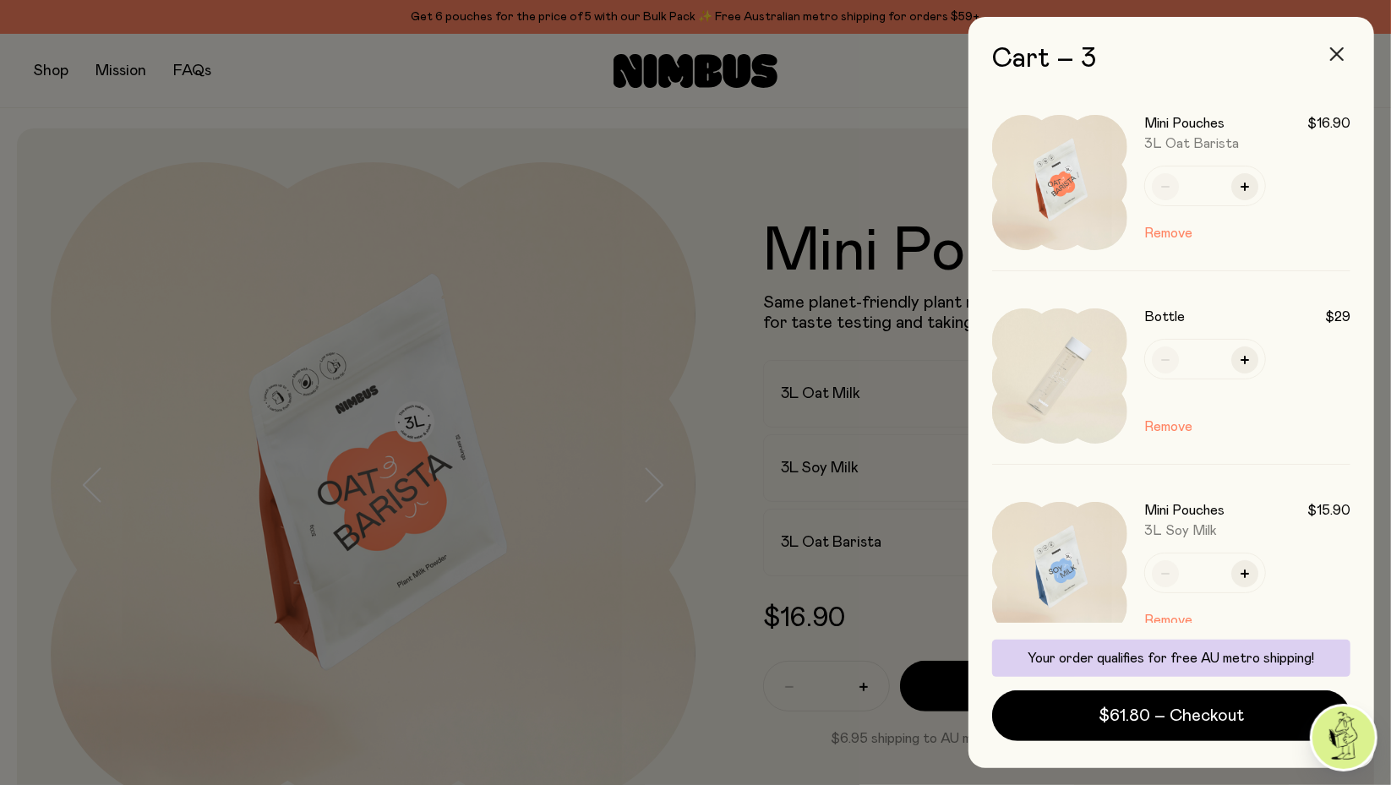
click at [1329, 58] on button "button" at bounding box center [1336, 54] width 41 height 41
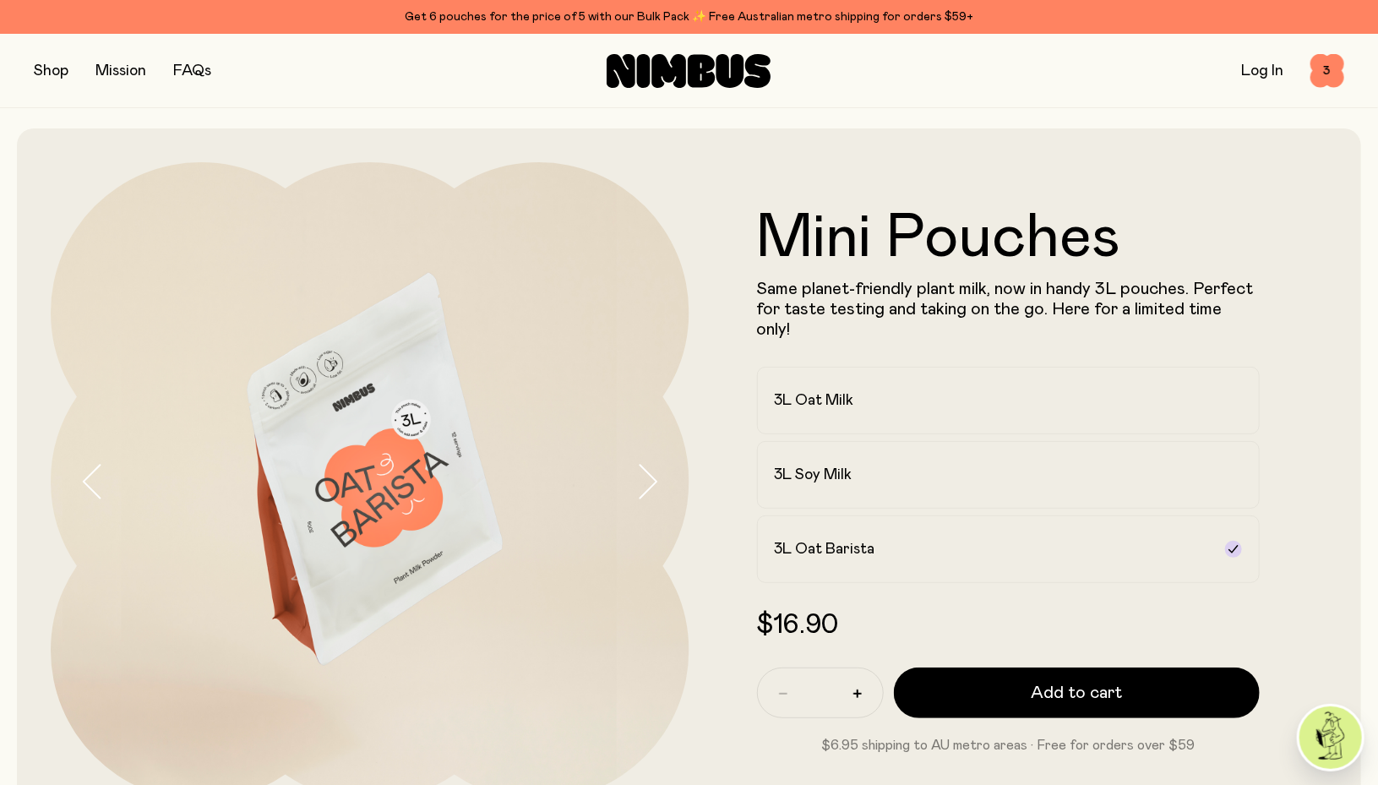
click at [203, 72] on link "FAQs" at bounding box center [192, 70] width 38 height 15
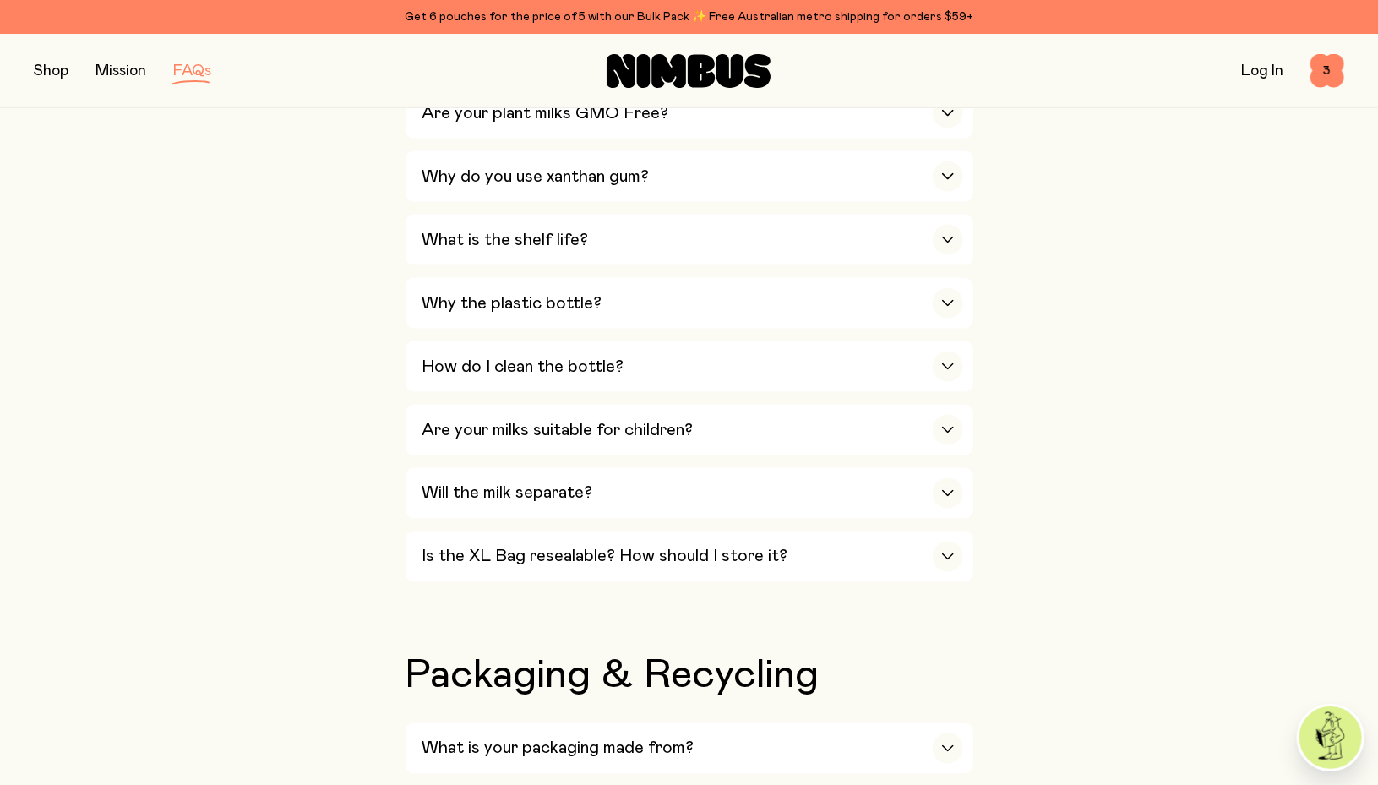
scroll to position [1135, 0]
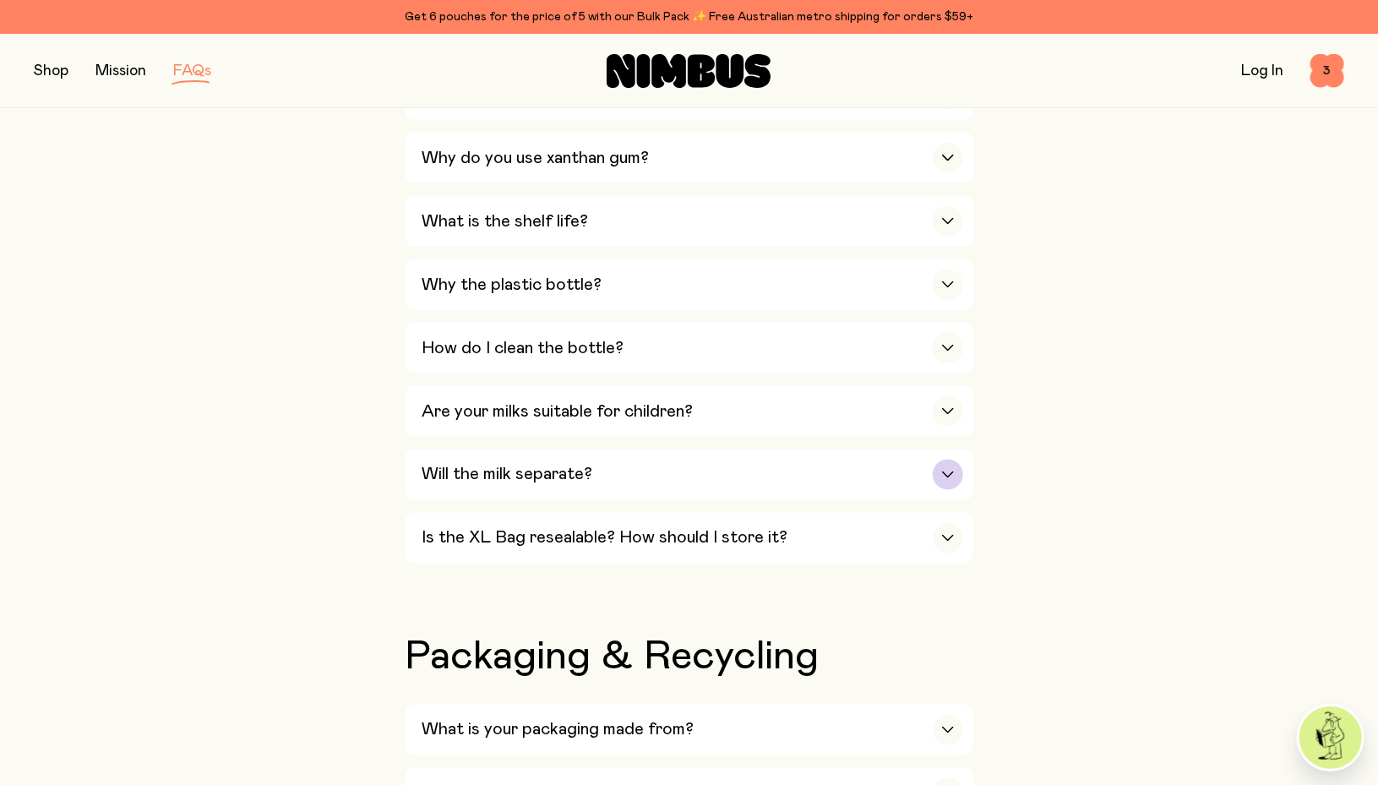
click at [907, 449] on div "Will the milk separate?" at bounding box center [692, 474] width 541 height 51
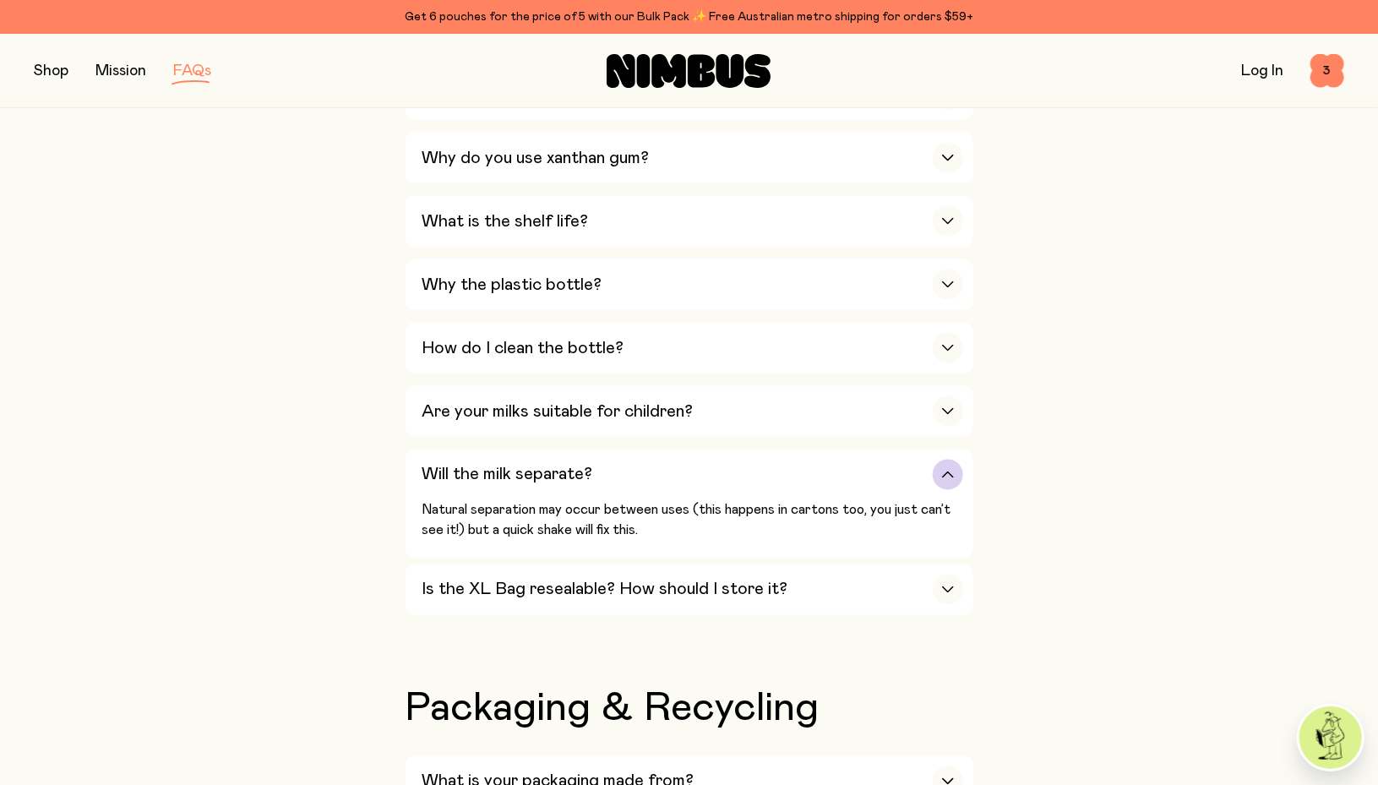
click at [942, 474] on div "button" at bounding box center [948, 475] width 30 height 30
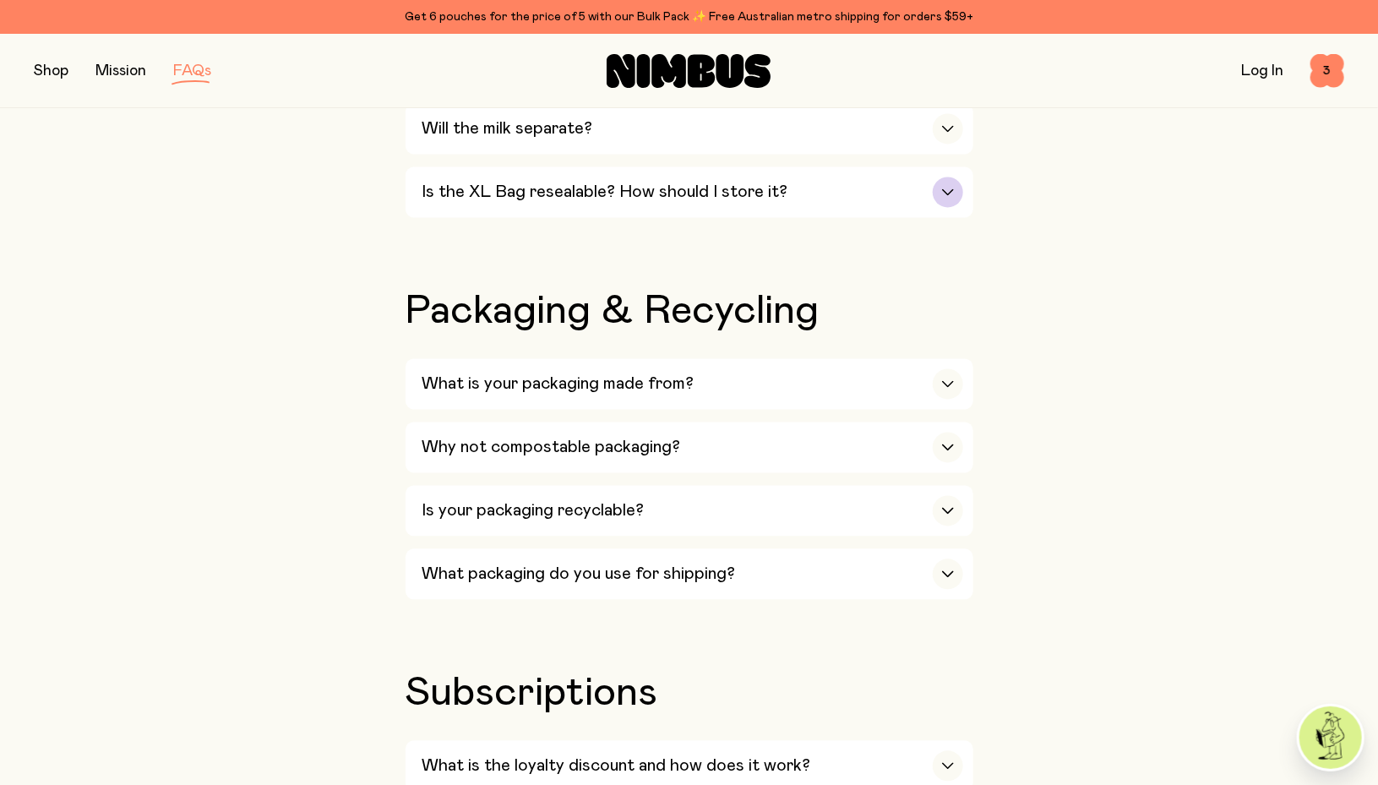
scroll to position [1482, 0]
click at [956, 180] on div "button" at bounding box center [948, 192] width 30 height 30
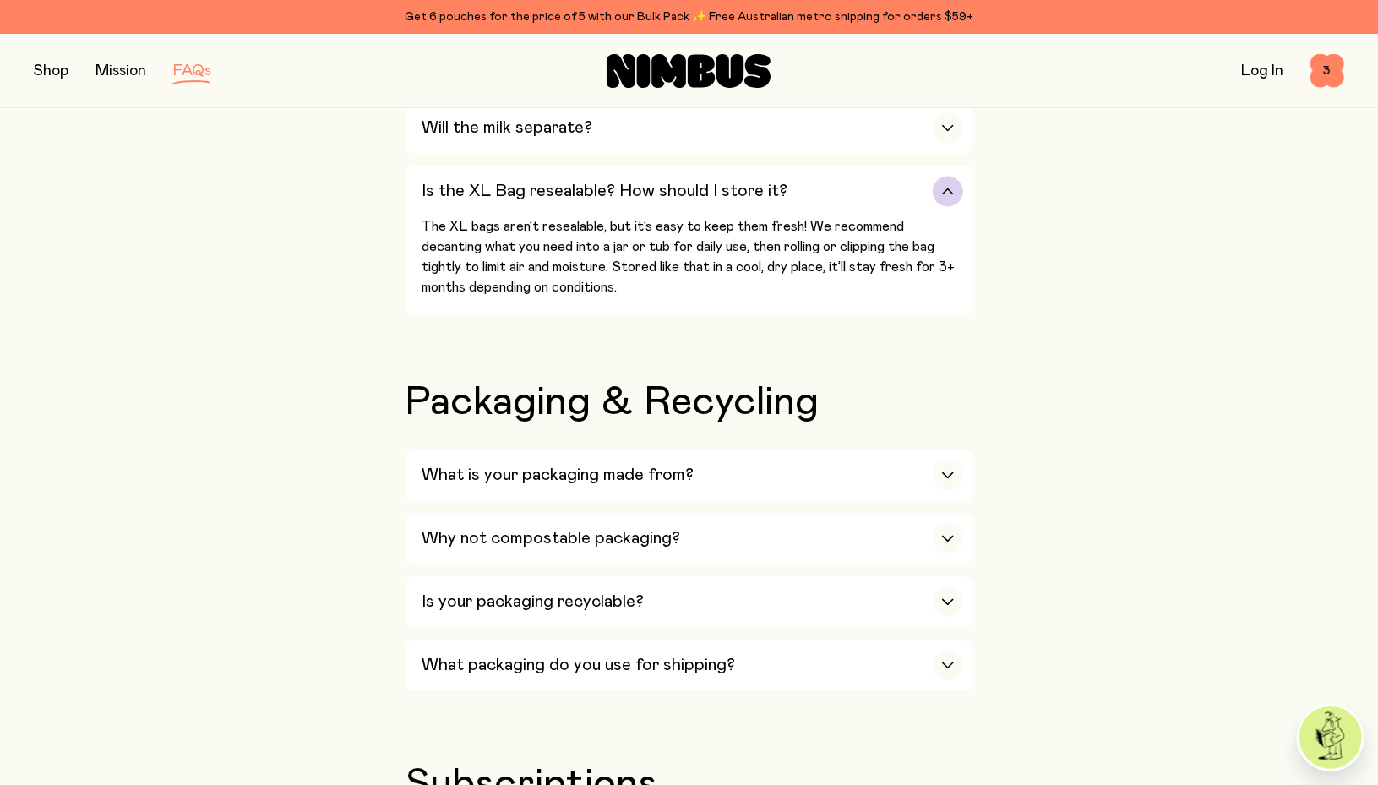
click at [956, 180] on div "button" at bounding box center [948, 192] width 30 height 30
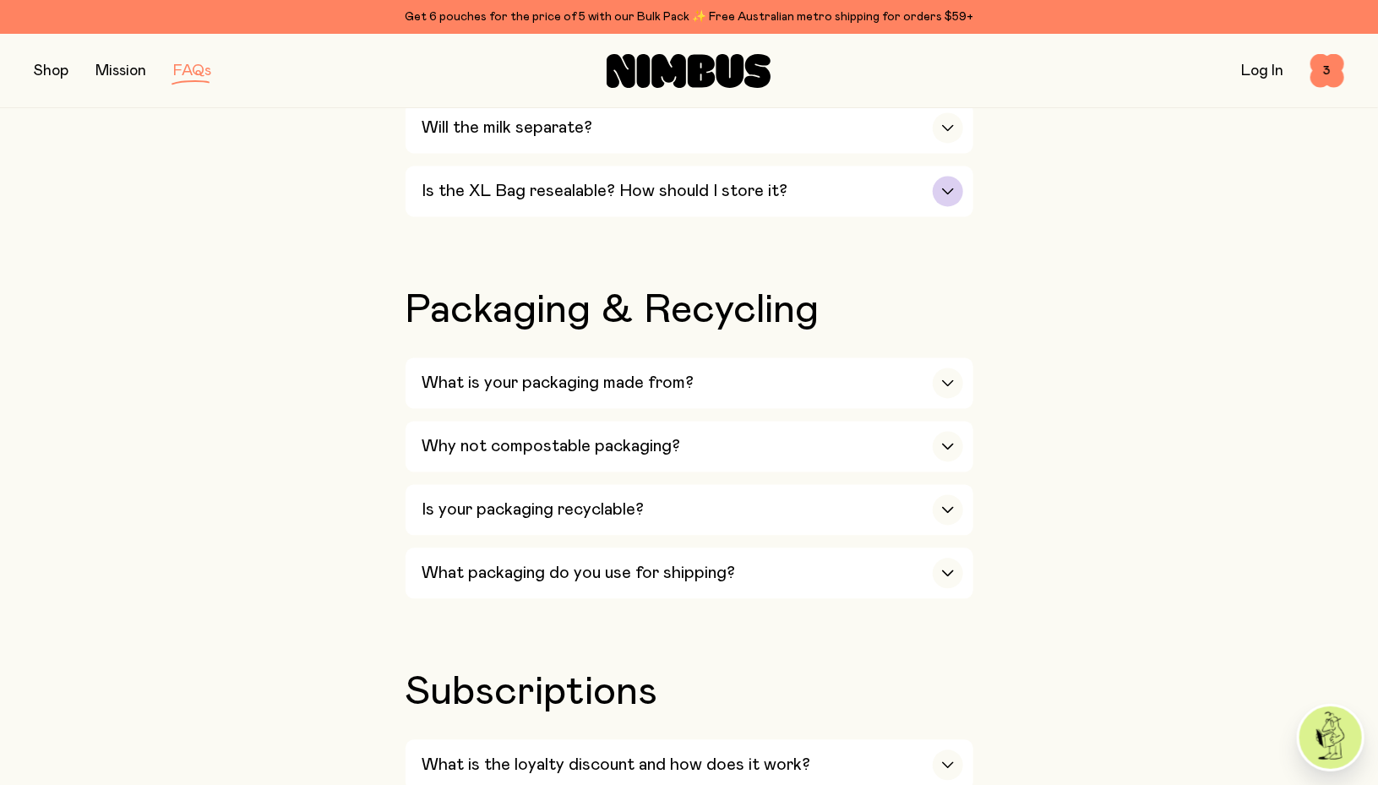
click at [956, 180] on div "button" at bounding box center [948, 192] width 30 height 30
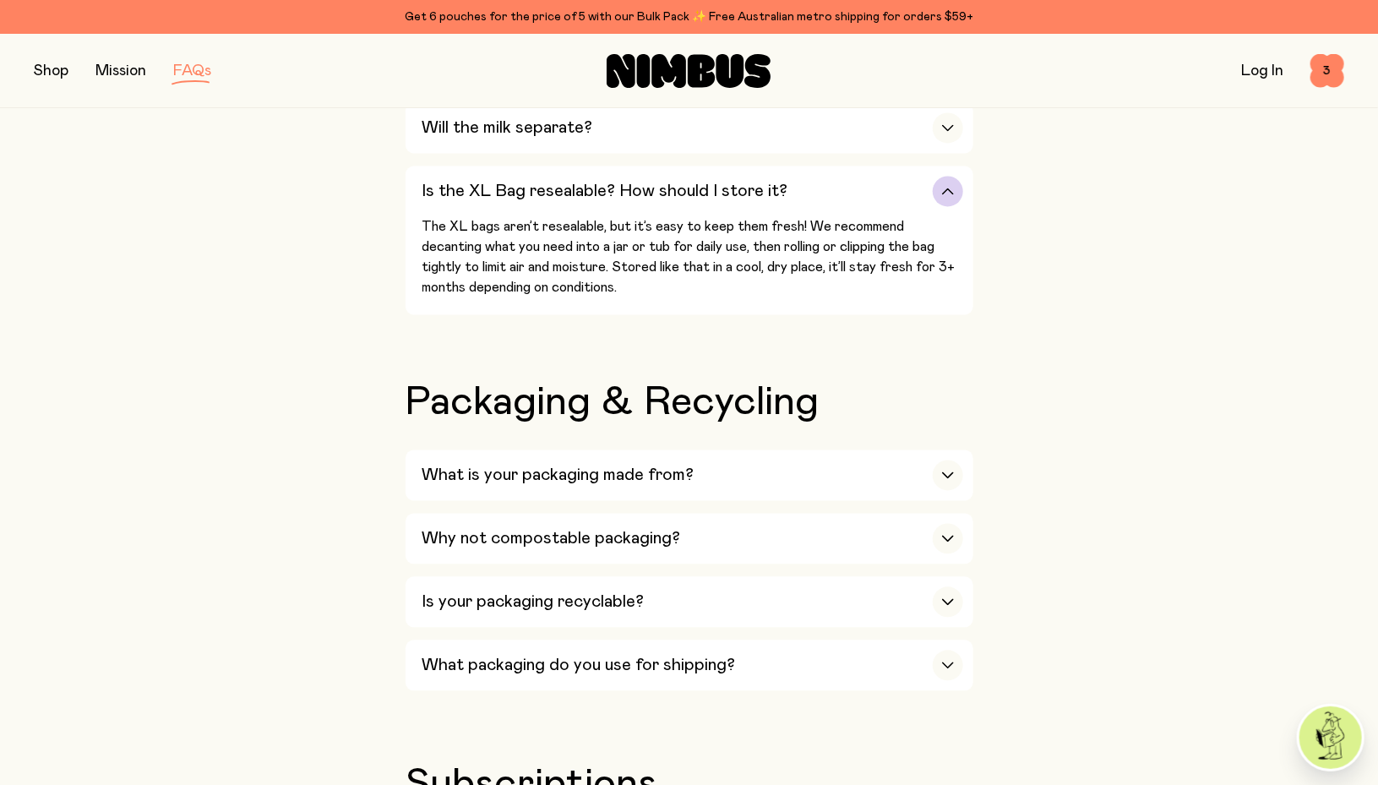
click at [957, 182] on div "button" at bounding box center [948, 192] width 30 height 30
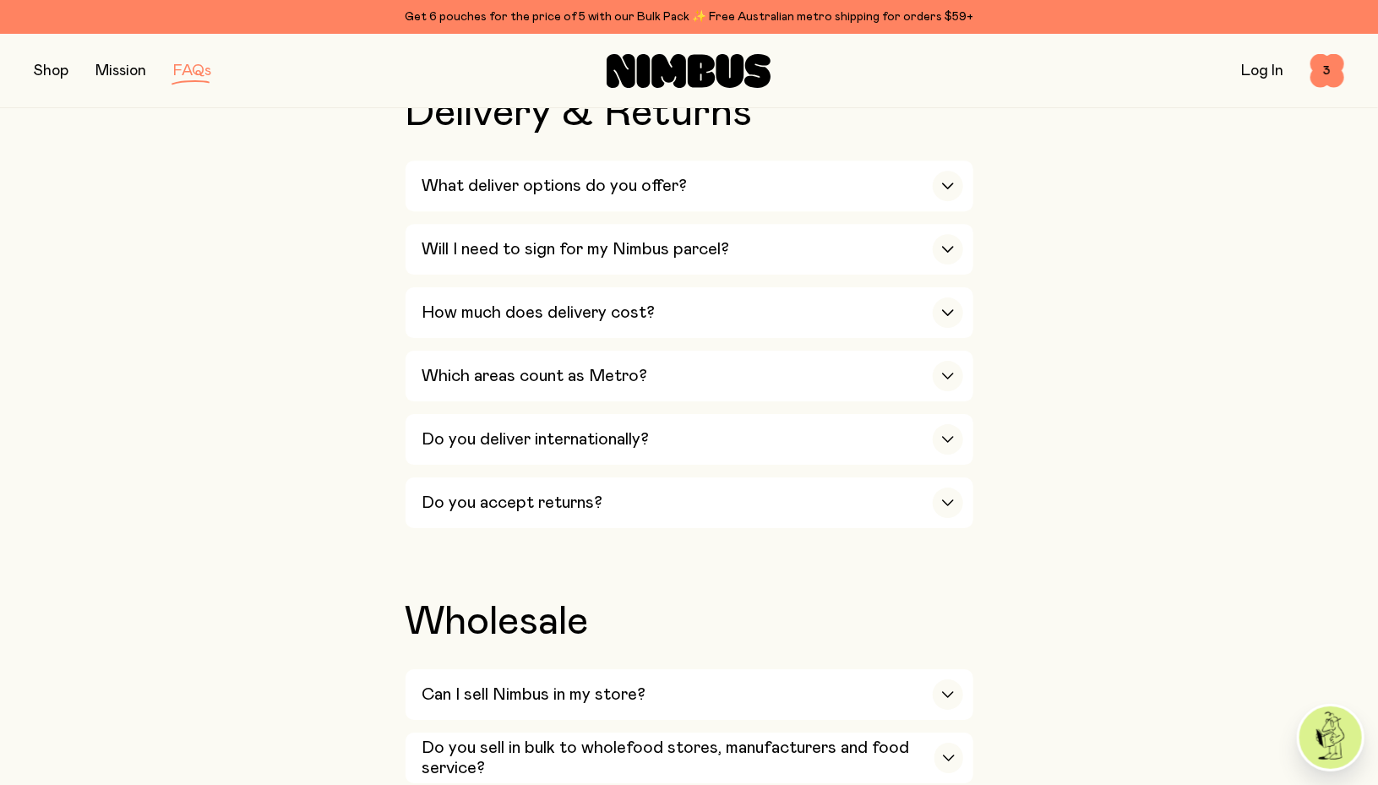
scroll to position [2579, 0]
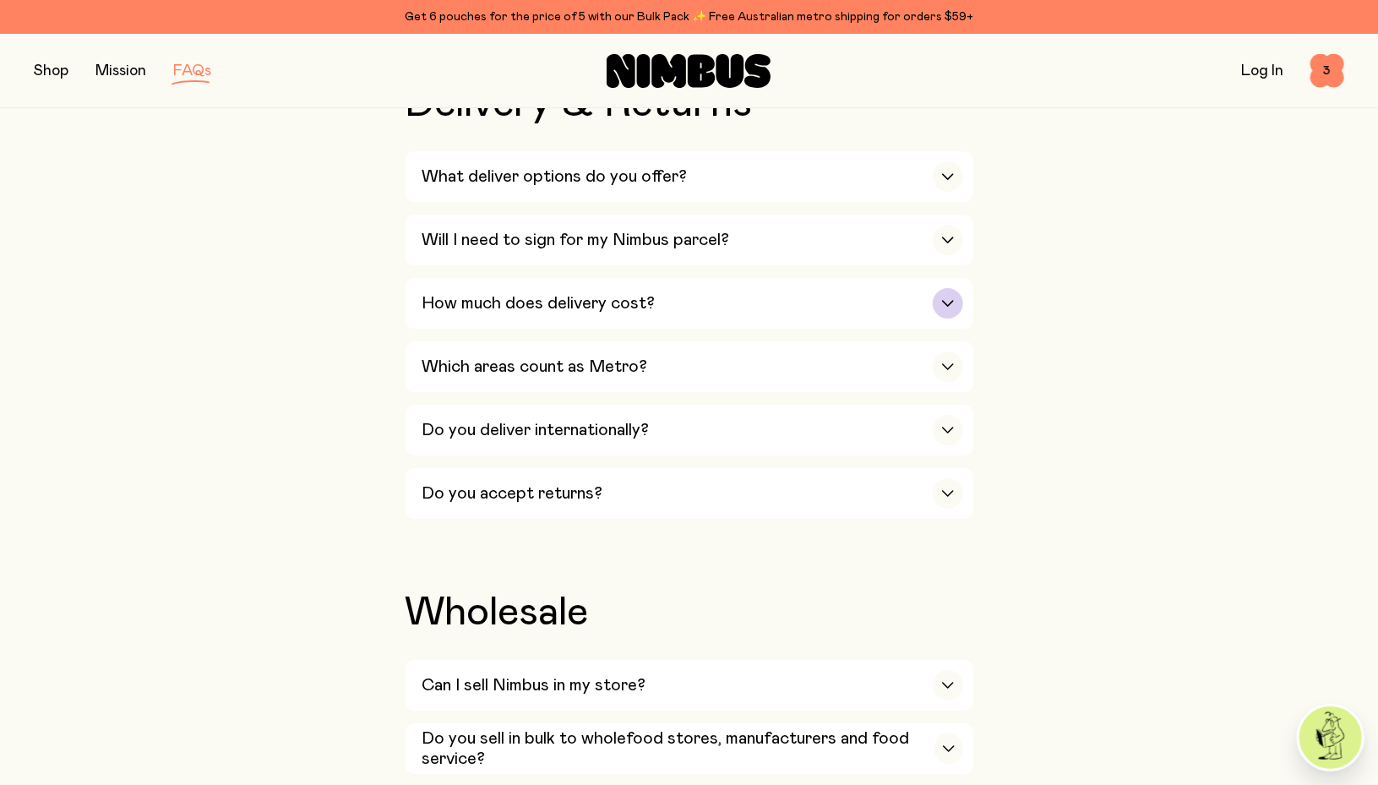
click at [952, 291] on div "button" at bounding box center [948, 303] width 30 height 30
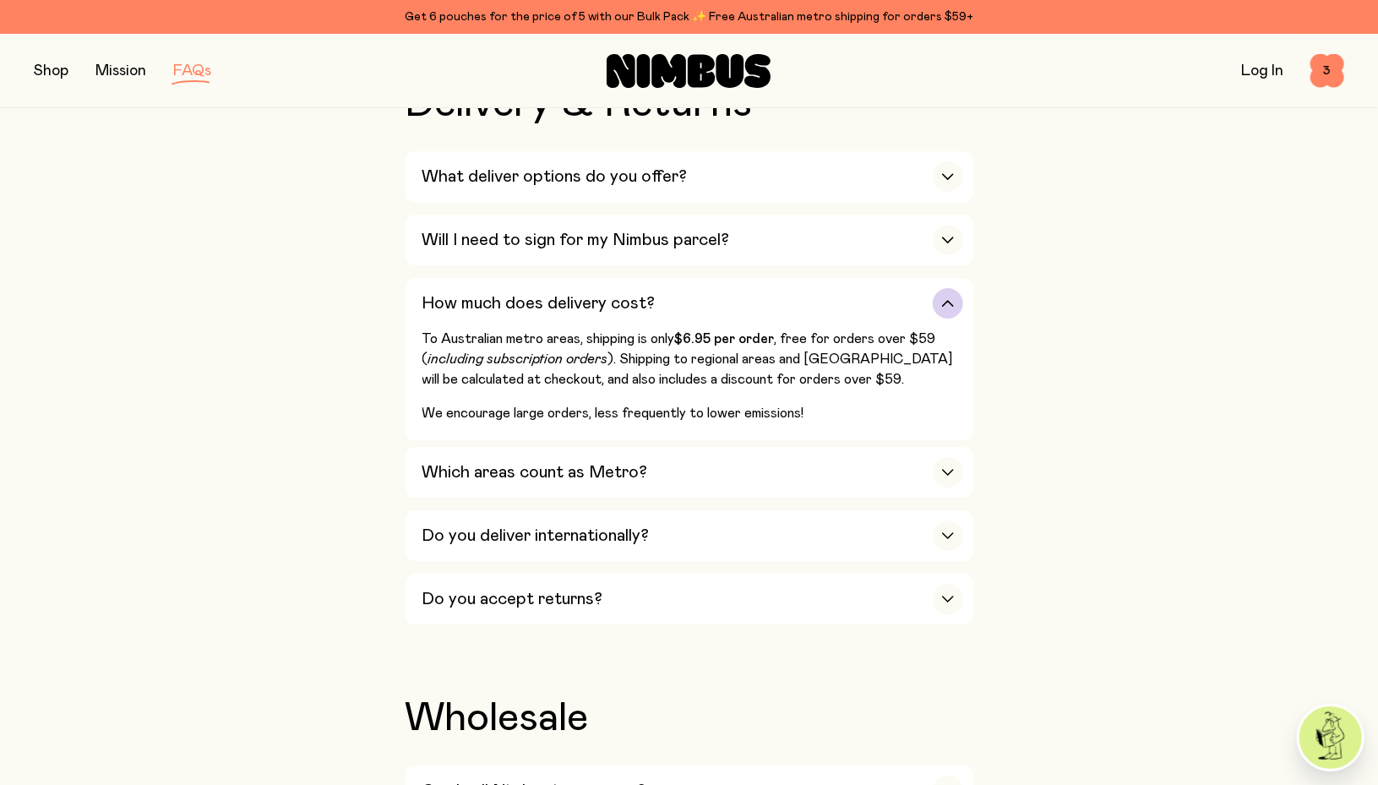
click at [952, 291] on div "button" at bounding box center [948, 303] width 30 height 30
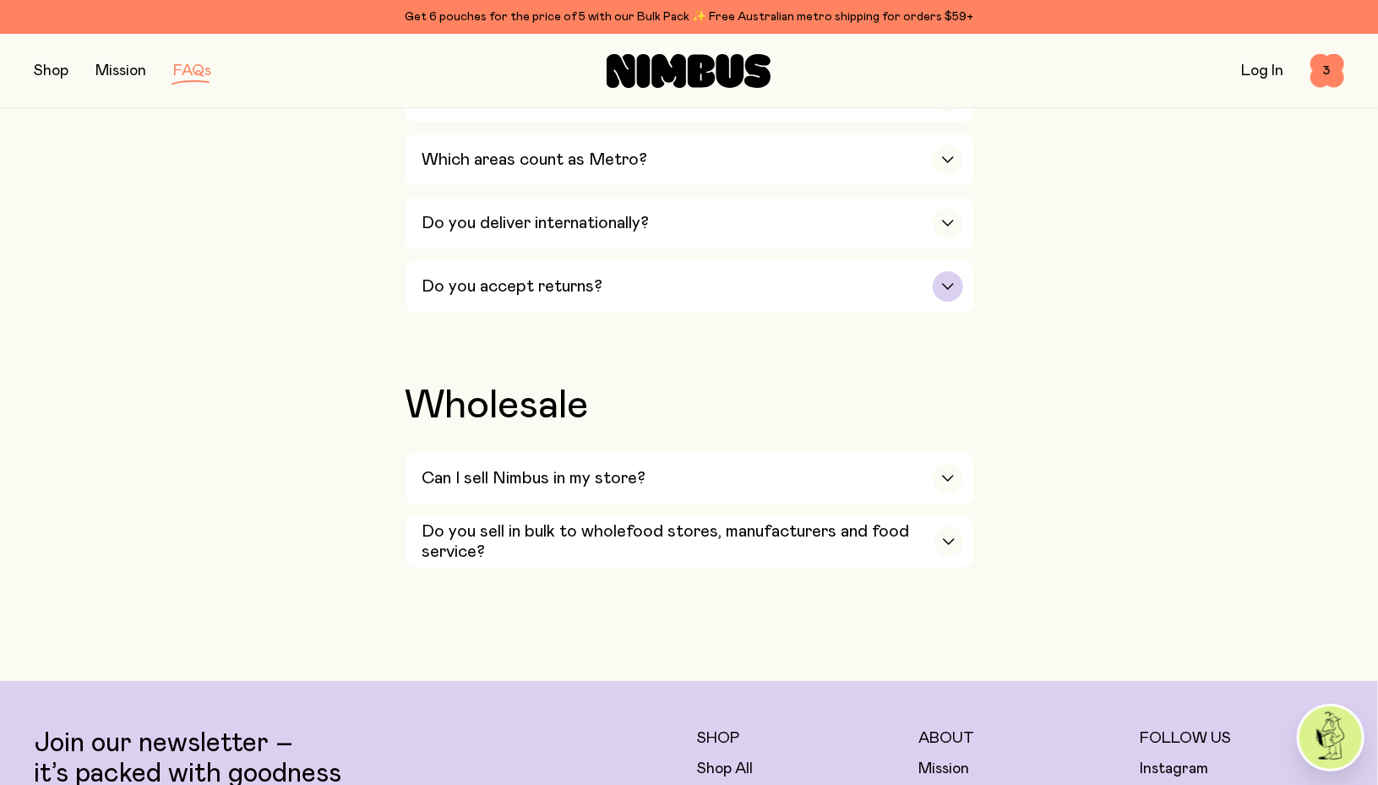
scroll to position [2820, 0]
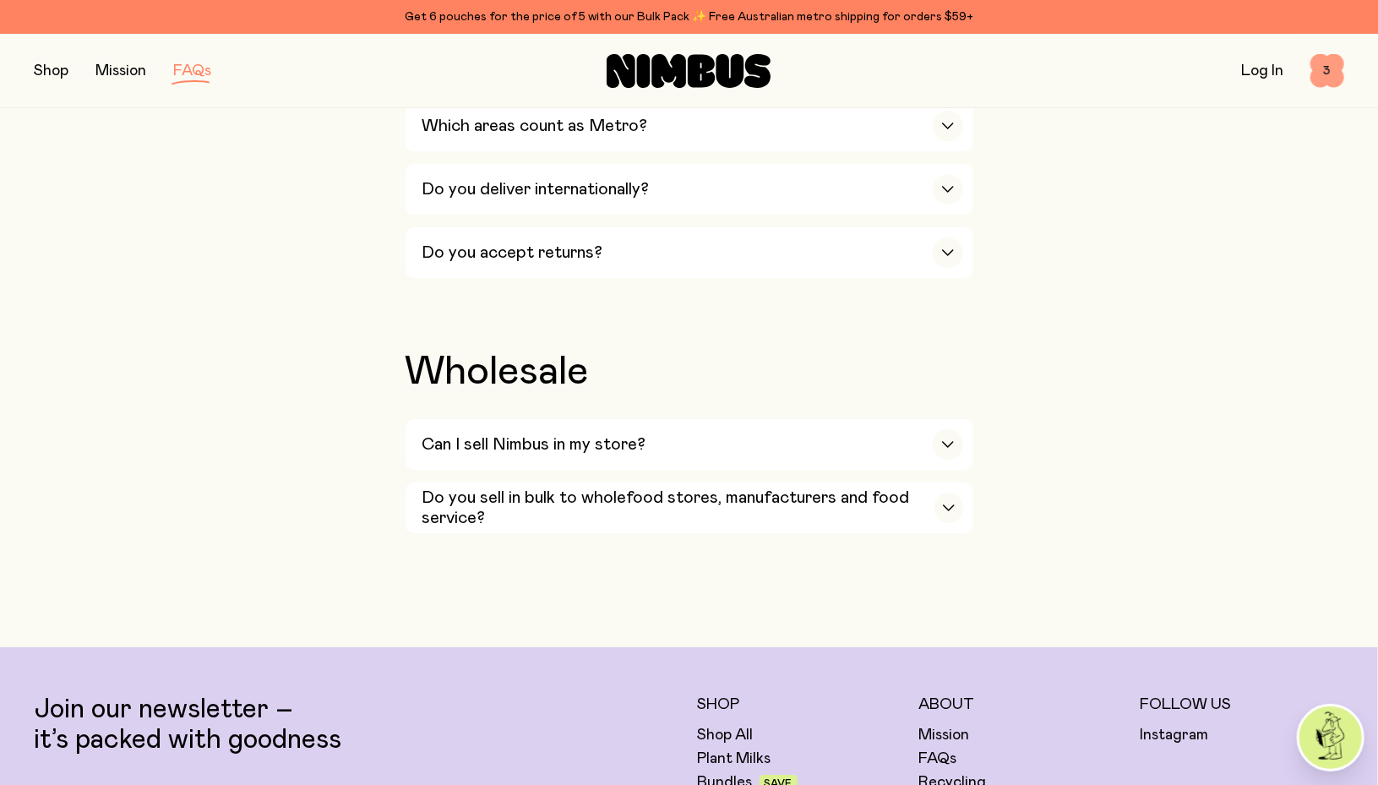
click at [1315, 73] on span "3" at bounding box center [1327, 71] width 34 height 34
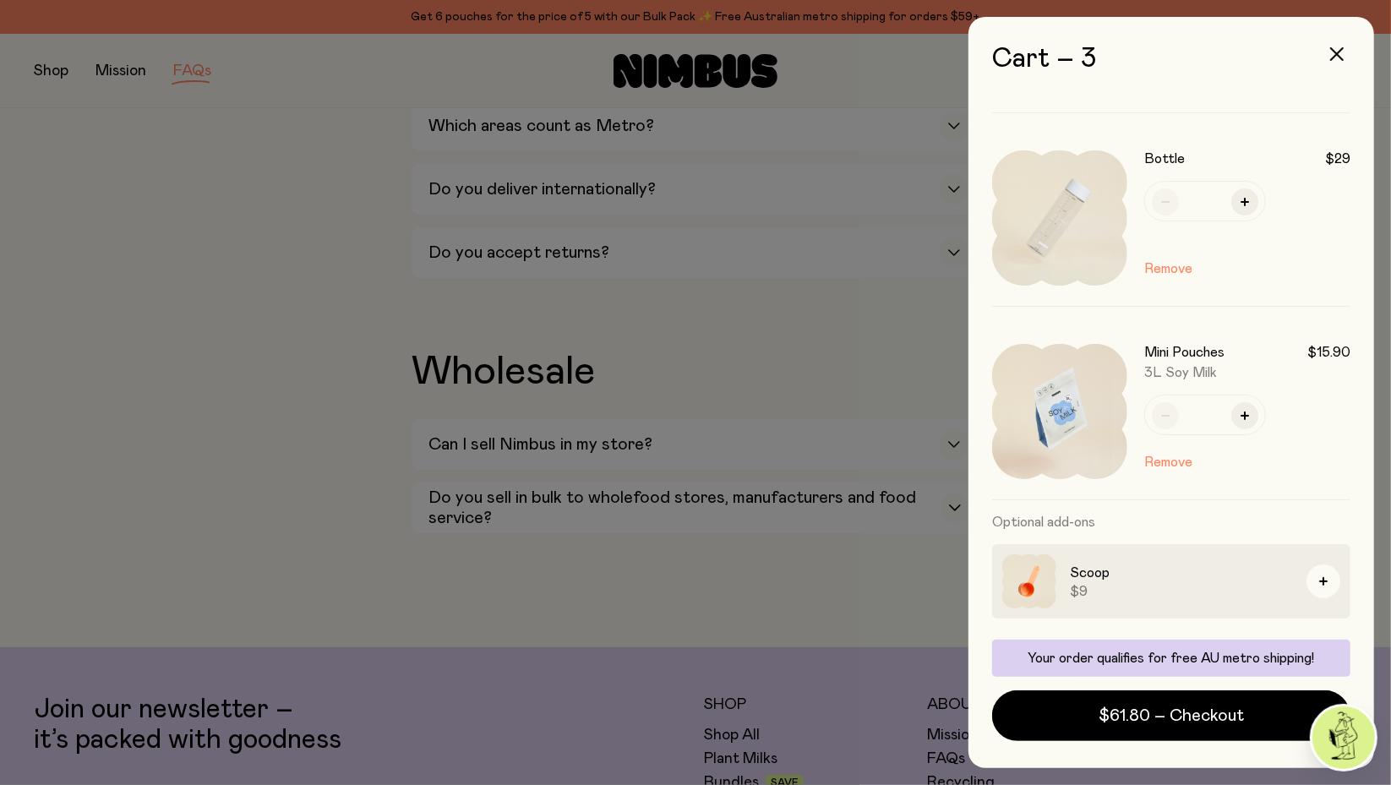
scroll to position [233, 0]
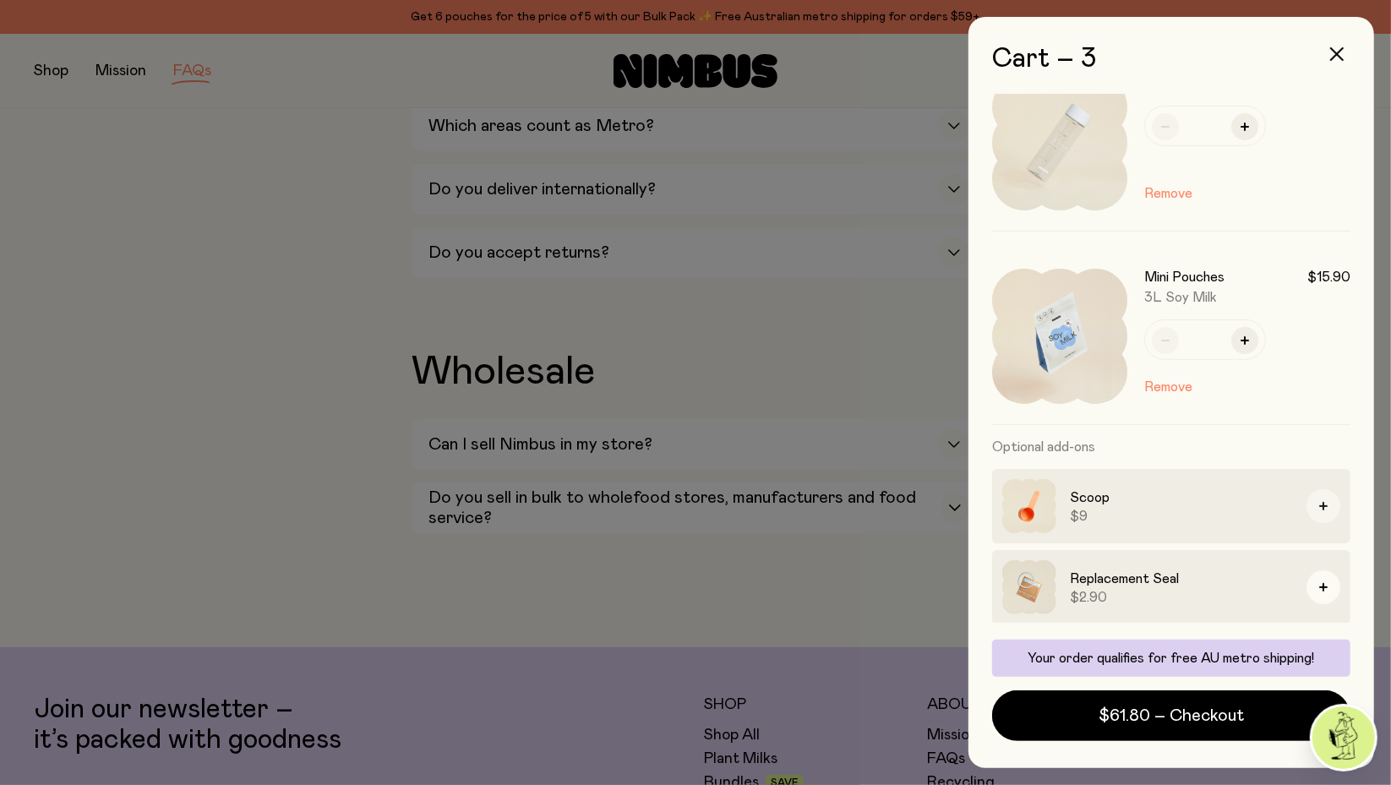
click at [1315, 505] on button "button" at bounding box center [1323, 506] width 34 height 34
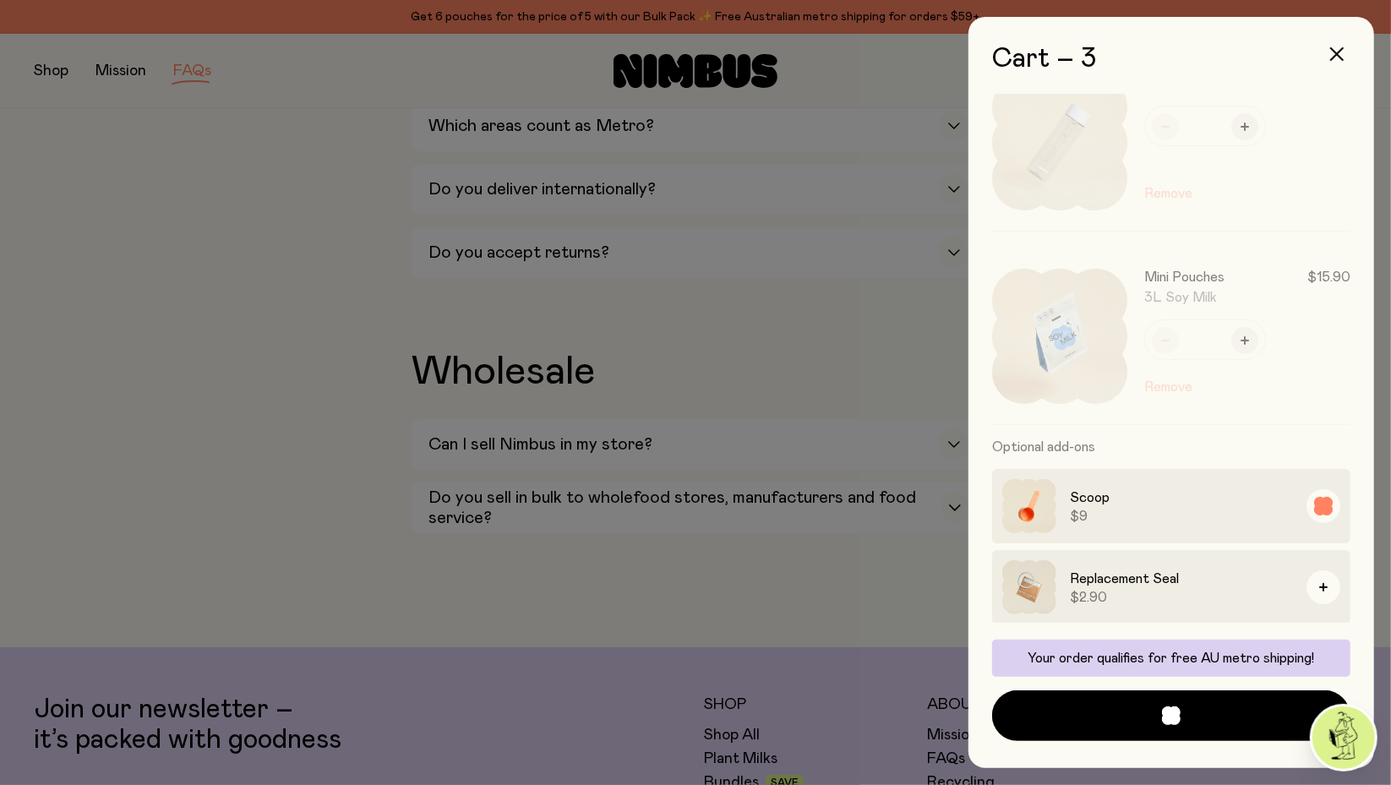
scroll to position [346, 0]
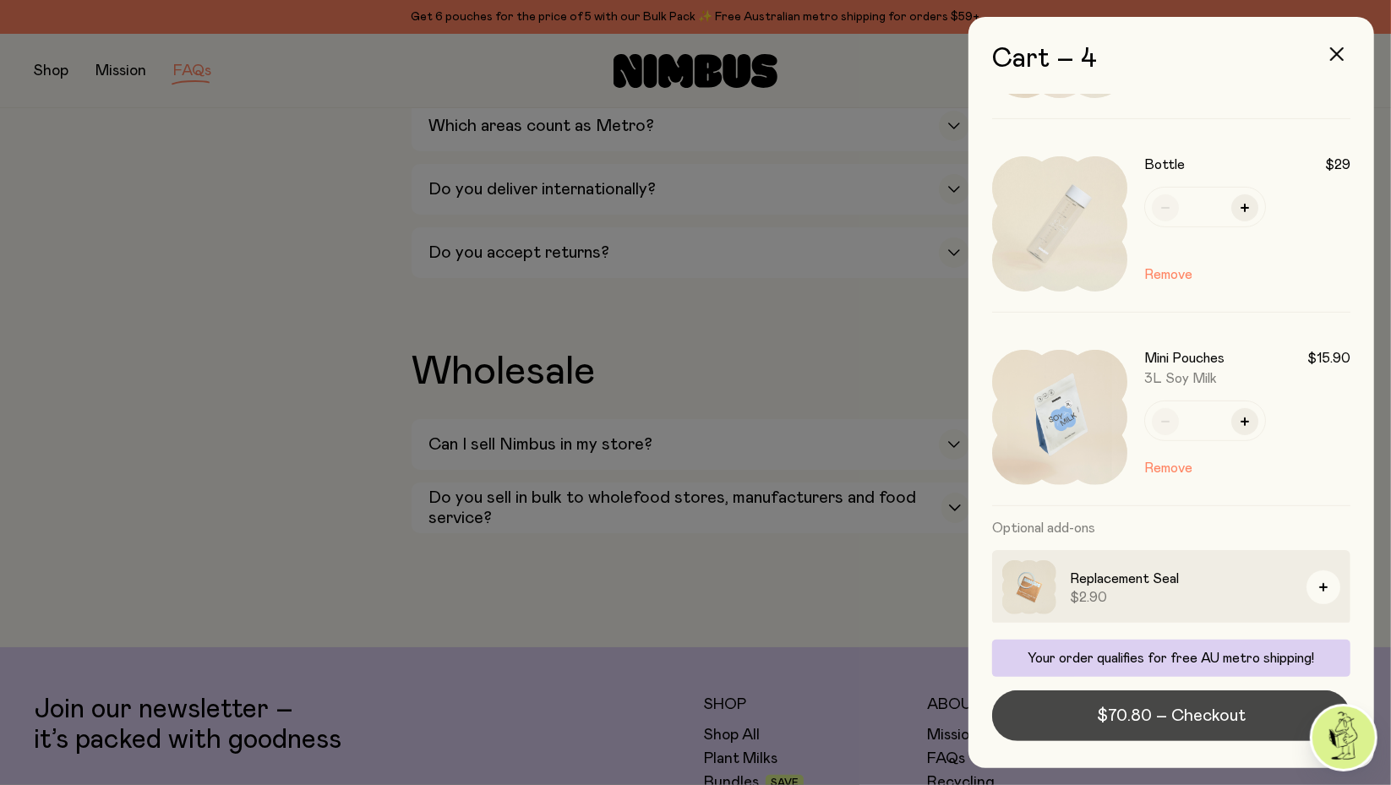
click at [1204, 710] on span "$70.80 – Checkout" at bounding box center [1171, 716] width 149 height 24
